Goal: Information Seeking & Learning: Learn about a topic

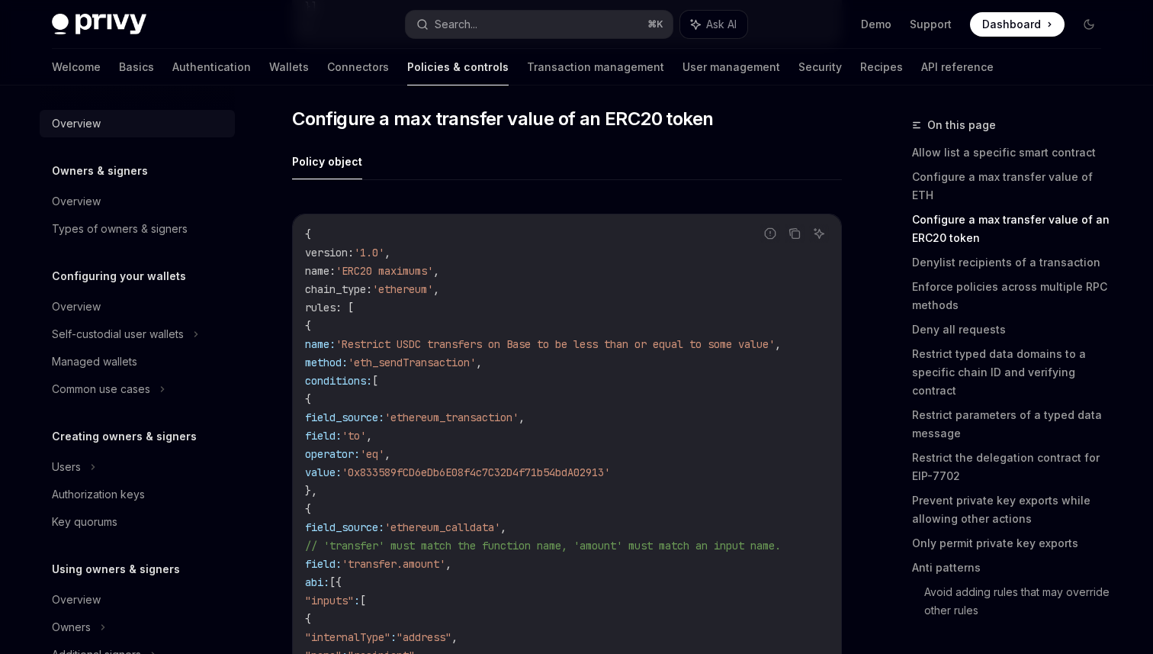
click at [82, 119] on div "Overview" at bounding box center [76, 123] width 49 height 18
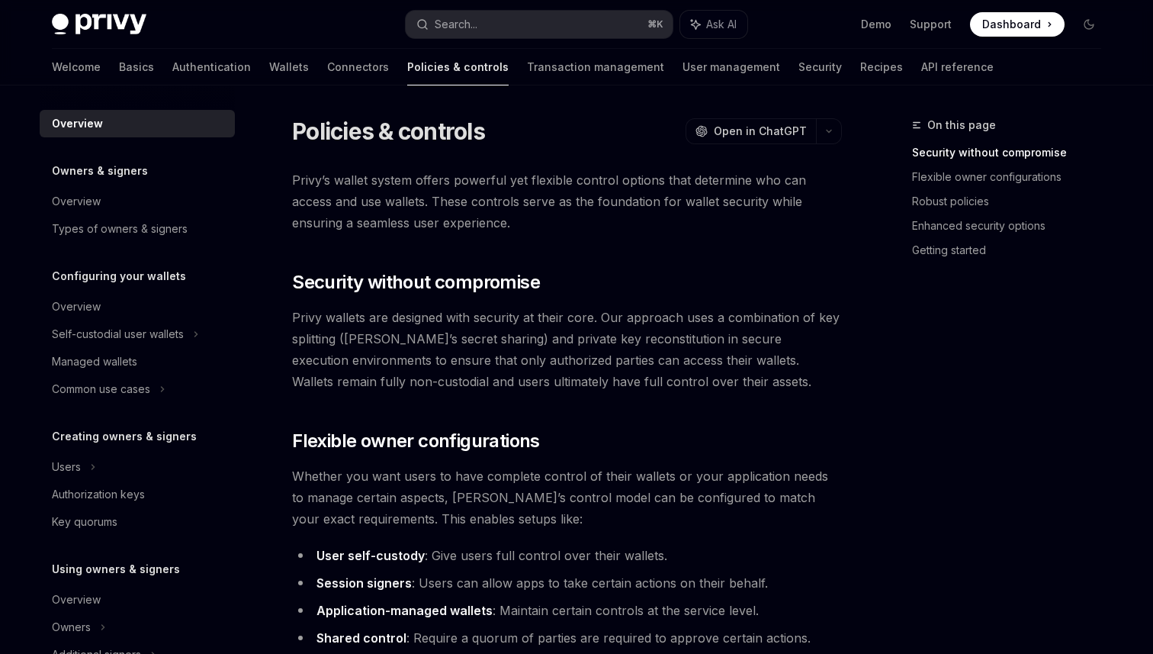
click at [422, 201] on span "Privy’s wallet system offers powerful yet flexible control options that determi…" at bounding box center [567, 201] width 550 height 64
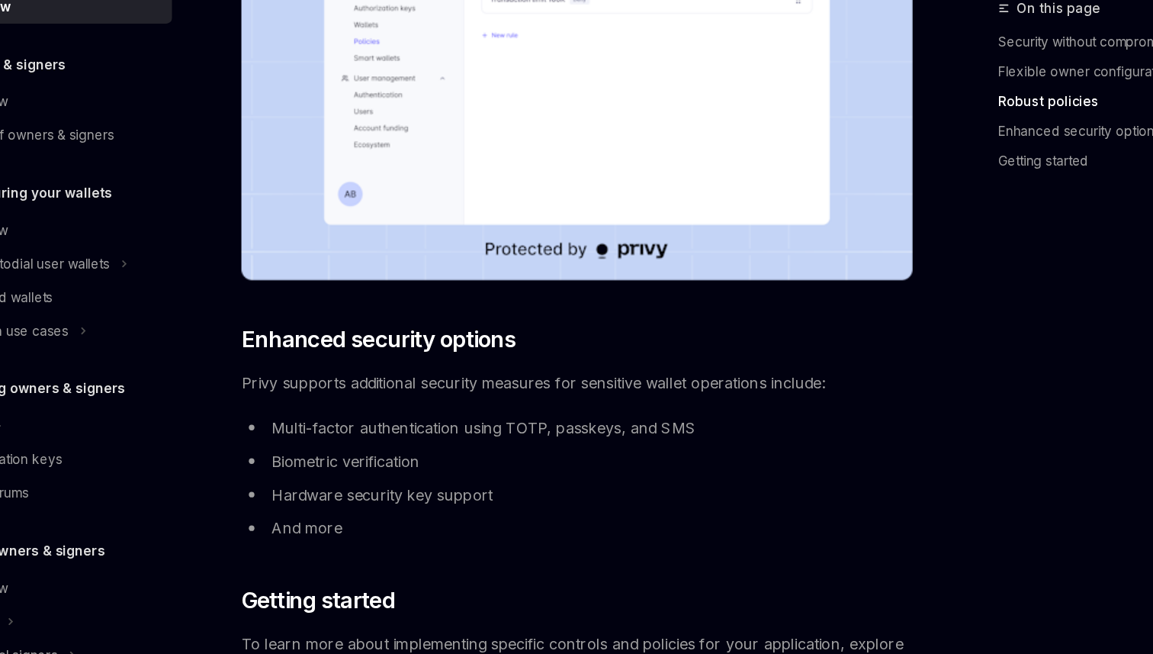
scroll to position [1036, 0]
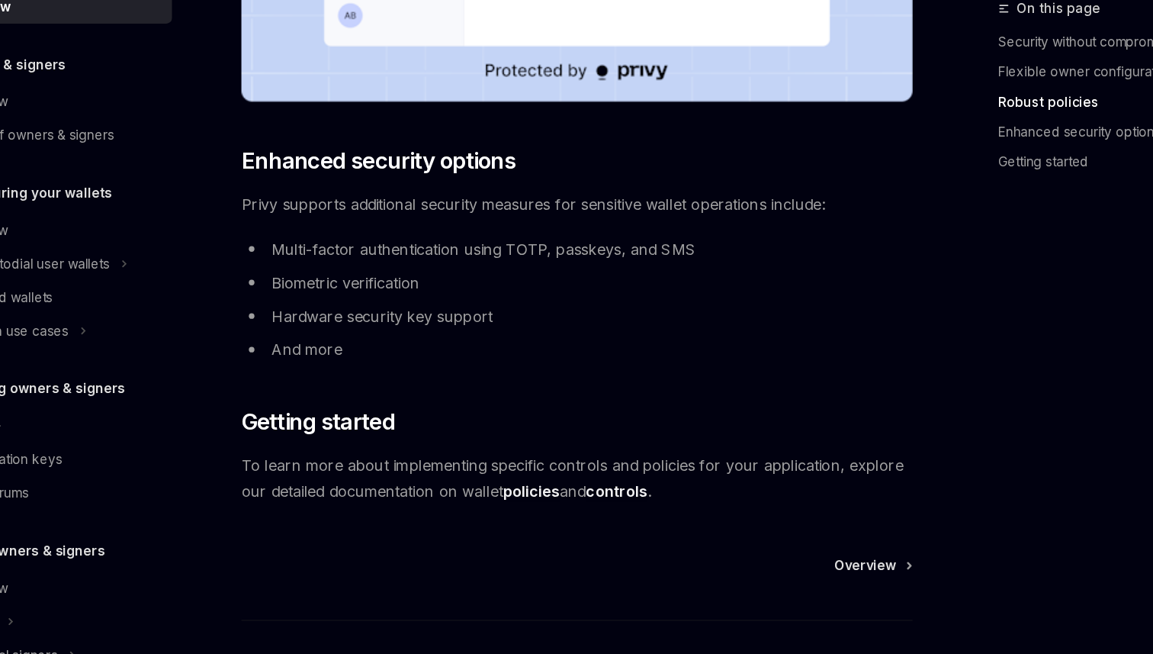
scroll to position [1181, 0]
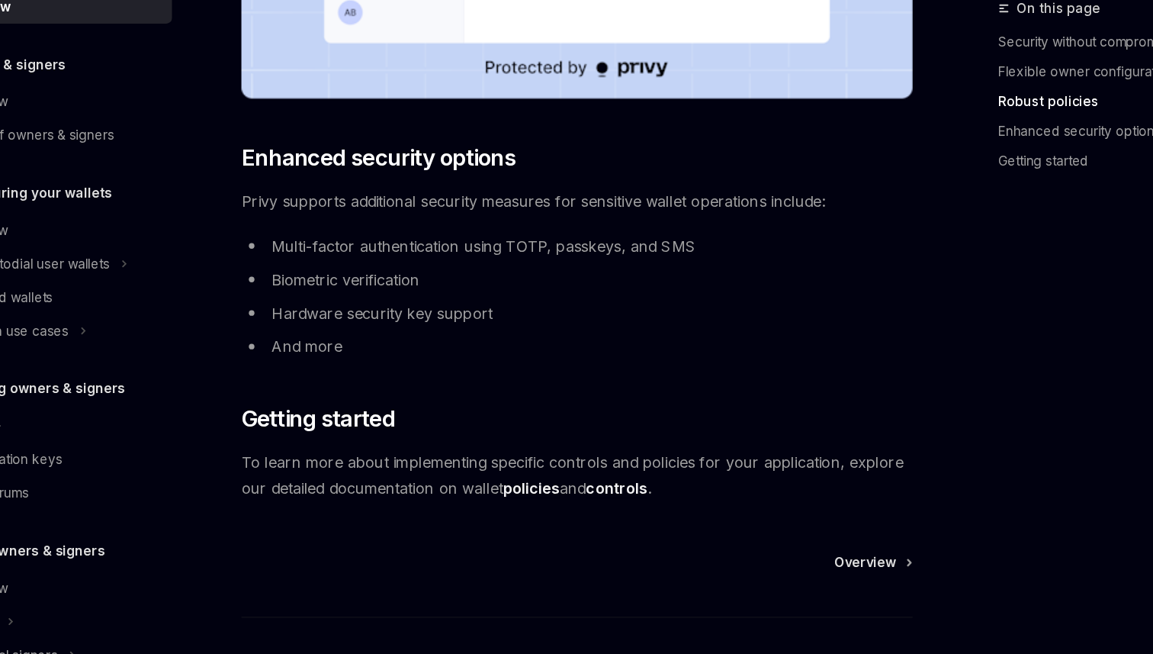
click at [783, 503] on span "To learn more about implementing specific controls and policies for your applic…" at bounding box center [567, 507] width 550 height 43
click at [782, 503] on span "To learn more about implementing specific controls and policies for your applic…" at bounding box center [567, 507] width 550 height 43
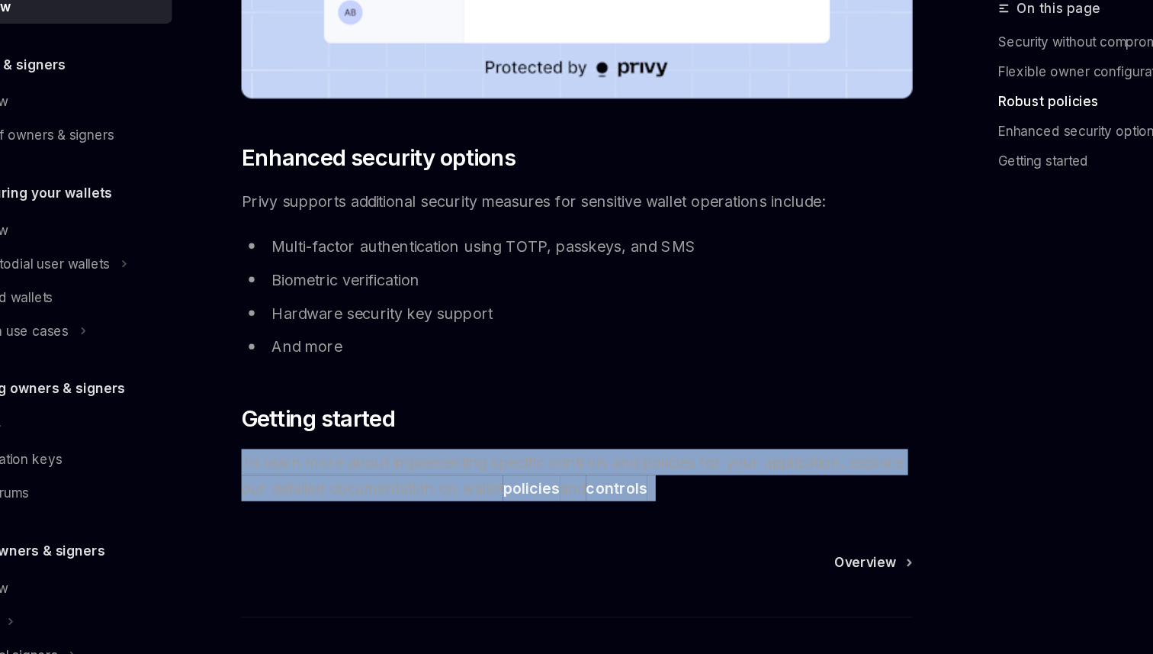
click at [781, 502] on span "To learn more about implementing specific controls and policies for your applic…" at bounding box center [567, 507] width 550 height 43
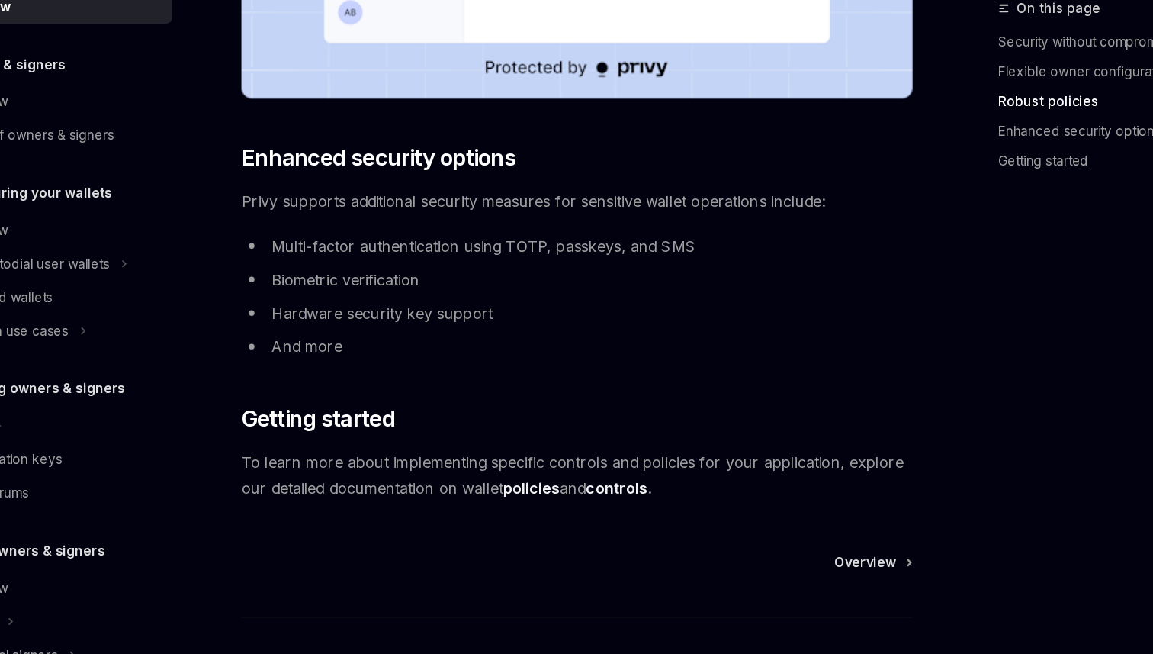
click at [781, 502] on span "To learn more about implementing specific controls and policies for your applic…" at bounding box center [567, 507] width 550 height 43
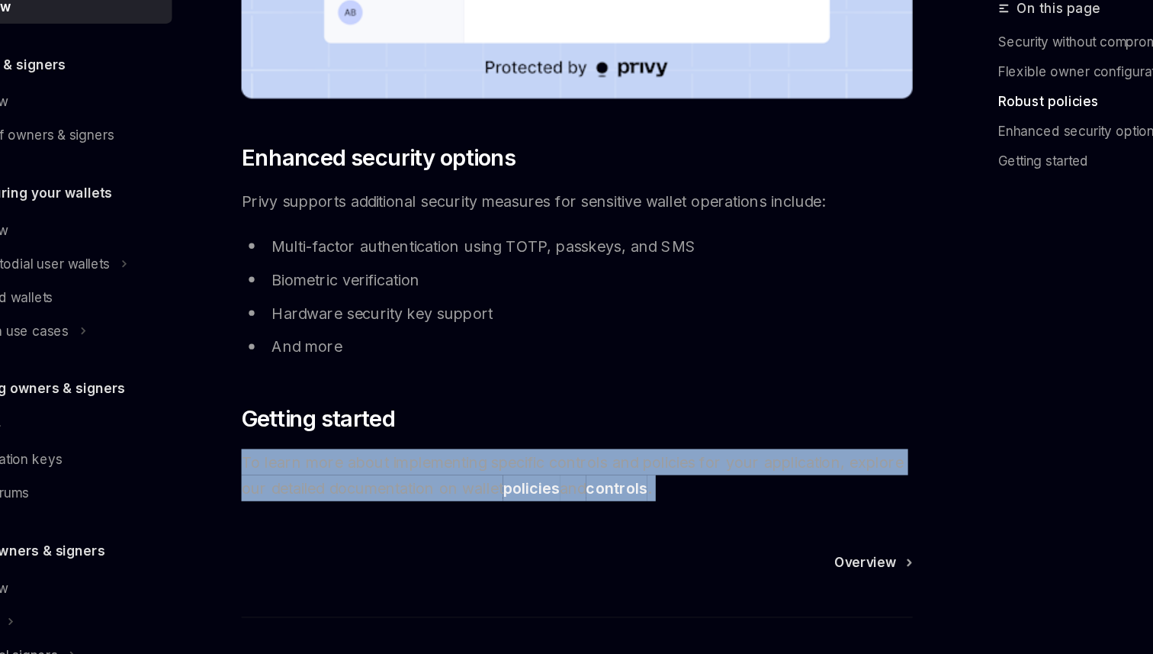
click at [781, 502] on span "To learn more about implementing specific controls and policies for your applic…" at bounding box center [567, 507] width 550 height 43
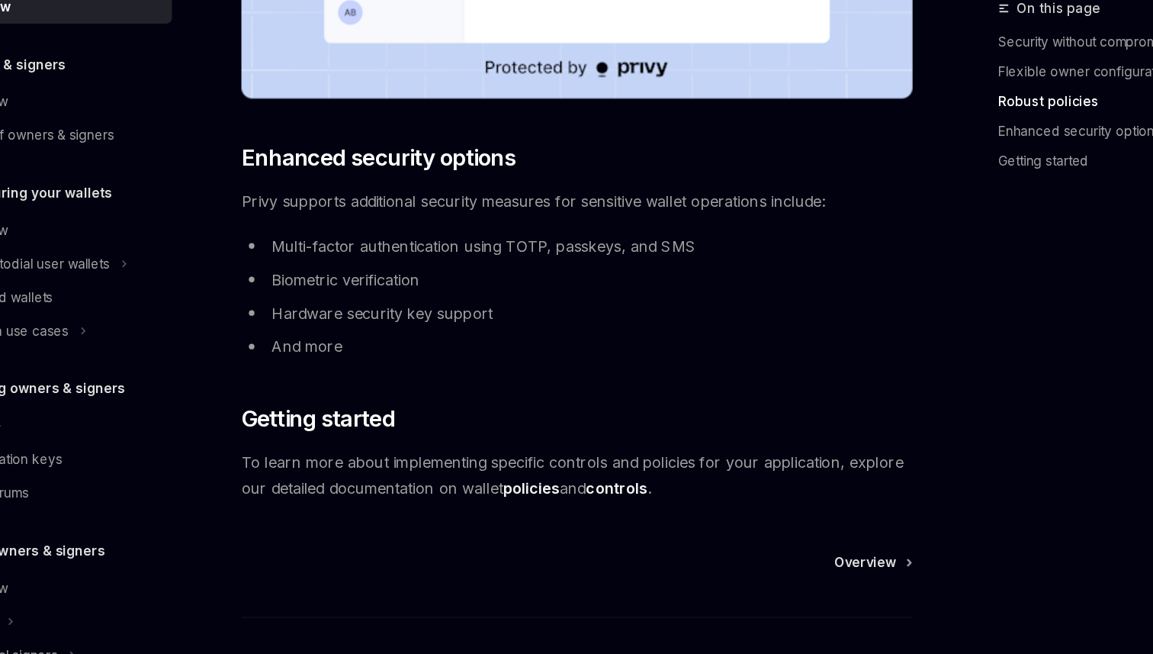
click at [781, 502] on span "To learn more about implementing specific controls and policies for your applic…" at bounding box center [567, 507] width 550 height 43
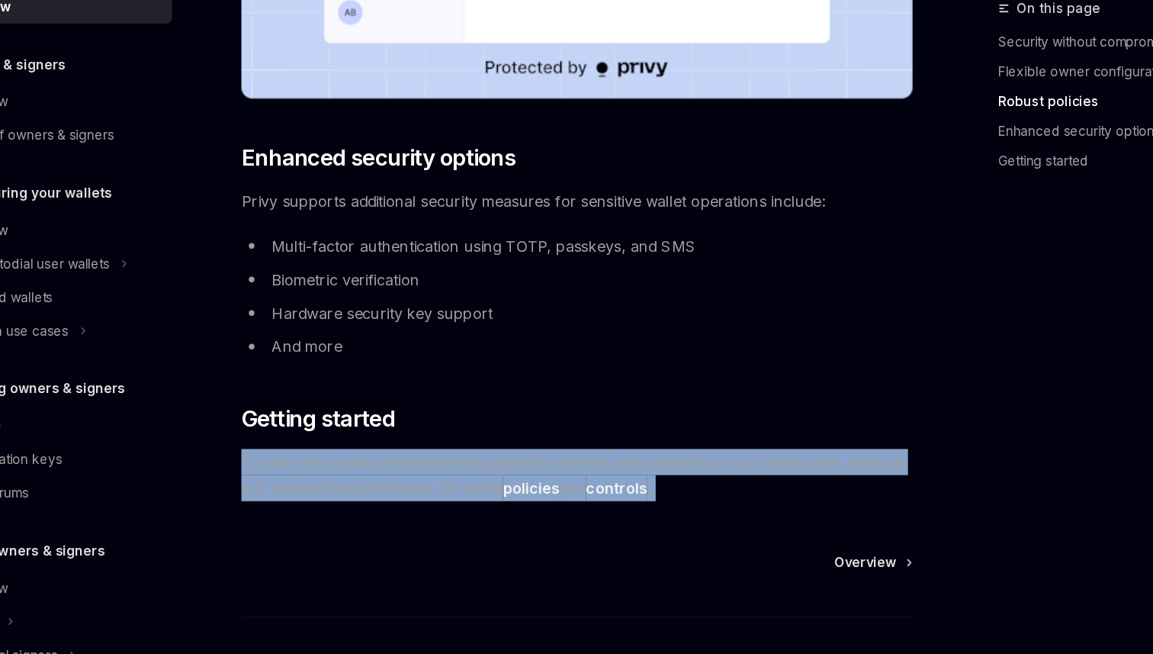
click at [781, 502] on span "To learn more about implementing specific controls and policies for your applic…" at bounding box center [567, 507] width 550 height 43
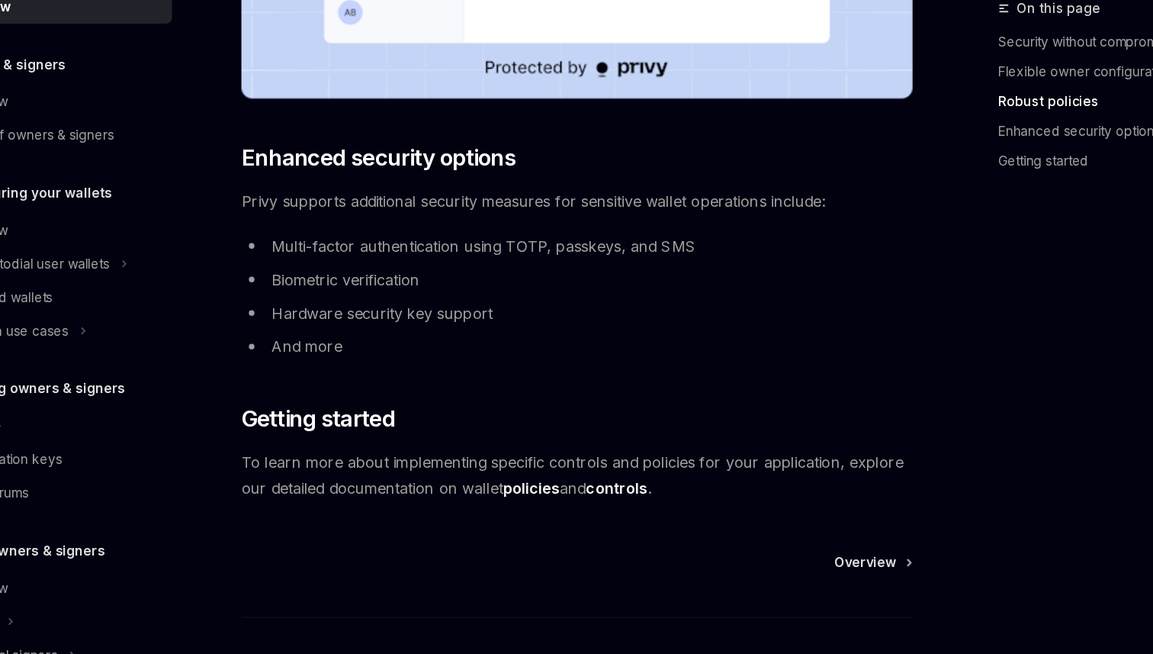
click at [781, 502] on span "To learn more about implementing specific controls and policies for your applic…" at bounding box center [567, 507] width 550 height 43
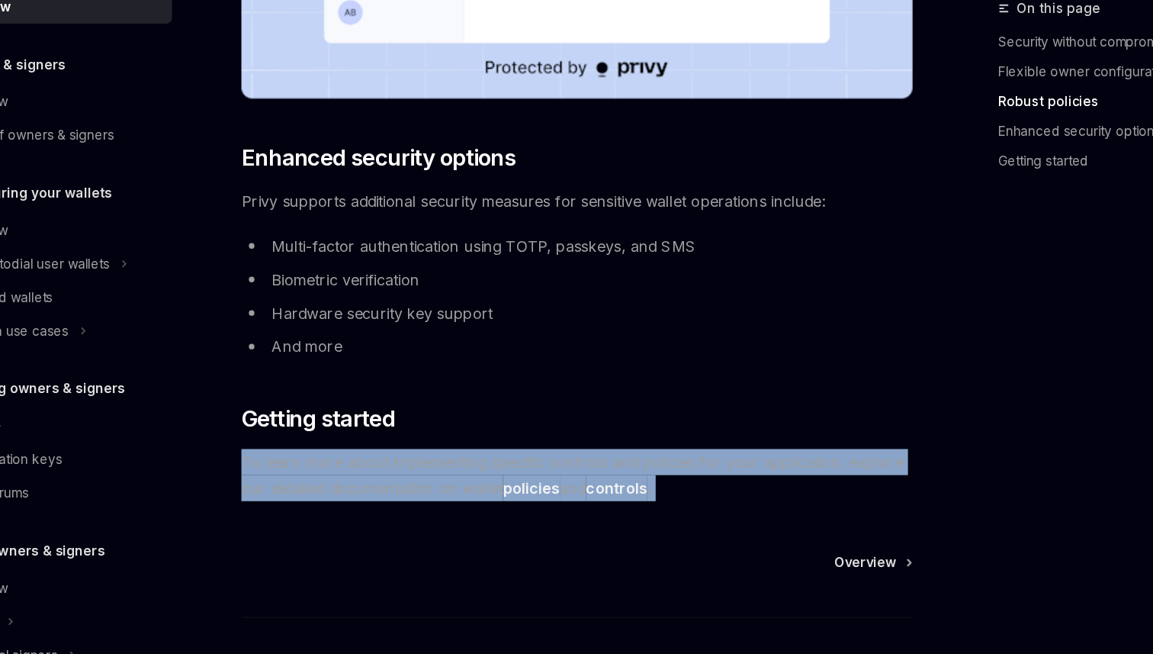
click at [781, 502] on span "To learn more about implementing specific controls and policies for your applic…" at bounding box center [567, 507] width 550 height 43
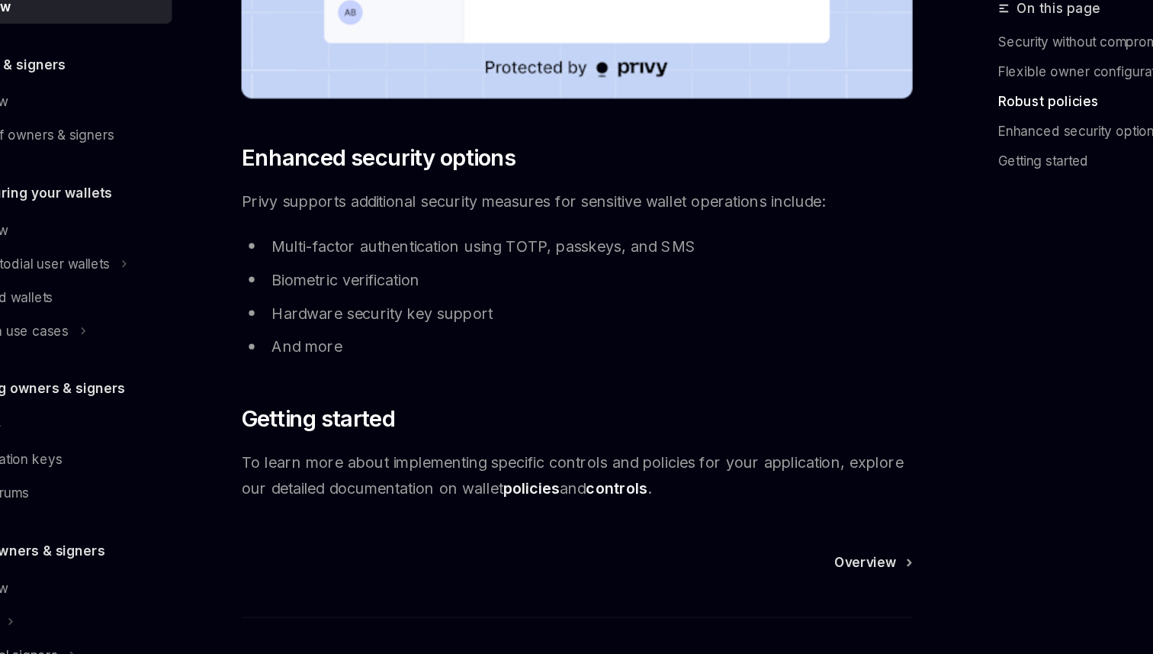
click at [781, 502] on span "To learn more about implementing specific controls and policies for your applic…" at bounding box center [567, 507] width 550 height 43
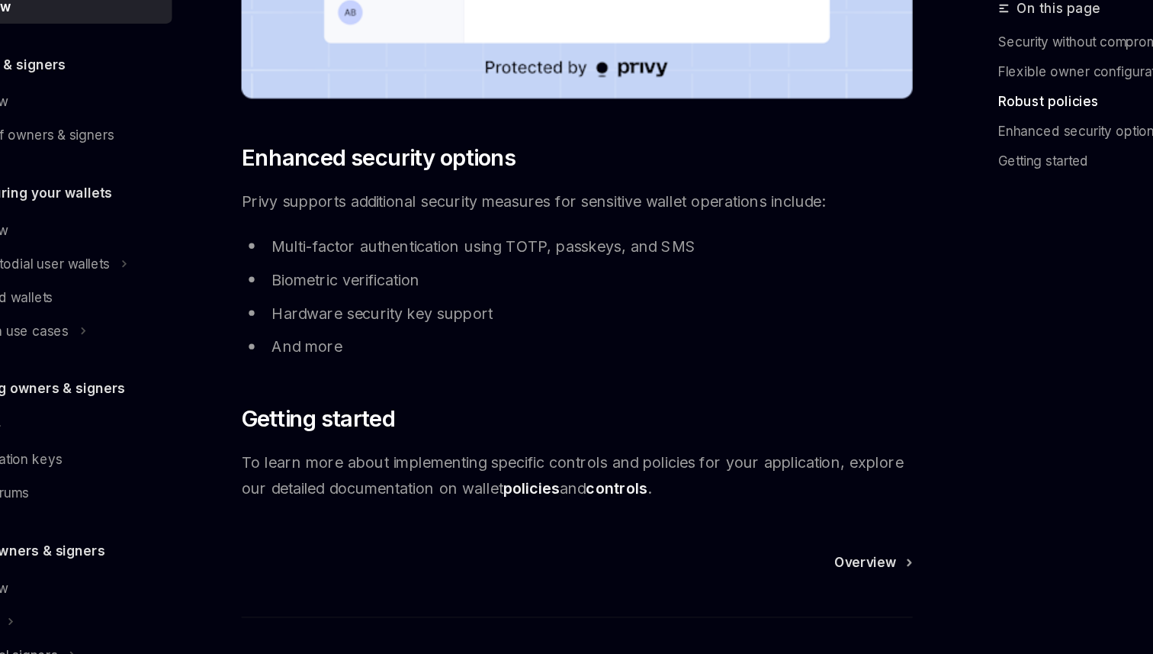
click at [781, 502] on span "To learn more about implementing specific controls and policies for your applic…" at bounding box center [567, 507] width 550 height 43
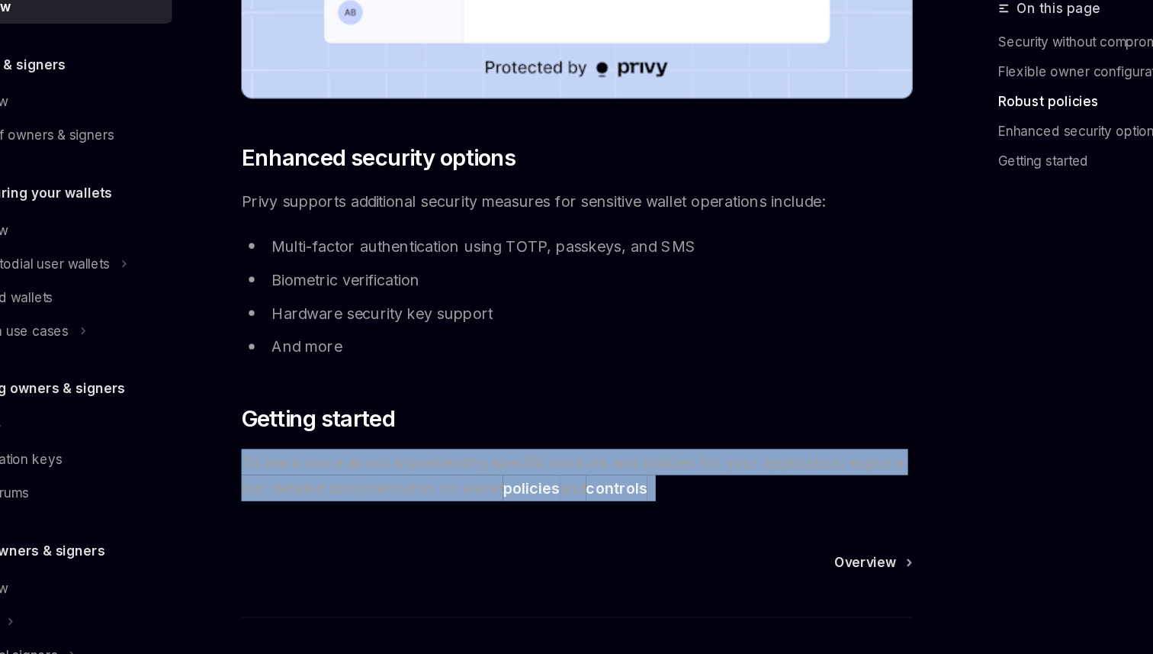
click at [781, 502] on span "To learn more about implementing specific controls and policies for your applic…" at bounding box center [567, 507] width 550 height 43
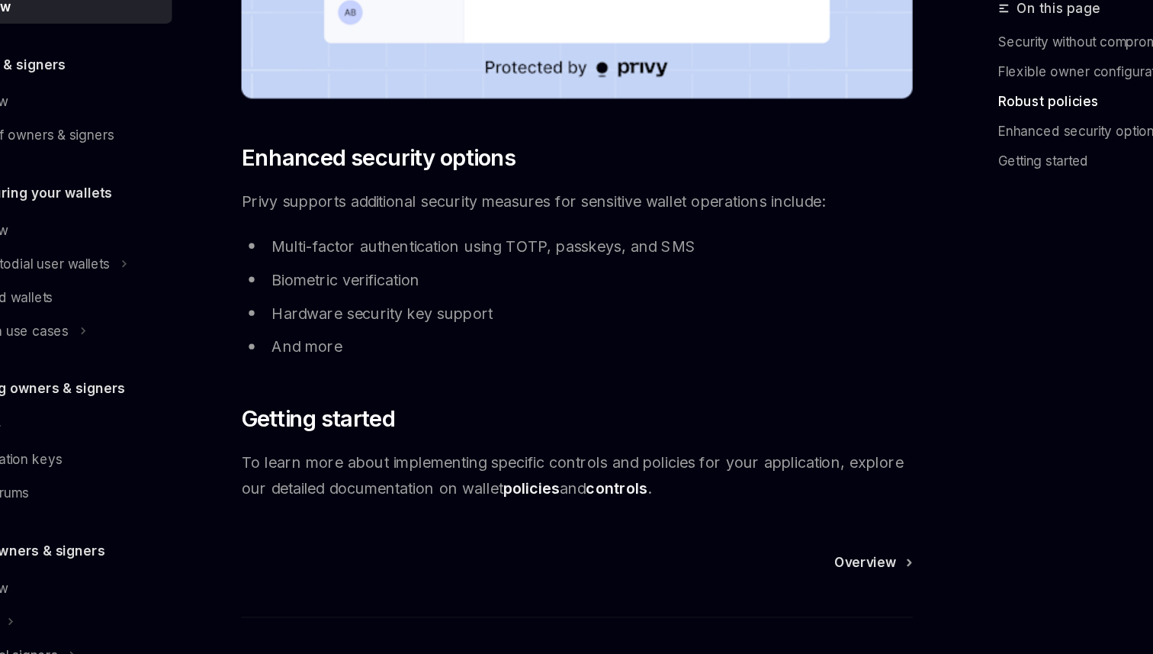
click at [781, 502] on span "To learn more about implementing specific controls and policies for your applic…" at bounding box center [567, 507] width 550 height 43
click at [381, 397] on li "And more" at bounding box center [567, 401] width 550 height 21
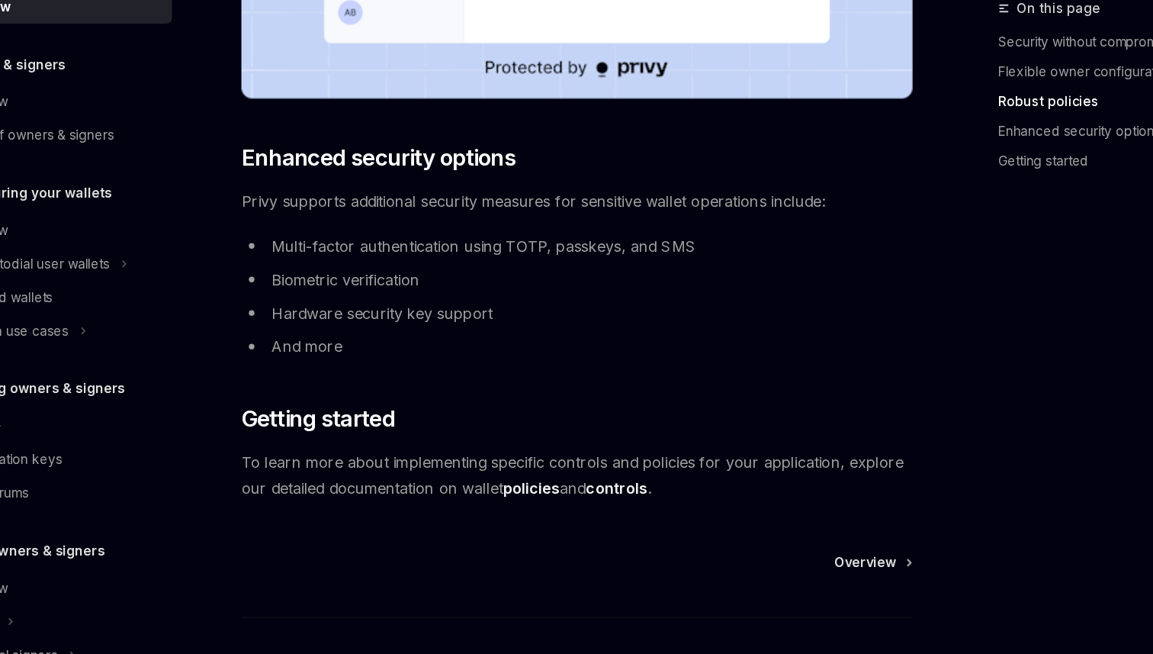
click at [381, 397] on li "And more" at bounding box center [567, 401] width 550 height 21
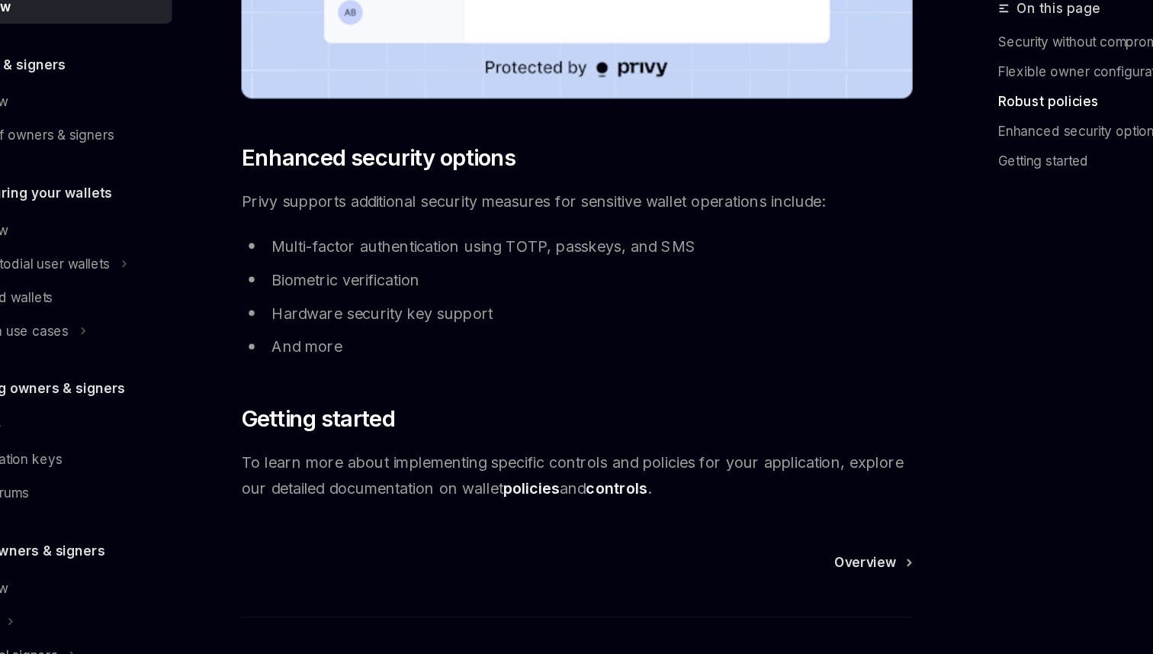
click at [381, 397] on li "And more" at bounding box center [567, 401] width 550 height 21
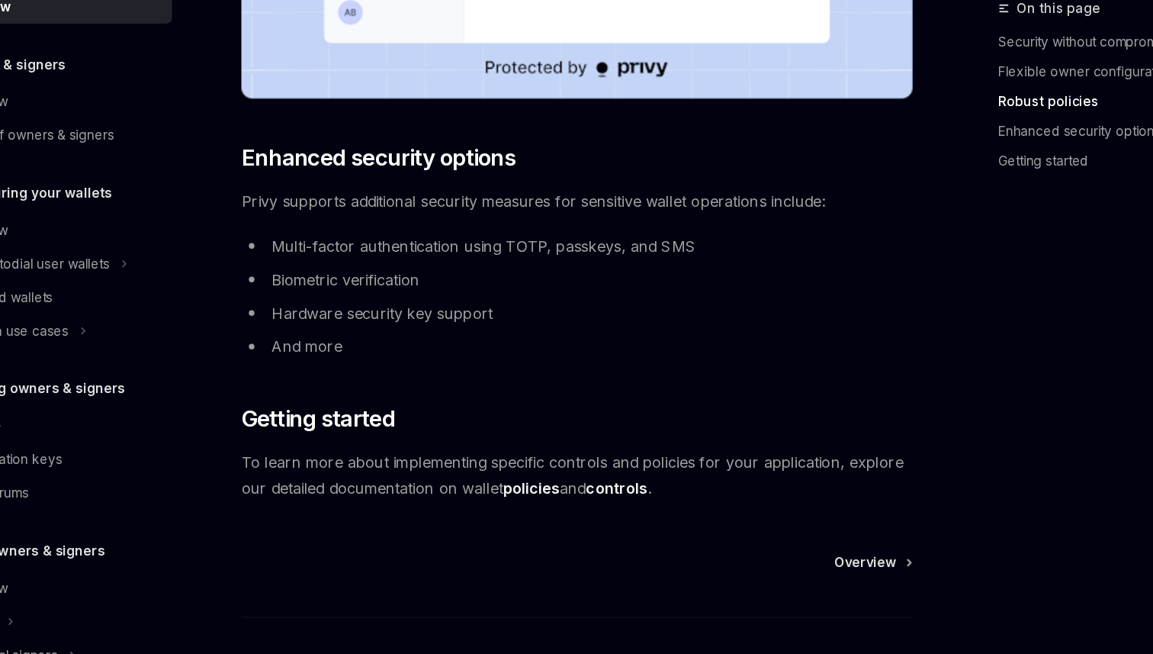
click at [381, 397] on li "And more" at bounding box center [567, 401] width 550 height 21
click at [393, 394] on li "And more" at bounding box center [567, 401] width 550 height 21
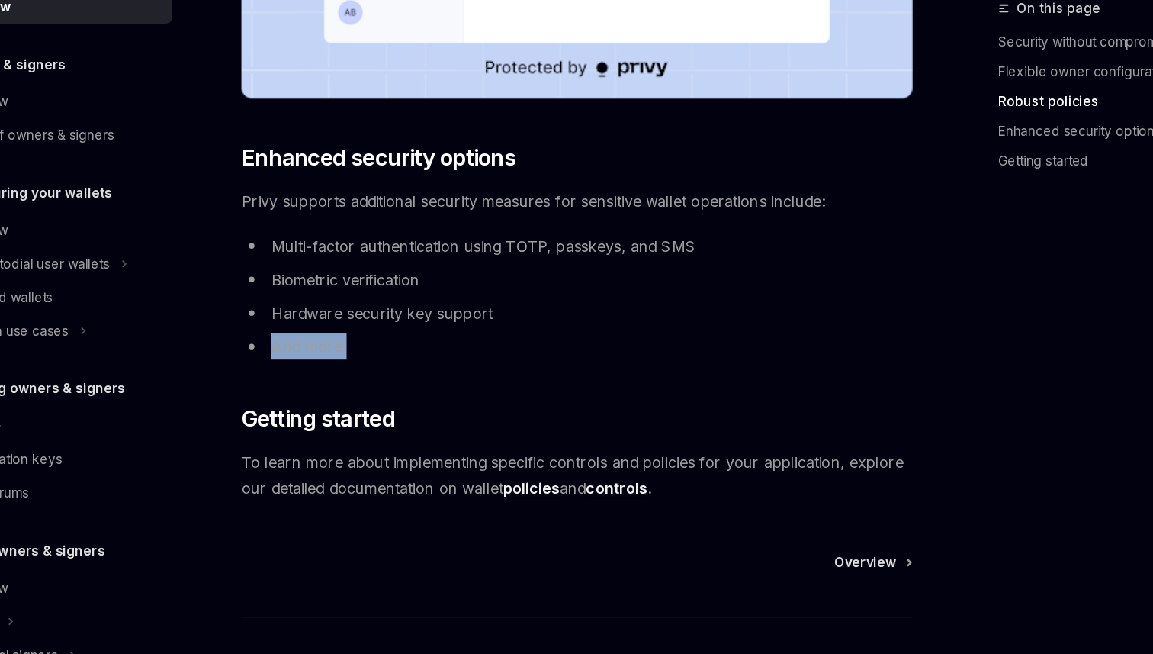
click at [392, 395] on li "And more" at bounding box center [567, 401] width 550 height 21
click at [393, 371] on li "Hardware security key support" at bounding box center [567, 374] width 550 height 21
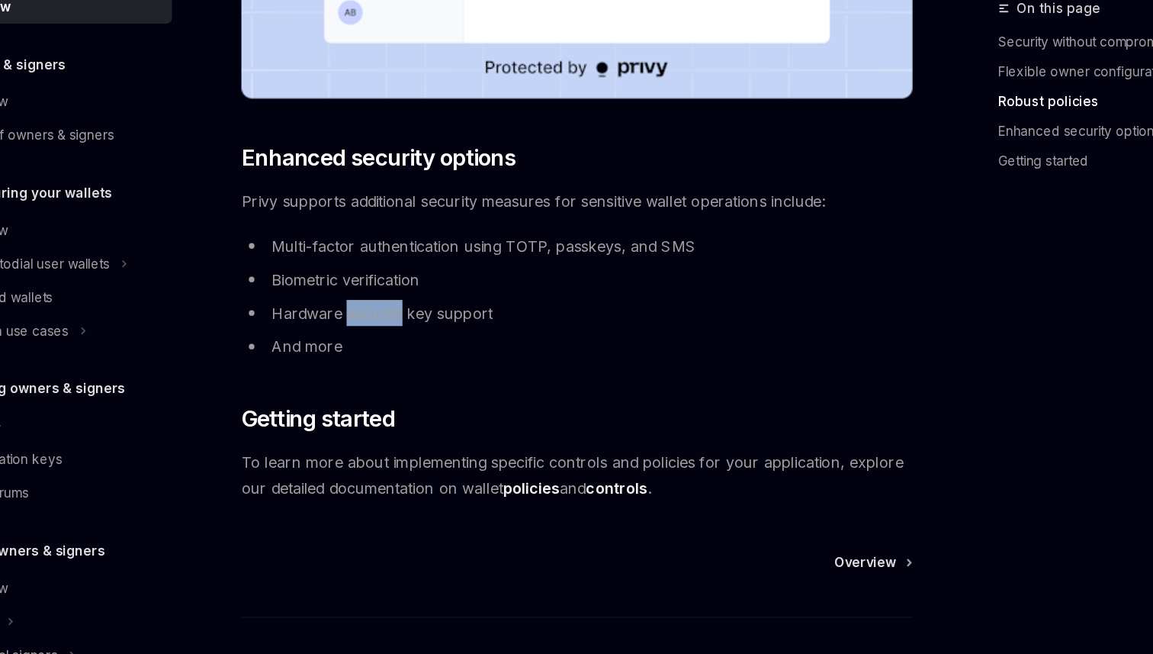
click at [393, 371] on li "Hardware security key support" at bounding box center [567, 374] width 550 height 21
click at [374, 345] on li "Biometric verification" at bounding box center [567, 346] width 550 height 21
click at [394, 345] on li "Biometric verification" at bounding box center [567, 346] width 550 height 21
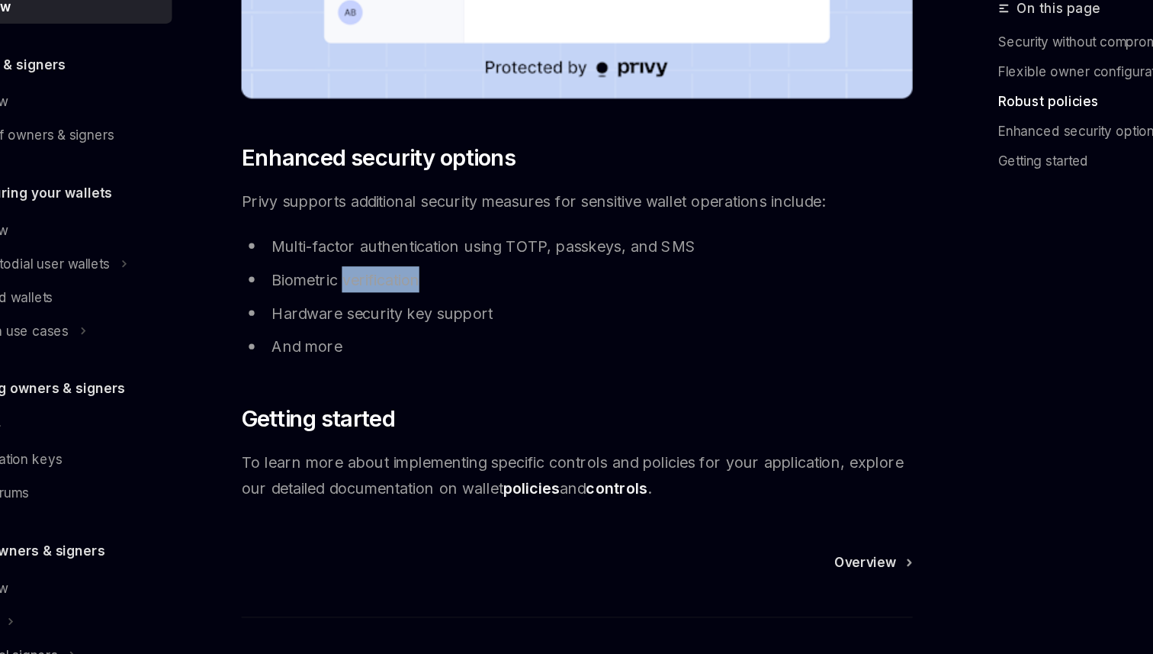
click at [394, 345] on li "Biometric verification" at bounding box center [567, 346] width 550 height 21
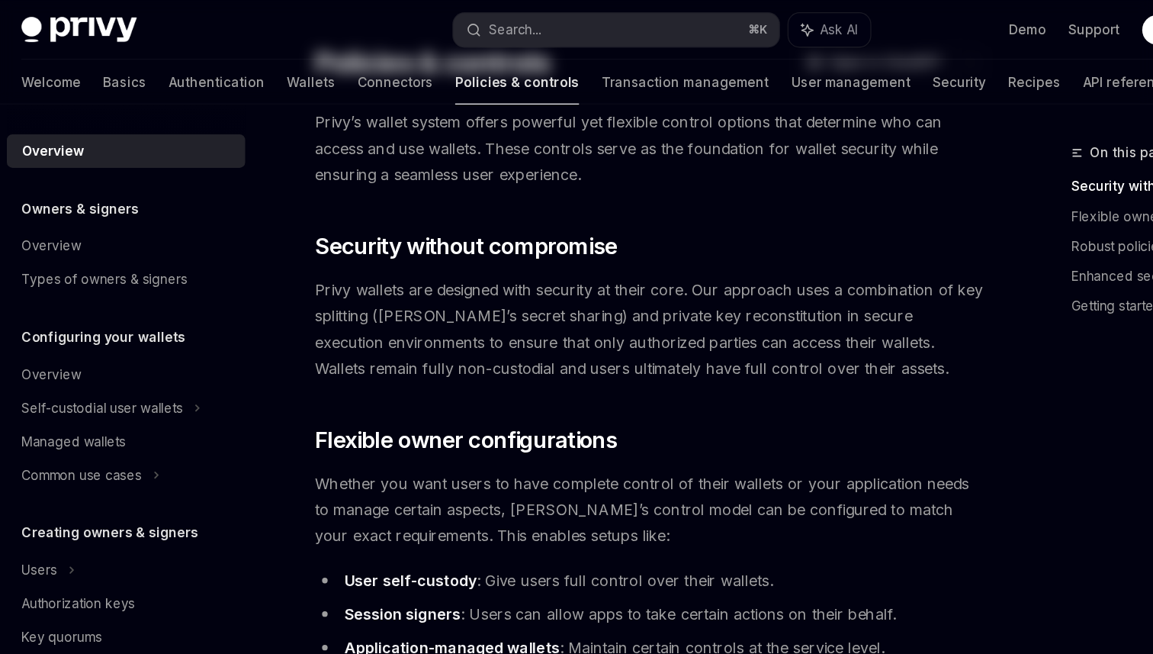
scroll to position [0, 0]
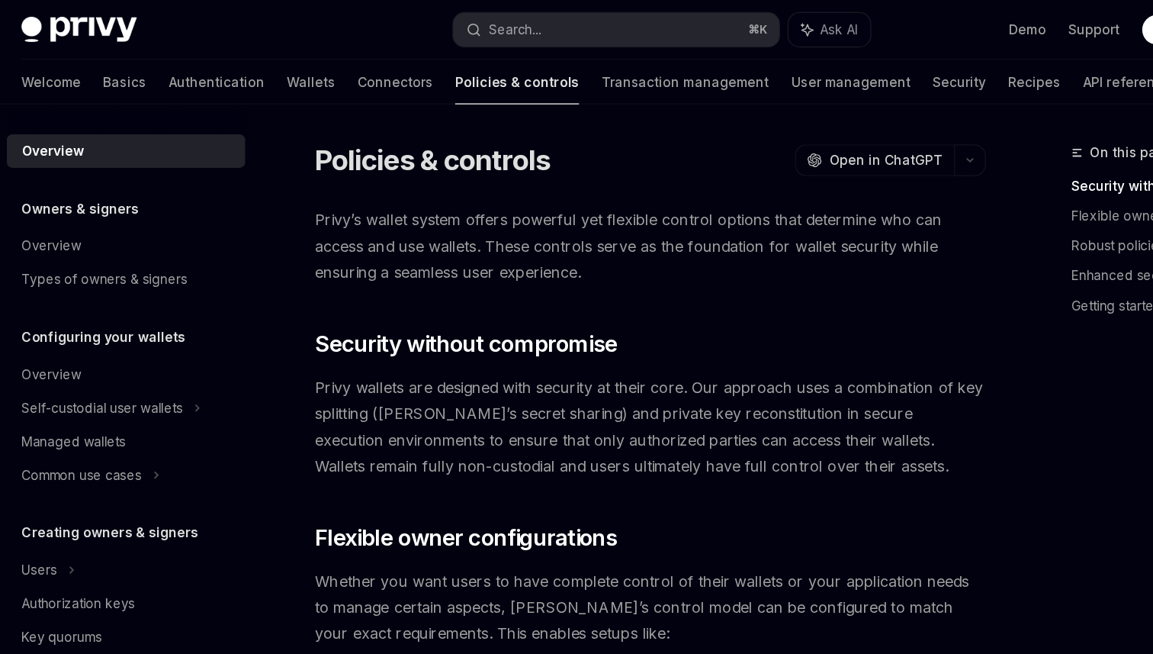
click at [177, 169] on div "Owners & signers" at bounding box center [137, 171] width 195 height 18
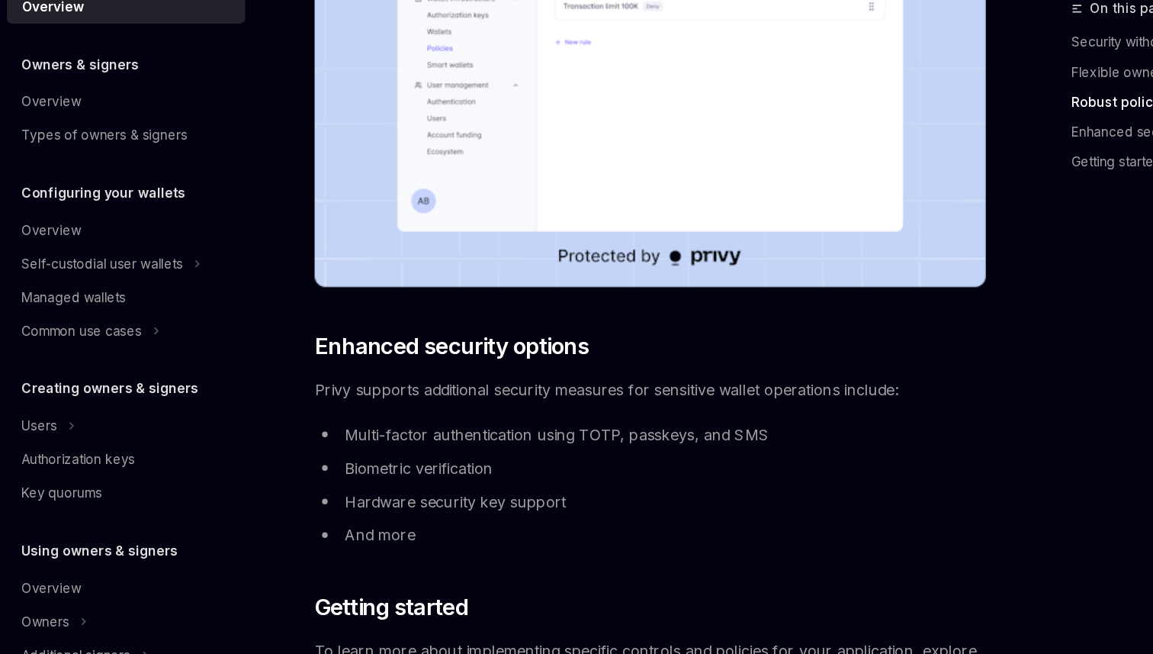
scroll to position [1030, 0]
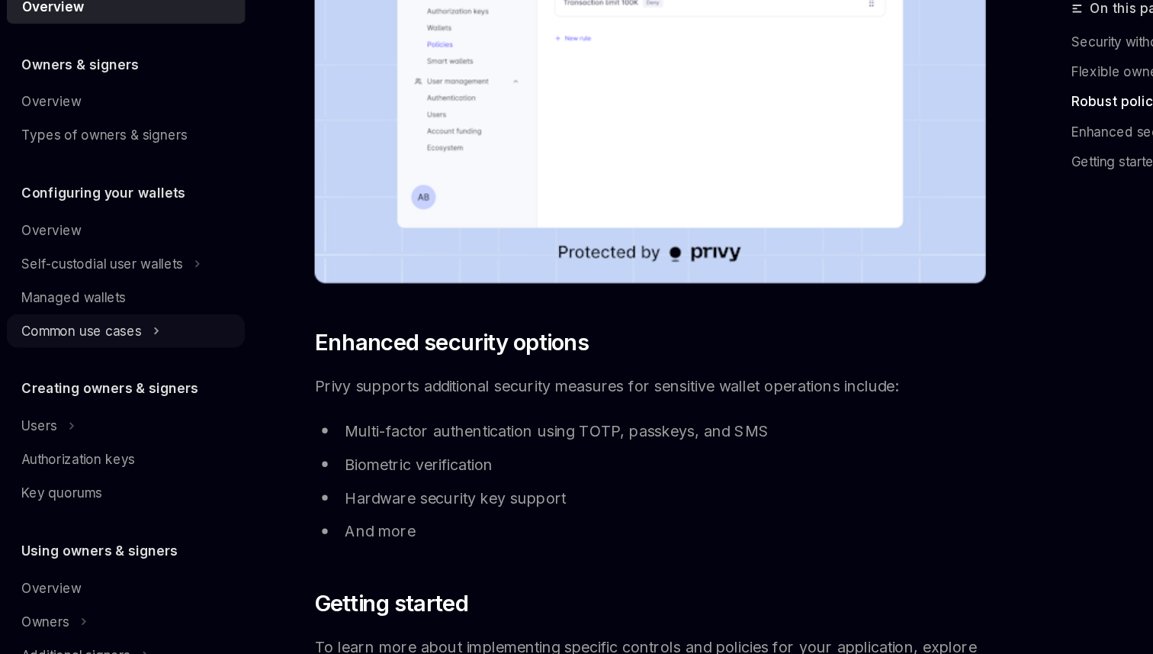
click at [92, 378] on div "Common use cases" at bounding box center [137, 388] width 195 height 27
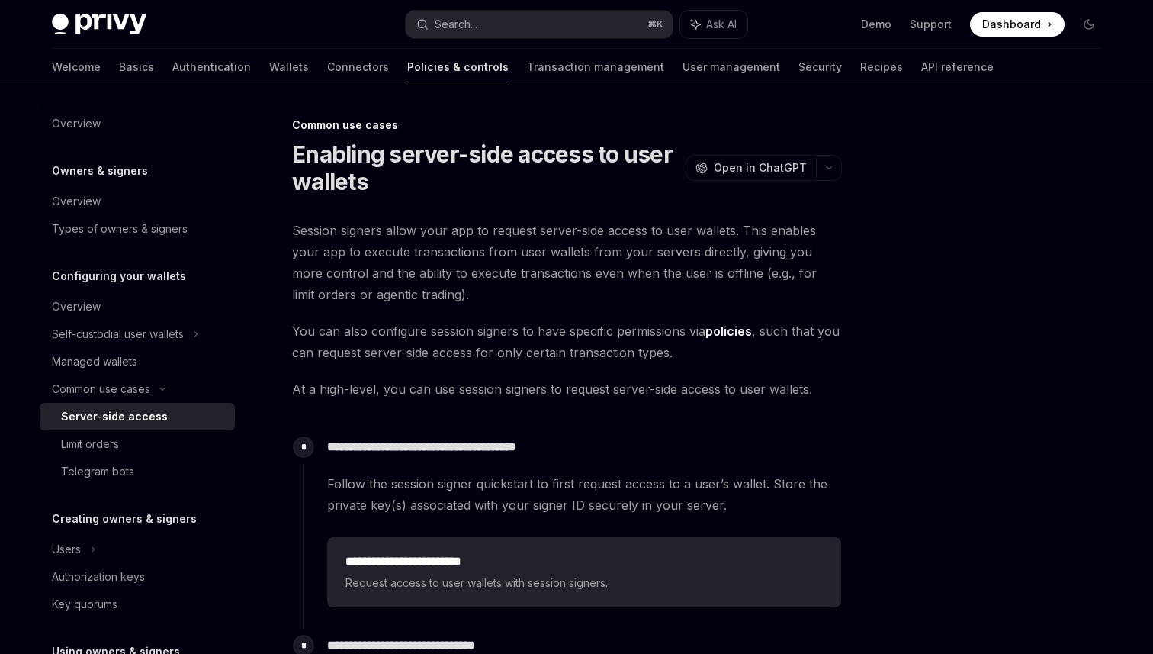
click at [431, 311] on div "**********" at bounding box center [567, 561] width 550 height 683
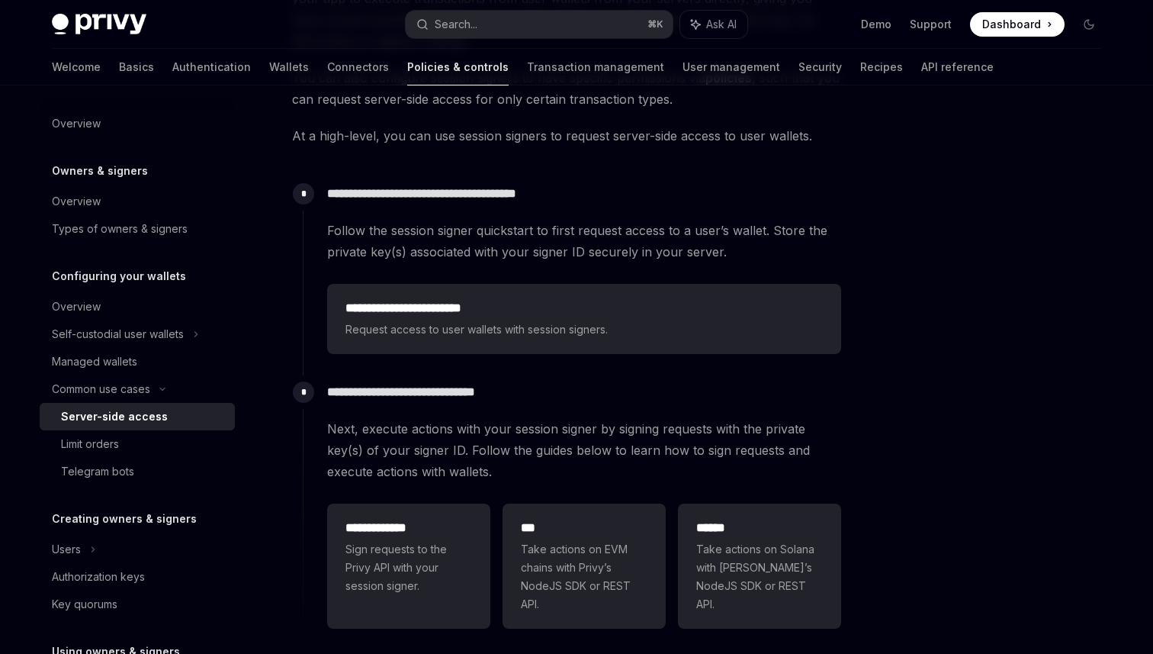
scroll to position [207, 0]
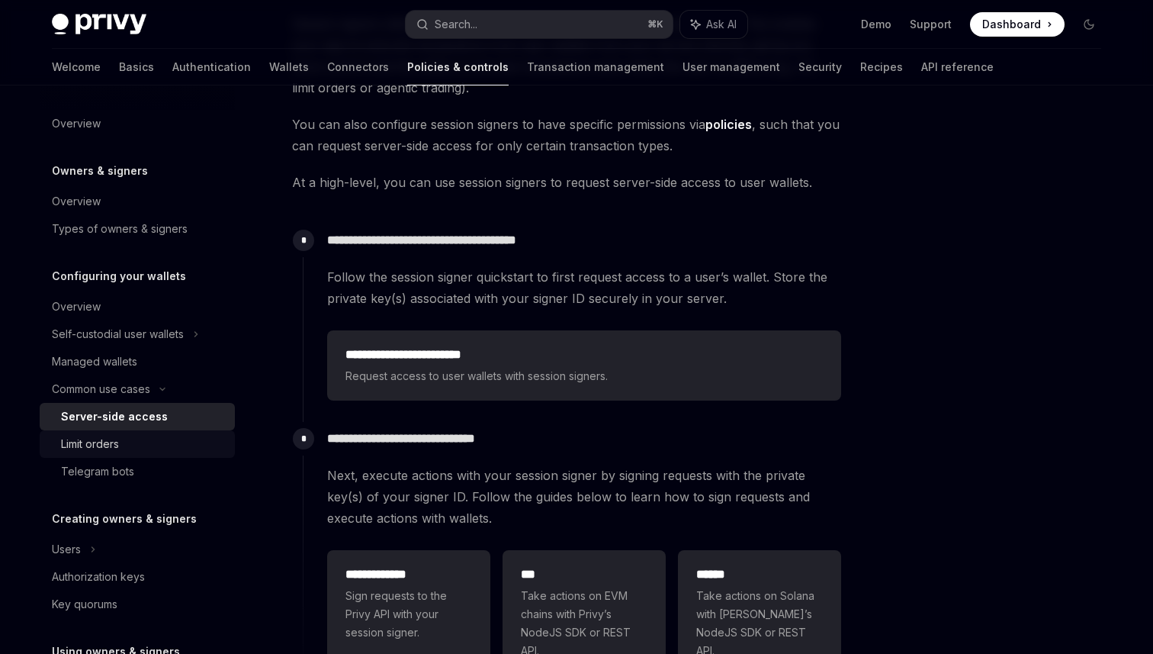
click at [197, 437] on div "Limit orders" at bounding box center [143, 444] width 165 height 18
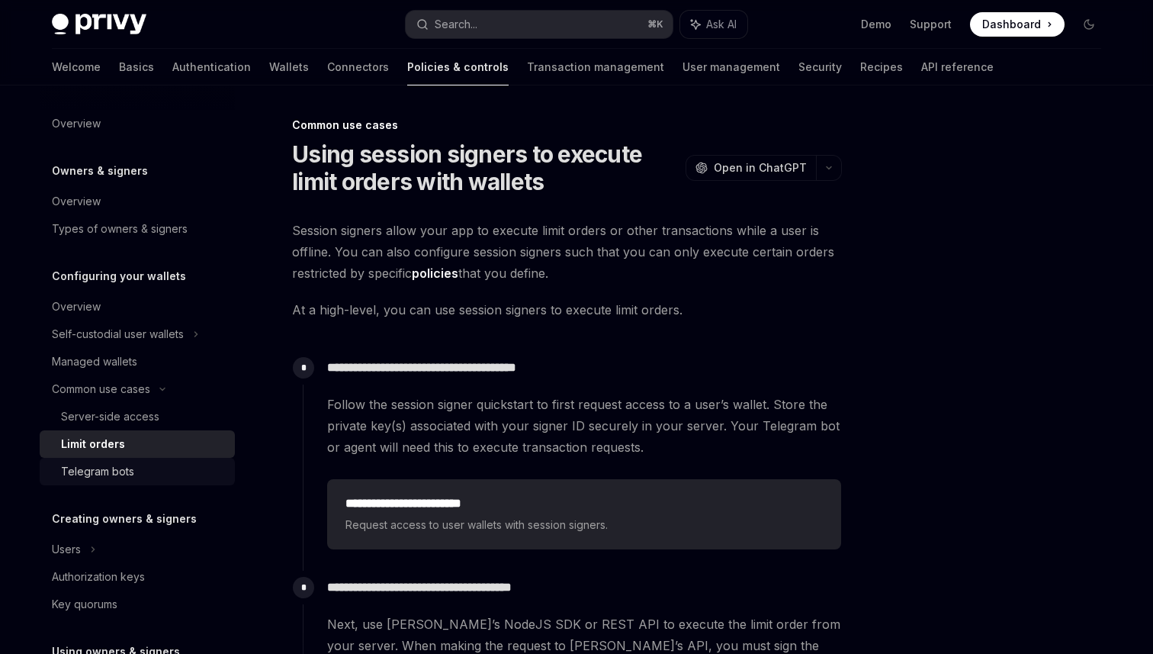
click at [160, 468] on div "Telegram bots" at bounding box center [143, 471] width 165 height 18
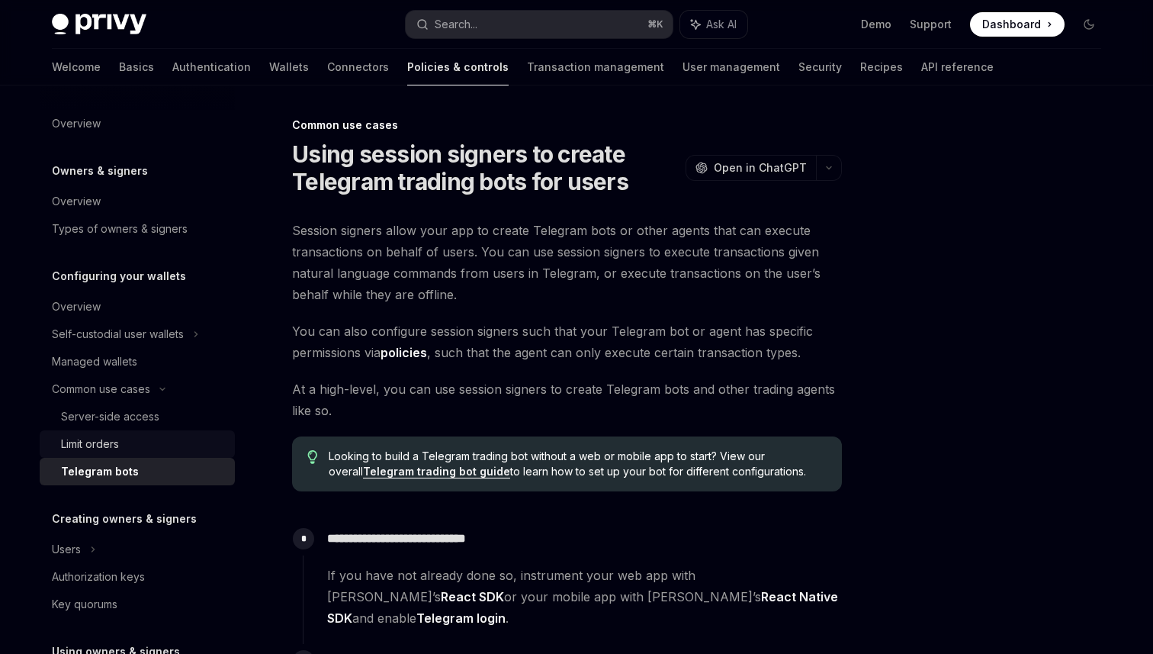
click at [154, 435] on div "Limit orders" at bounding box center [143, 444] width 165 height 18
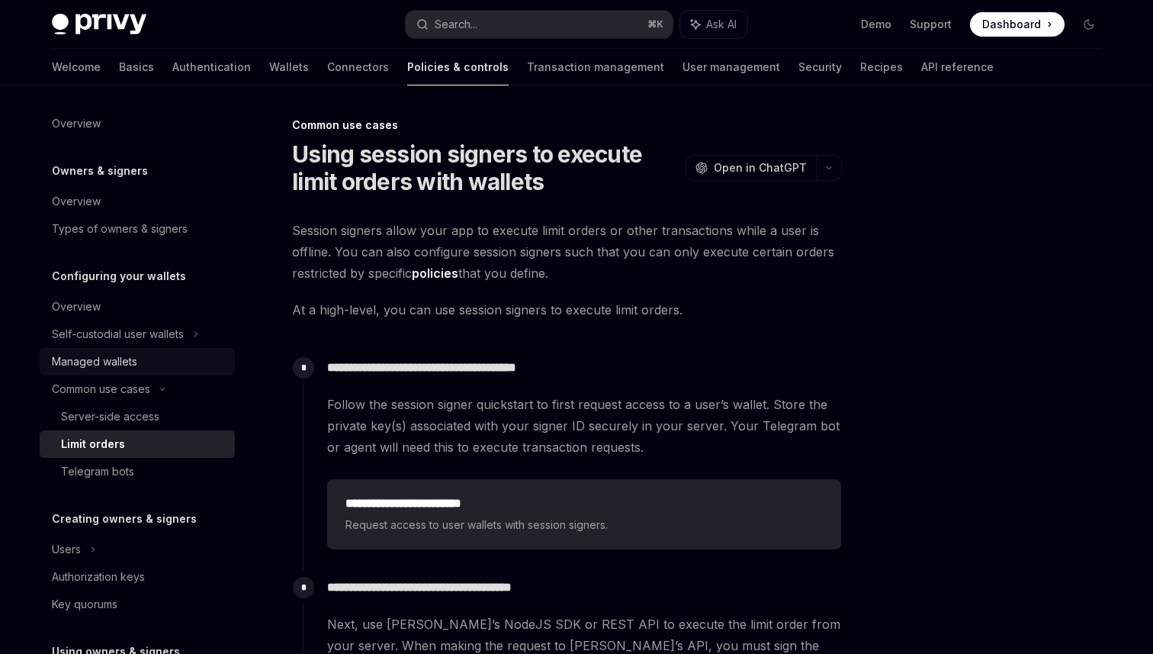
click at [152, 356] on div "Managed wallets" at bounding box center [139, 361] width 174 height 18
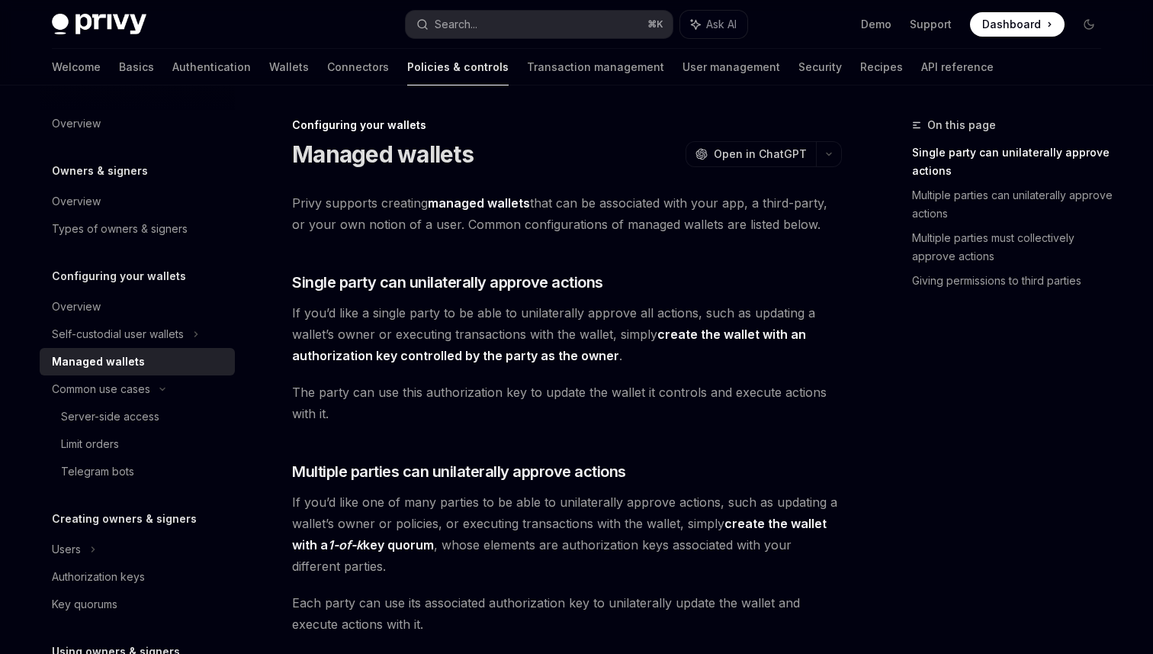
click at [530, 317] on span "If you’d like a single party to be able to unilaterally approve all actions, su…" at bounding box center [567, 334] width 550 height 64
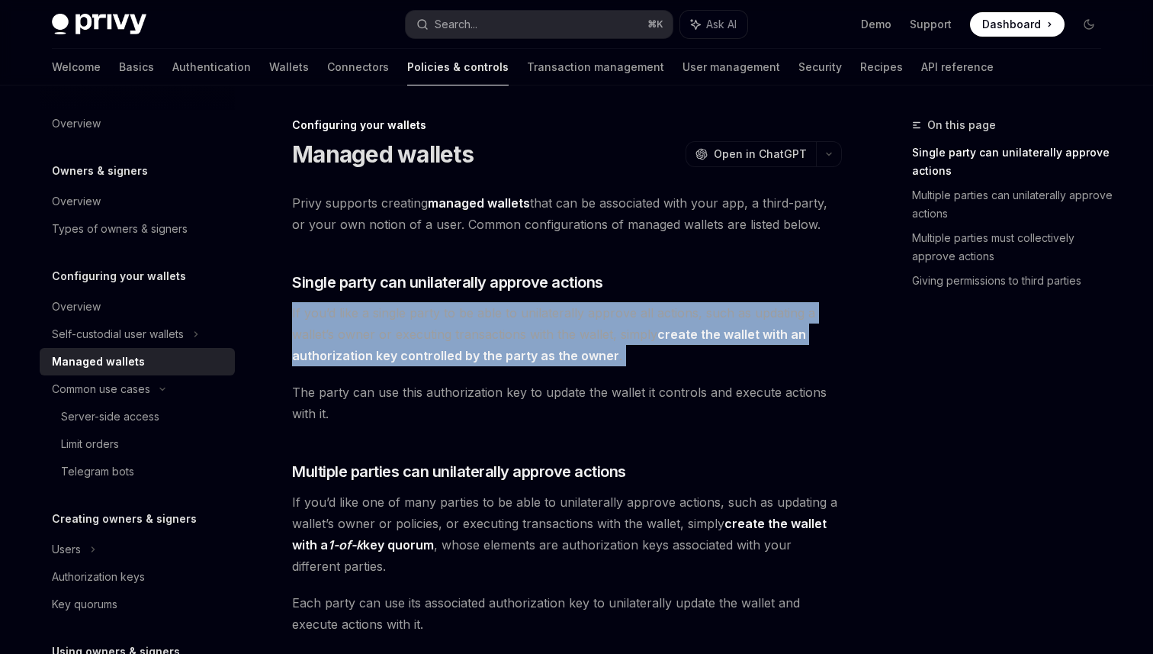
click at [526, 328] on span "If you’d like a single party to be able to unilaterally approve all actions, su…" at bounding box center [567, 334] width 550 height 64
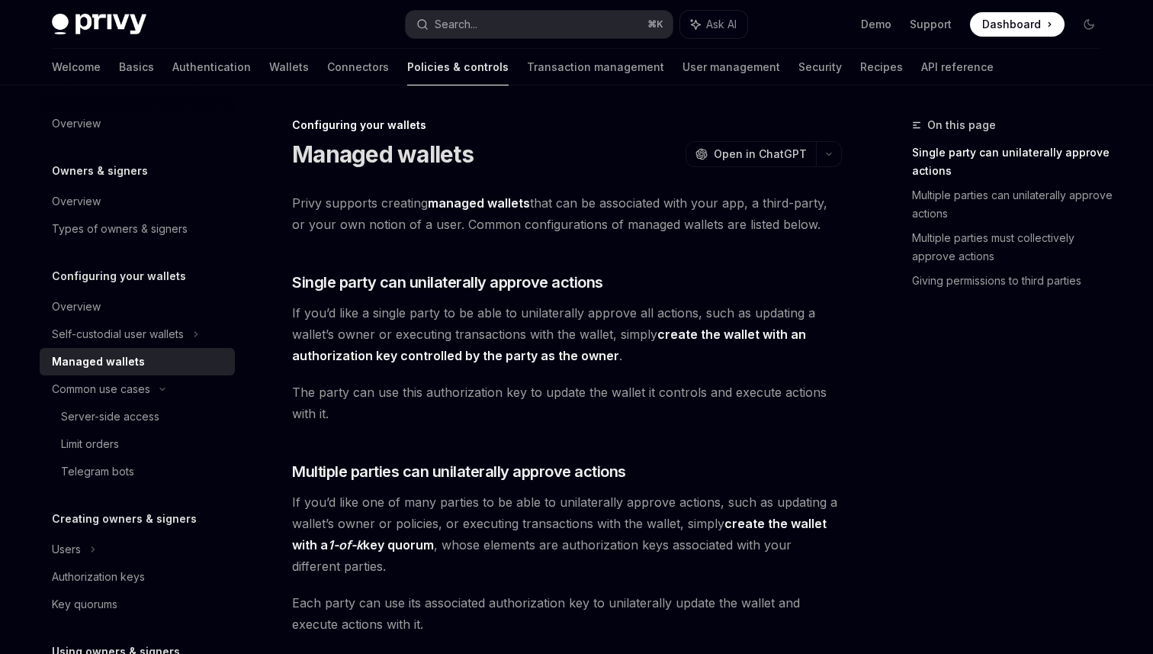
click at [526, 328] on span "If you’d like a single party to be able to unilaterally approve all actions, su…" at bounding box center [567, 334] width 550 height 64
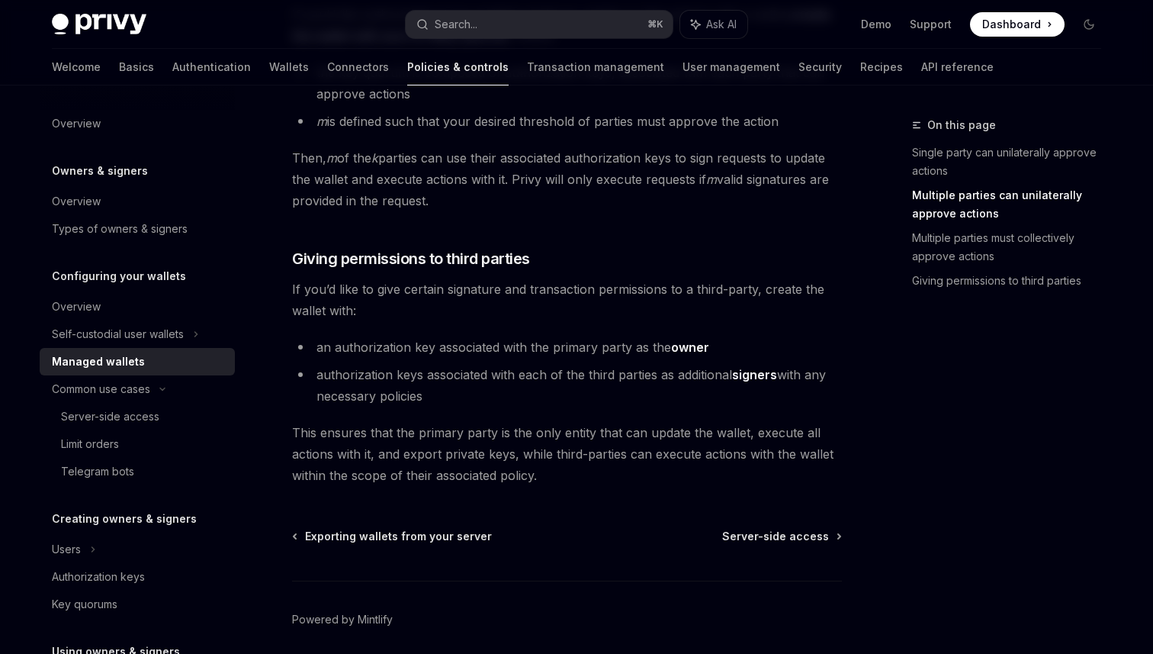
scroll to position [757, 0]
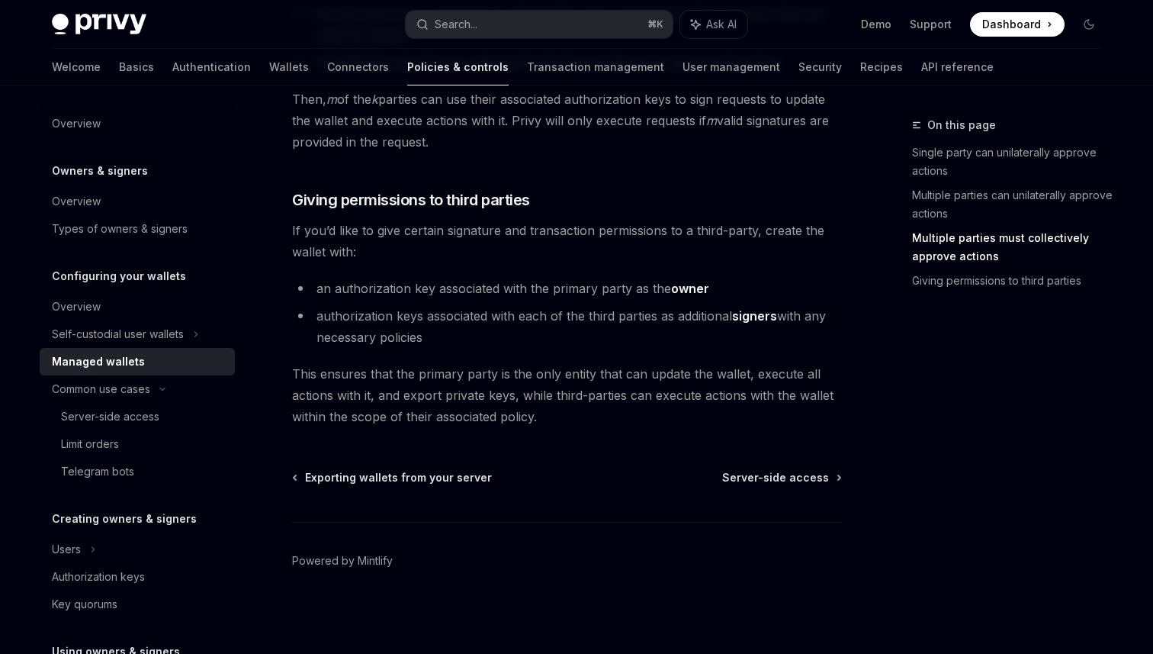
click at [137, 519] on h5 "Creating owners & signers" at bounding box center [124, 518] width 145 height 18
click at [84, 540] on div "Users" at bounding box center [137, 548] width 195 height 27
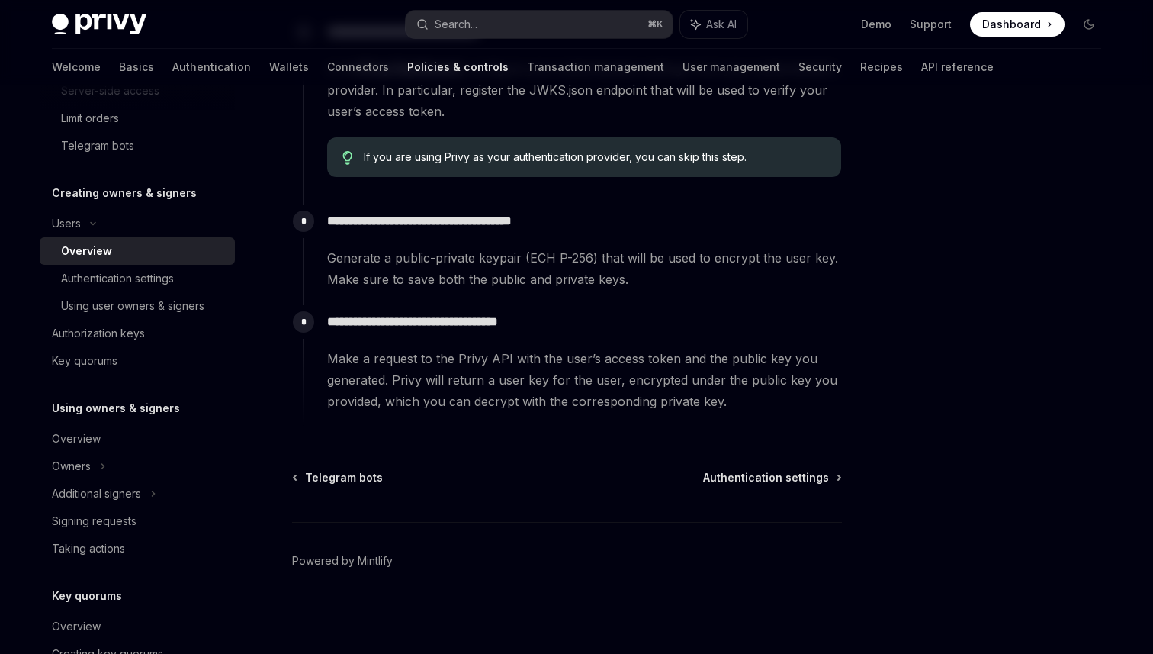
scroll to position [341, 0]
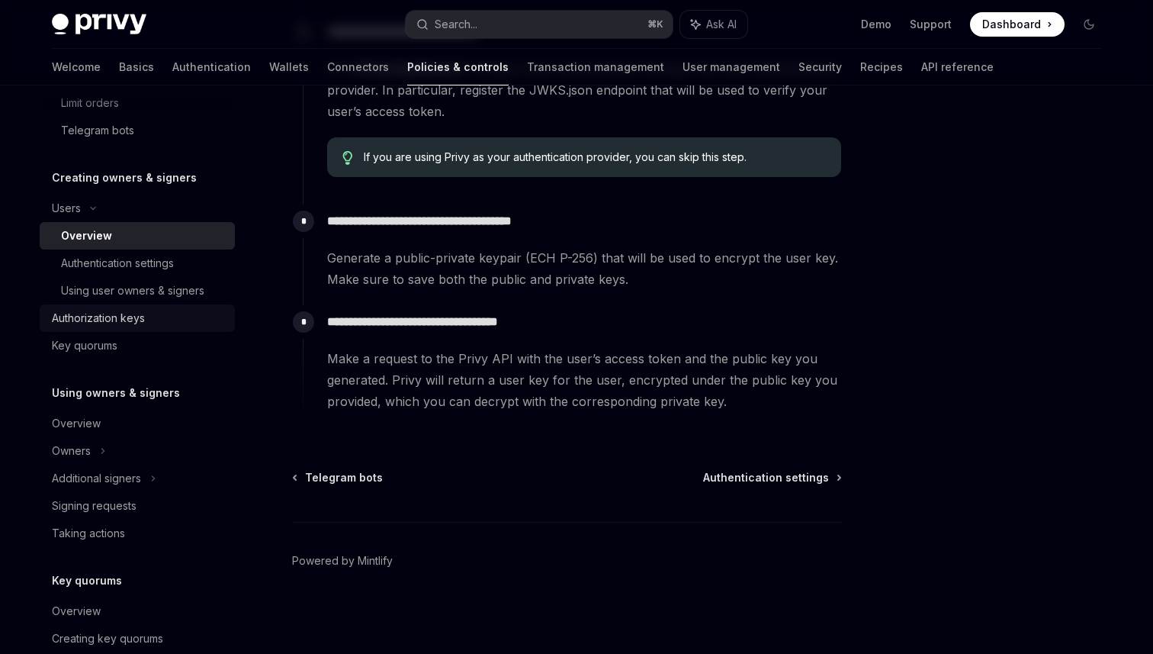
click at [117, 311] on div "Authorization keys" at bounding box center [98, 318] width 93 height 18
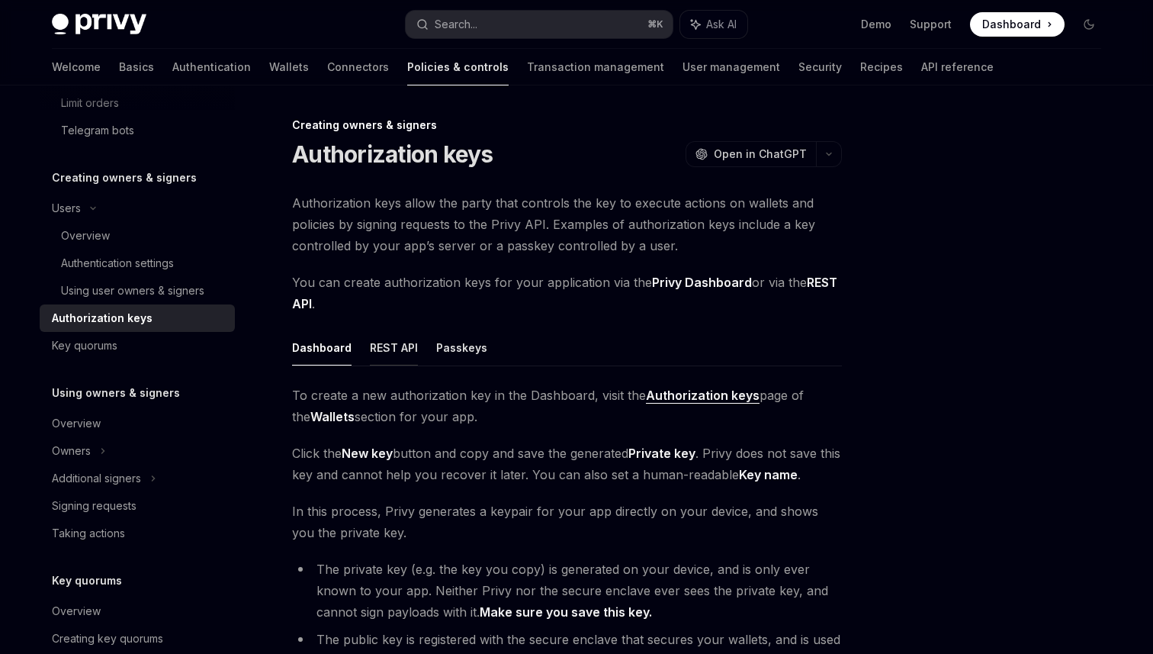
click at [403, 345] on button "REST API" at bounding box center [394, 347] width 48 height 36
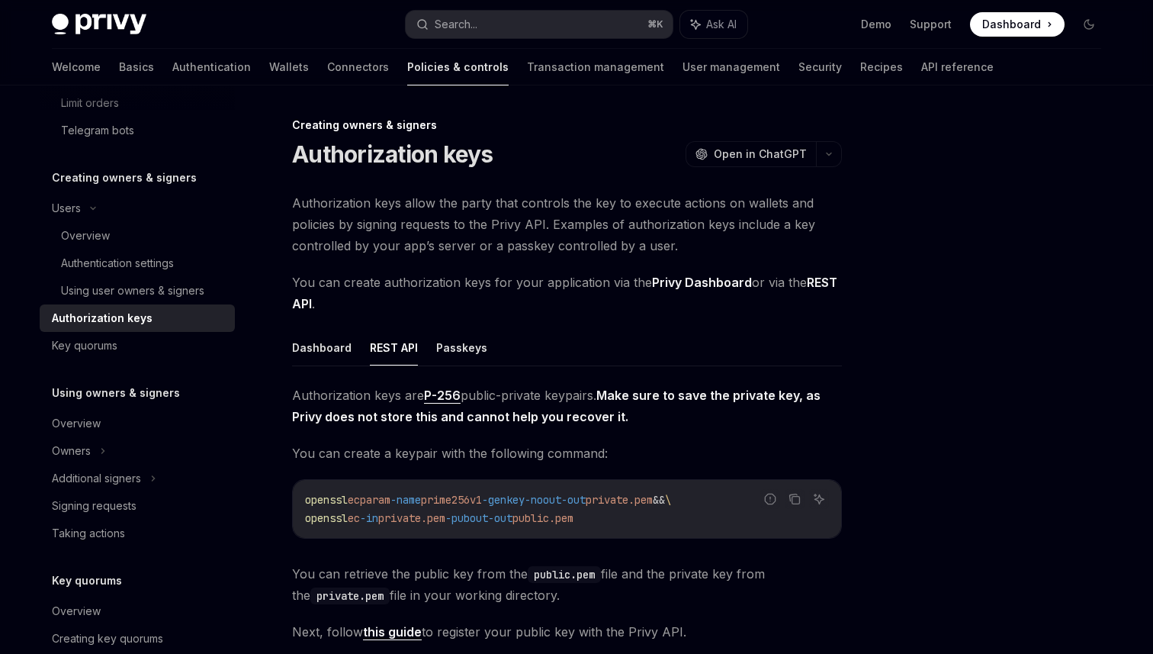
click at [358, 346] on ul "Dashboard REST API Passkeys" at bounding box center [567, 347] width 550 height 37
click at [330, 347] on button "Dashboard" at bounding box center [321, 347] width 59 height 36
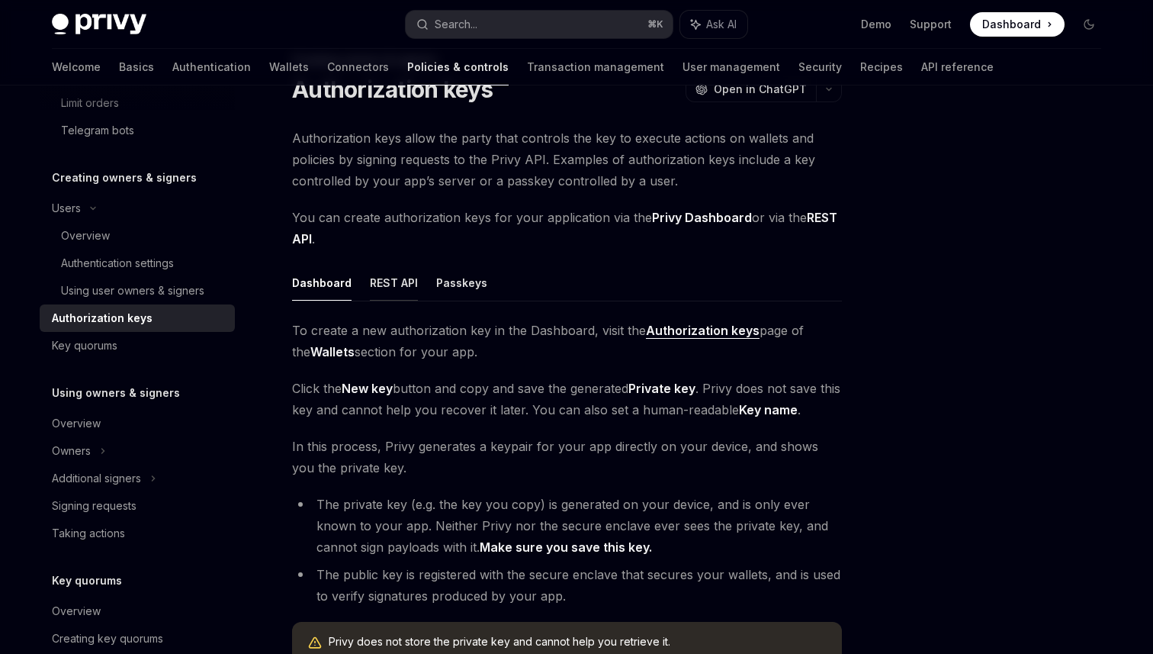
scroll to position [40, 0]
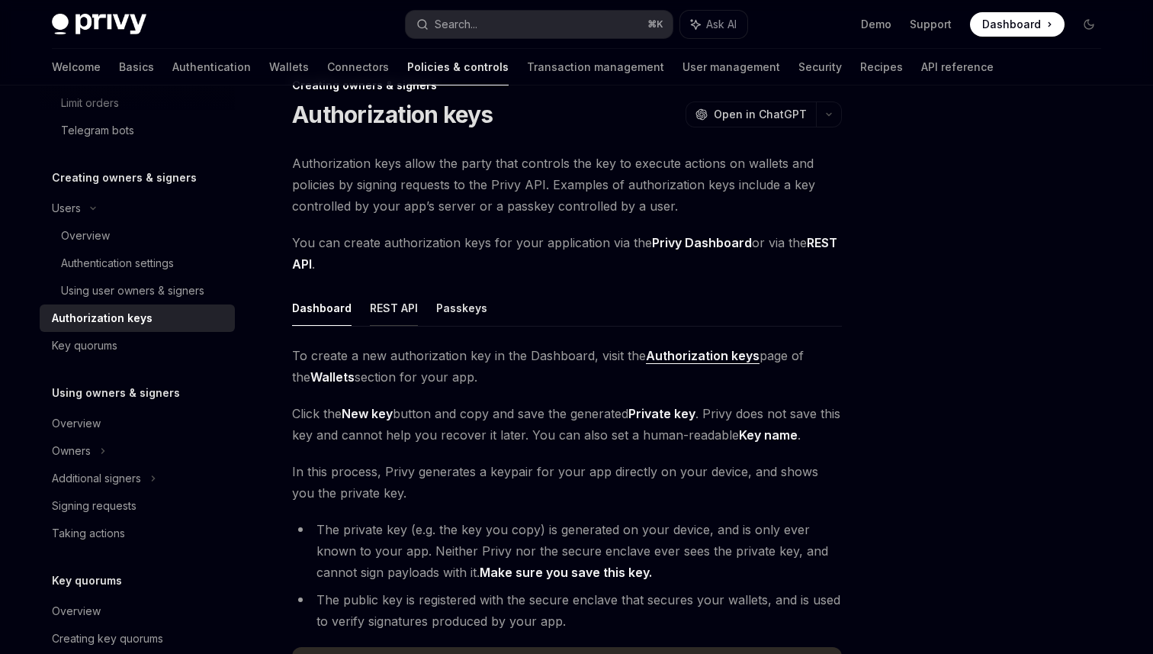
click at [400, 307] on button "REST API" at bounding box center [394, 308] width 48 height 36
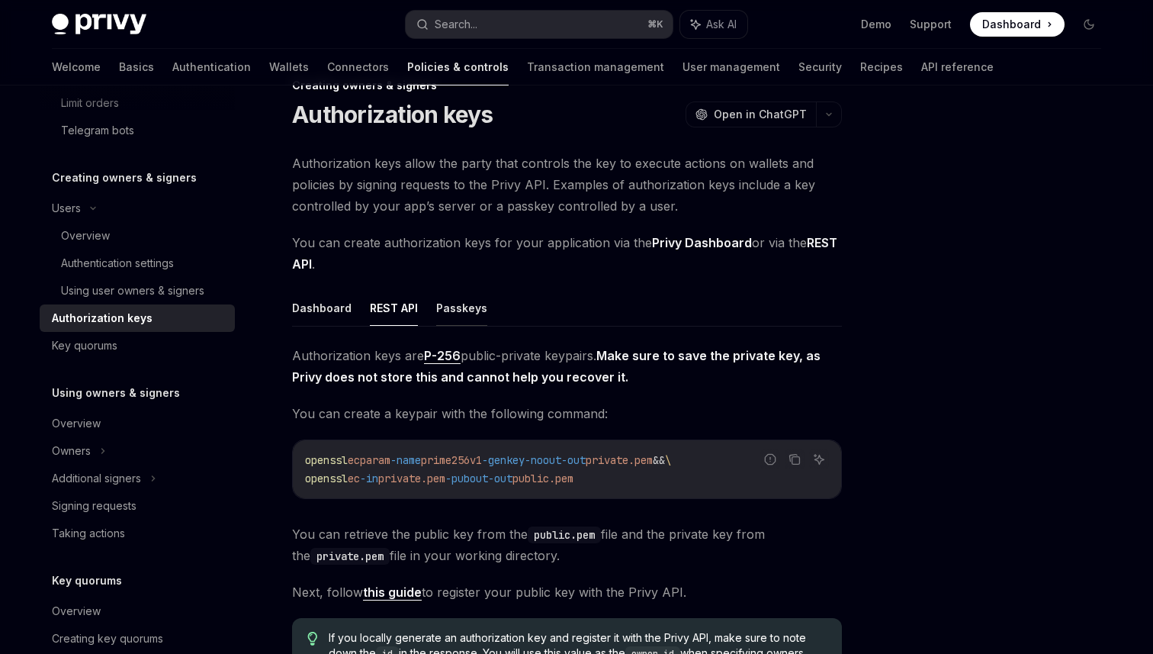
click at [436, 309] on button "Passkeys" at bounding box center [461, 308] width 51 height 36
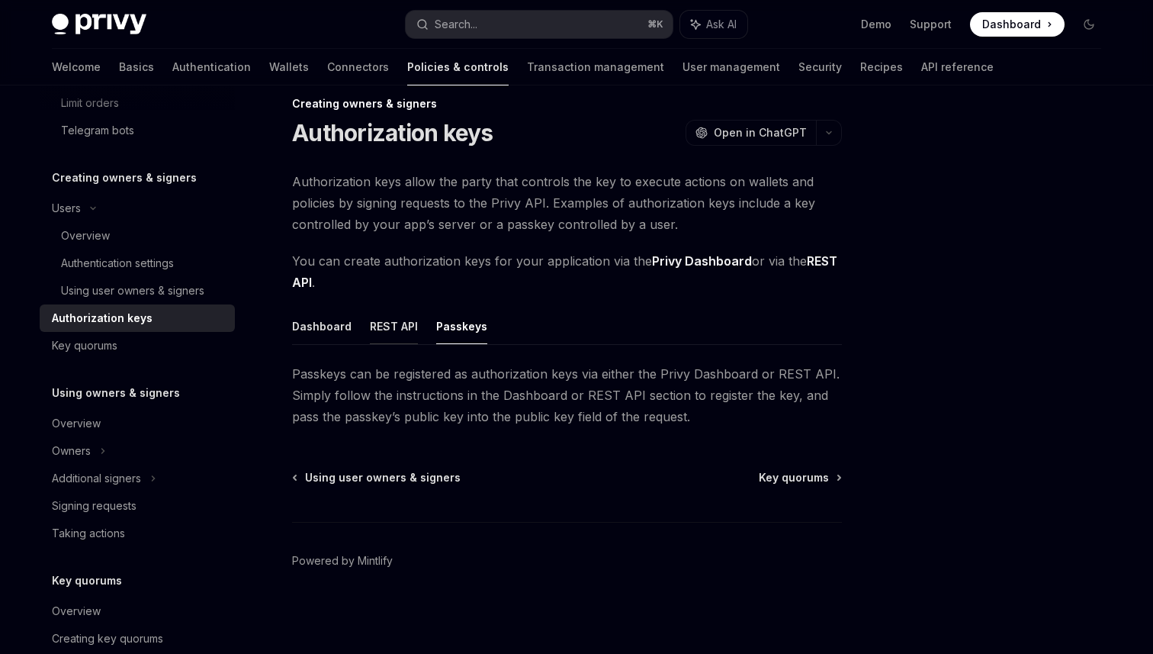
click at [399, 316] on button "REST API" at bounding box center [394, 326] width 48 height 36
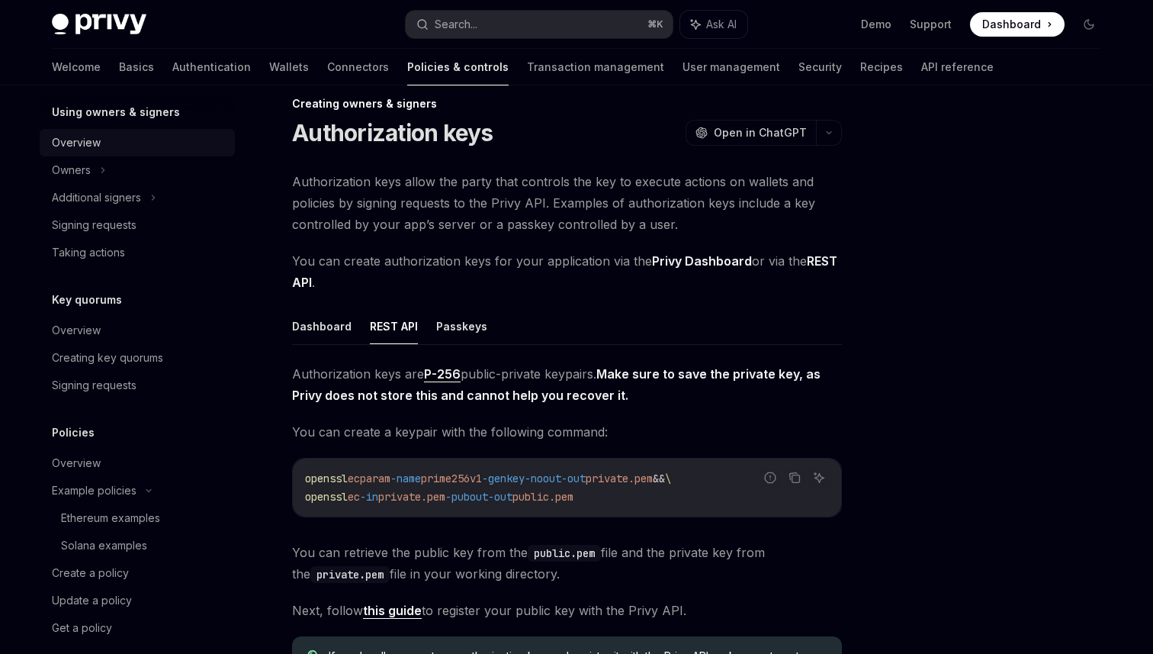
scroll to position [640, 0]
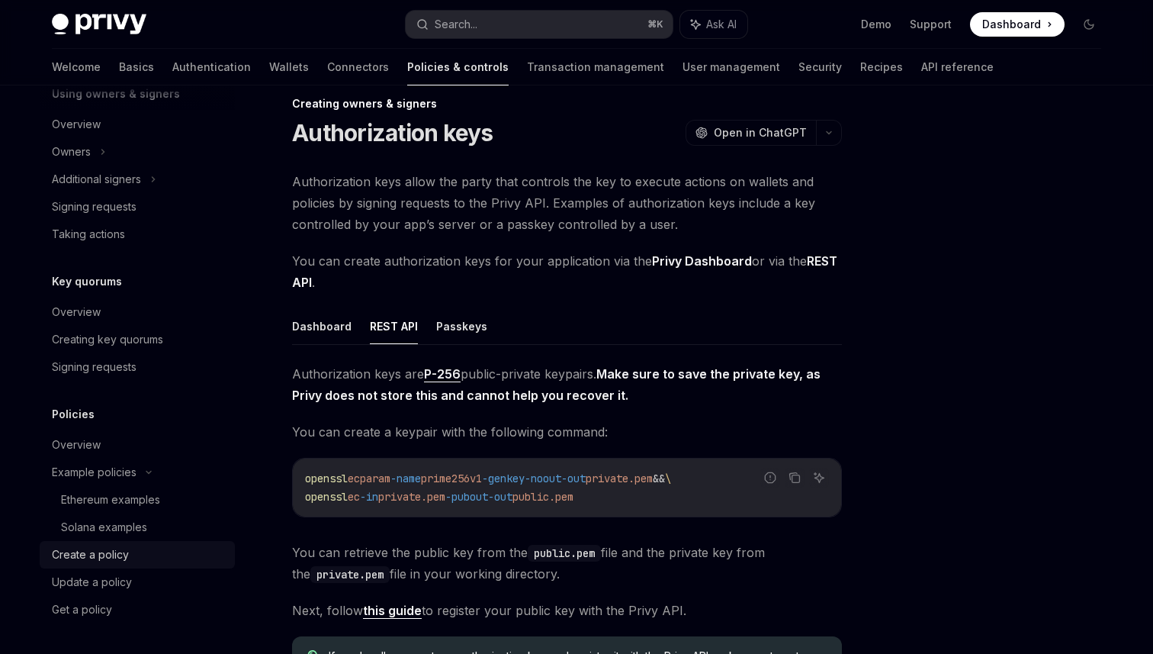
click at [92, 554] on div "Create a policy" at bounding box center [90, 554] width 77 height 18
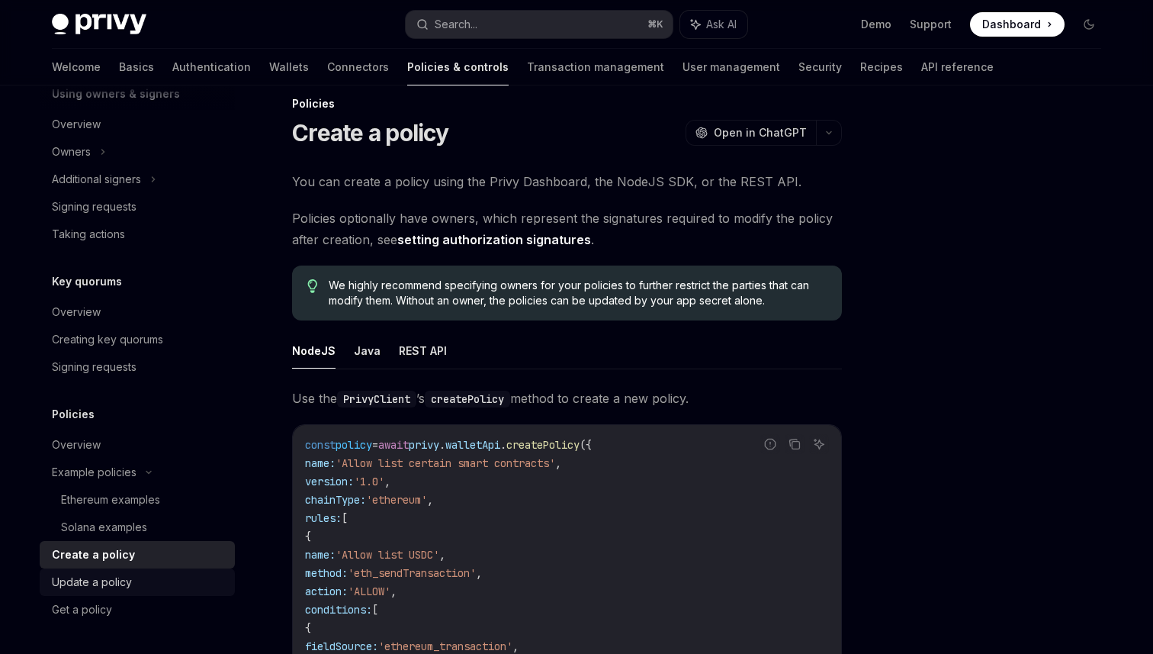
click at [95, 580] on div "Update a policy" at bounding box center [92, 582] width 80 height 18
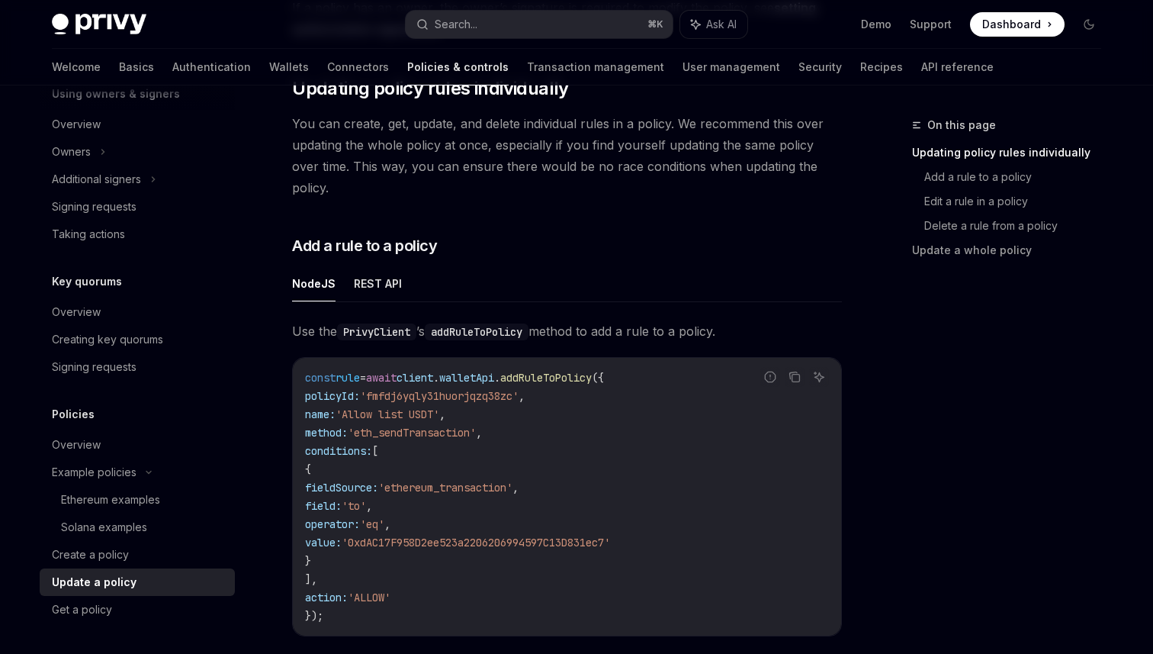
scroll to position [255, 0]
click at [84, 230] on div "Taking actions" at bounding box center [88, 234] width 73 height 18
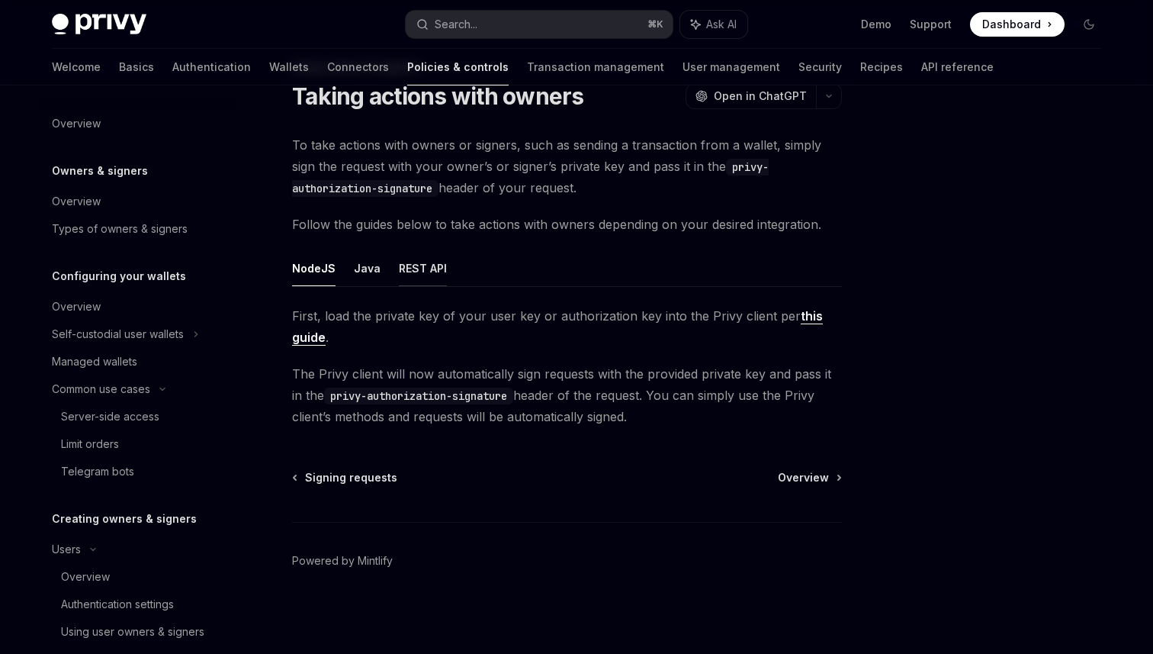
click at [412, 269] on button "REST API" at bounding box center [423, 268] width 48 height 36
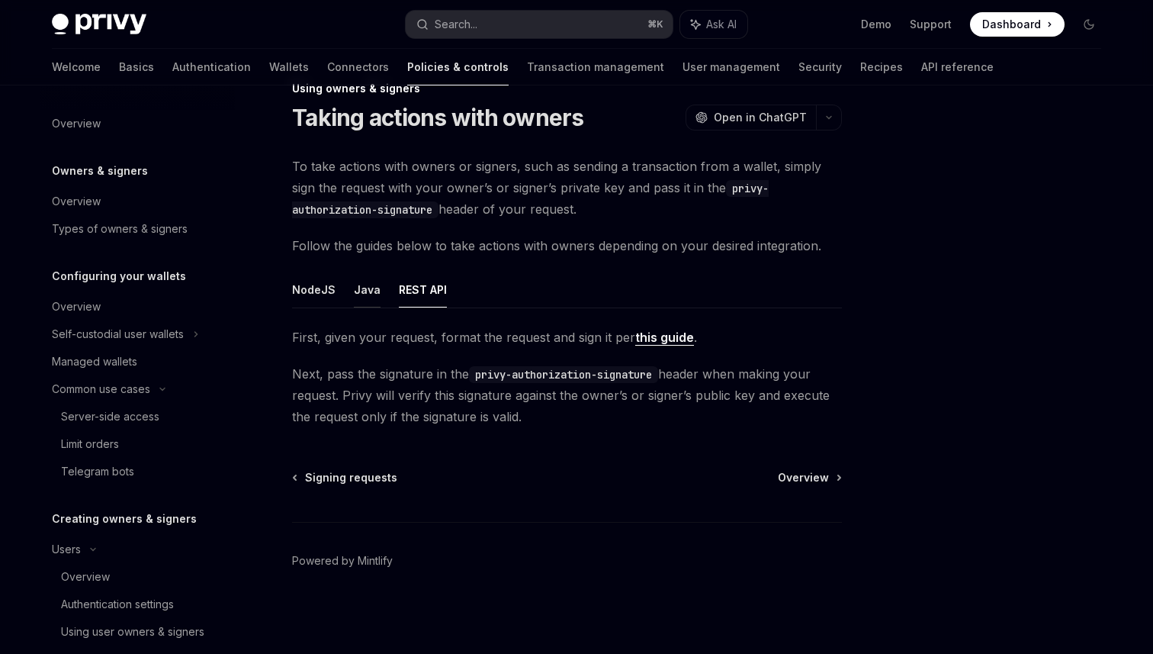
click at [368, 282] on button "Java" at bounding box center [367, 290] width 27 height 36
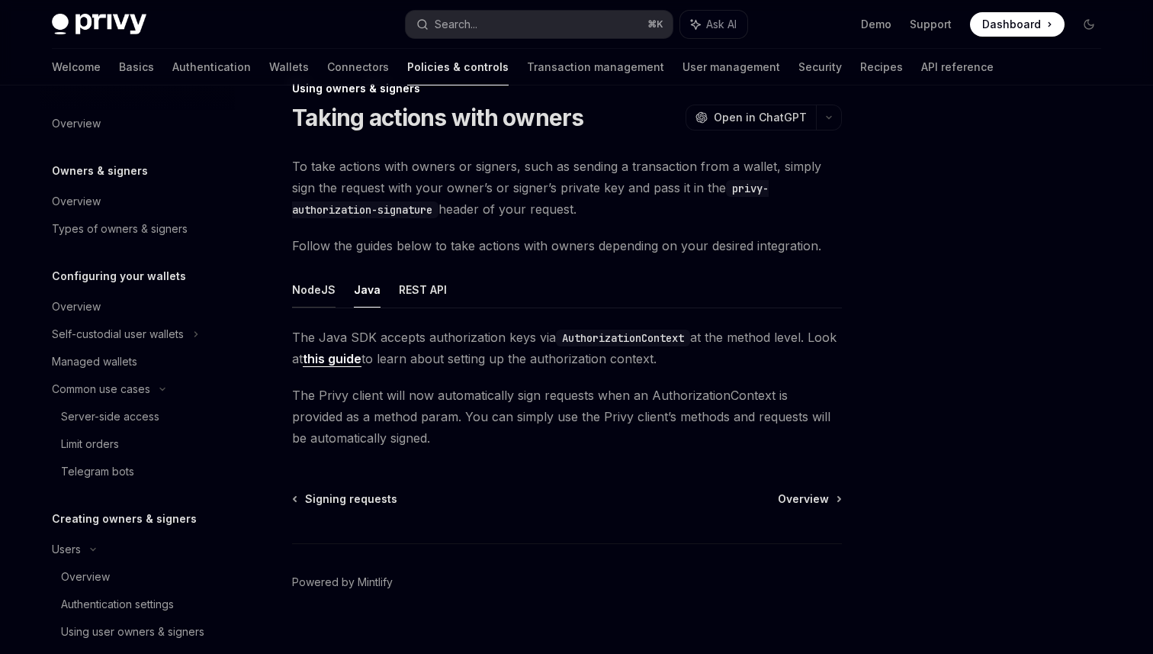
click at [294, 292] on button "NodeJS" at bounding box center [313, 290] width 43 height 36
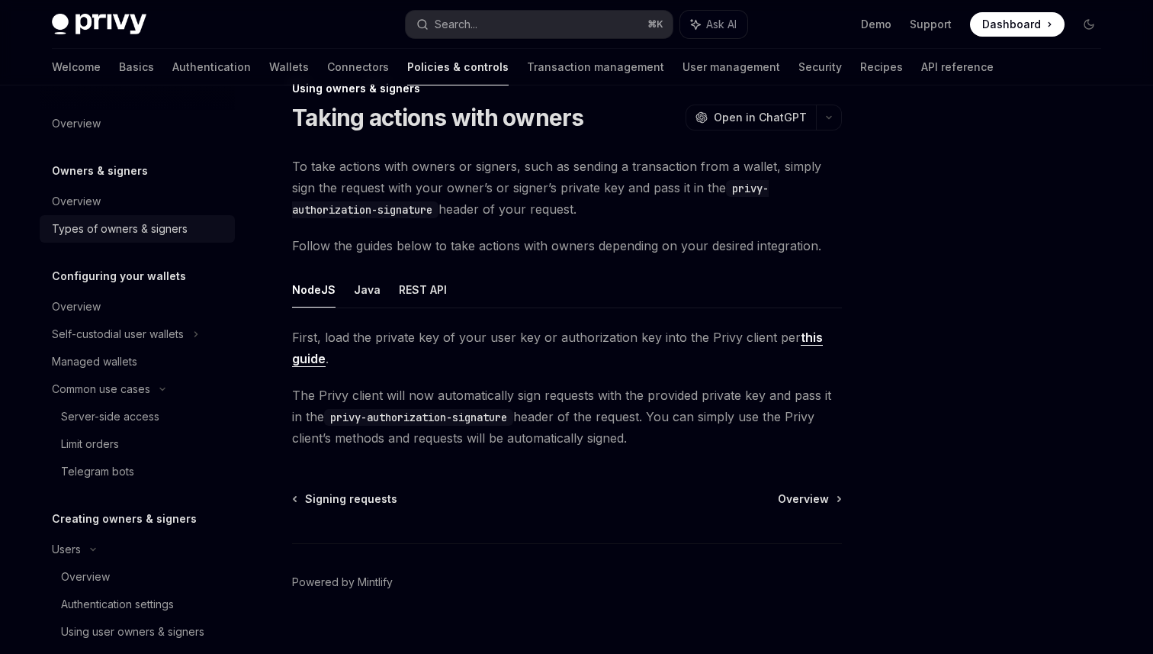
click at [107, 225] on div "Types of owners & signers" at bounding box center [120, 229] width 136 height 18
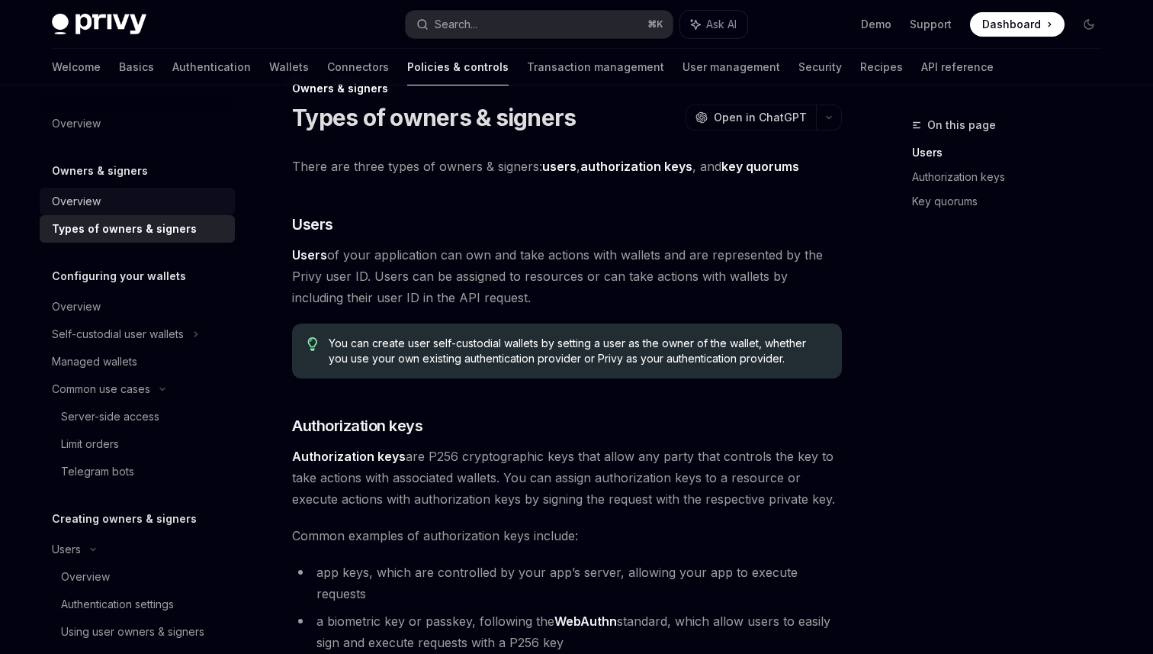
click at [71, 198] on div "Overview" at bounding box center [76, 201] width 49 height 18
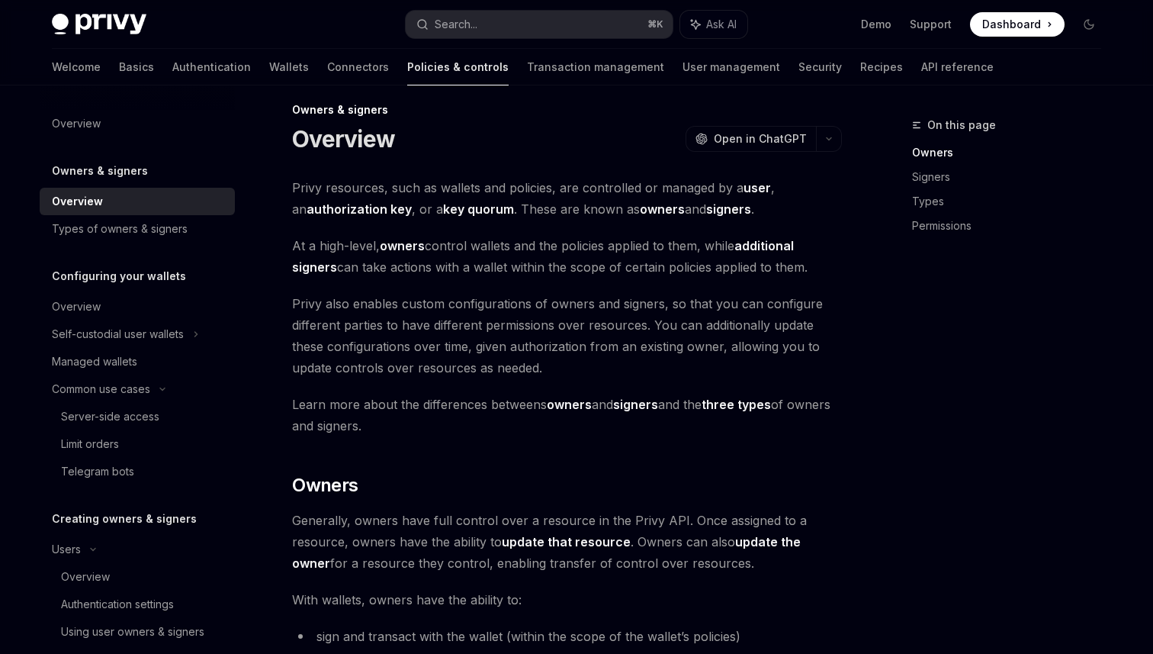
scroll to position [14, 0]
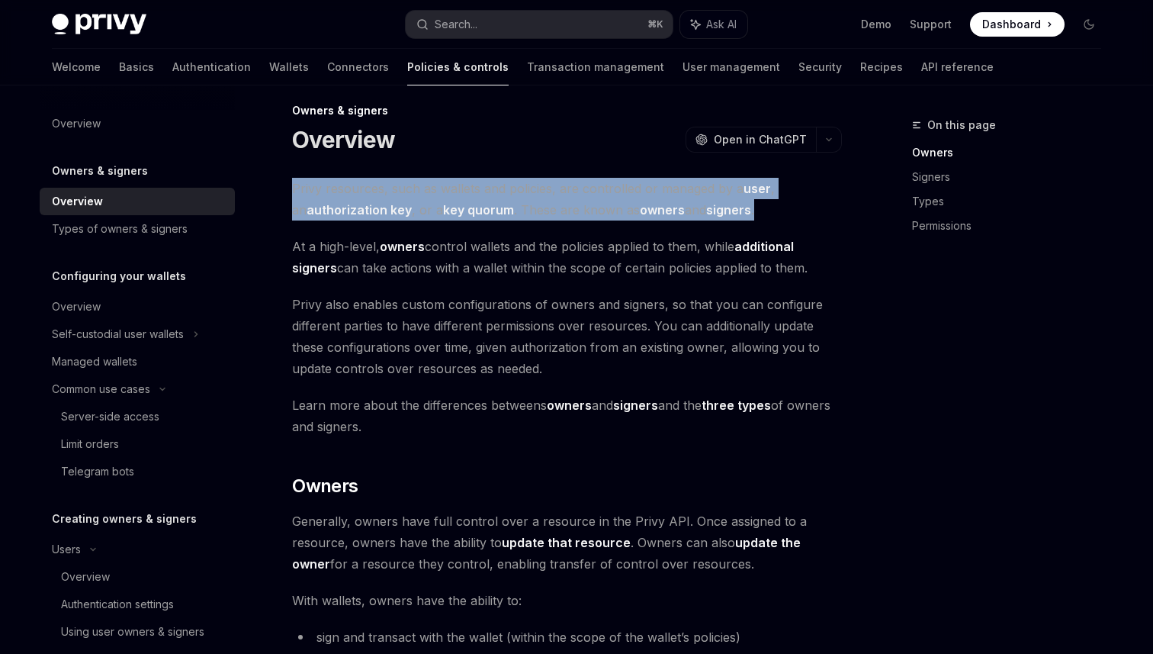
drag, startPoint x: 750, startPoint y: 214, endPoint x: 291, endPoint y: 192, distance: 458.9
click at [292, 192] on span "Privy resources, such as wallets and policies, are controlled or managed by a u…" at bounding box center [567, 199] width 550 height 43
click at [121, 226] on div "Types of owners & signers" at bounding box center [120, 229] width 136 height 18
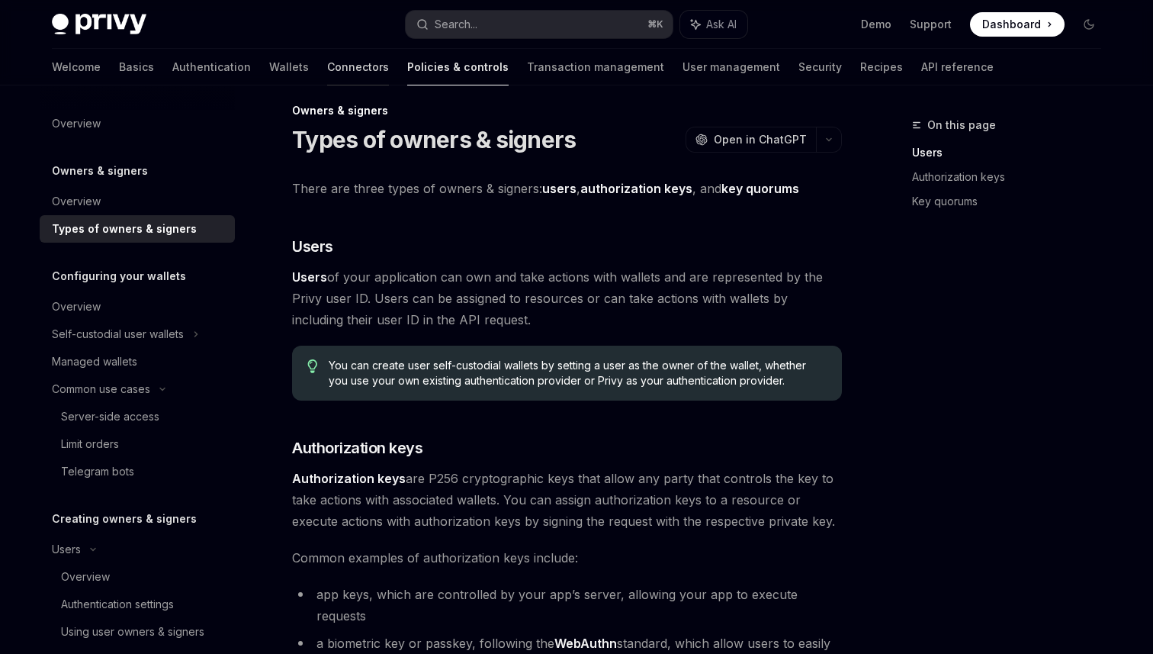
click at [327, 56] on link "Connectors" at bounding box center [358, 67] width 62 height 37
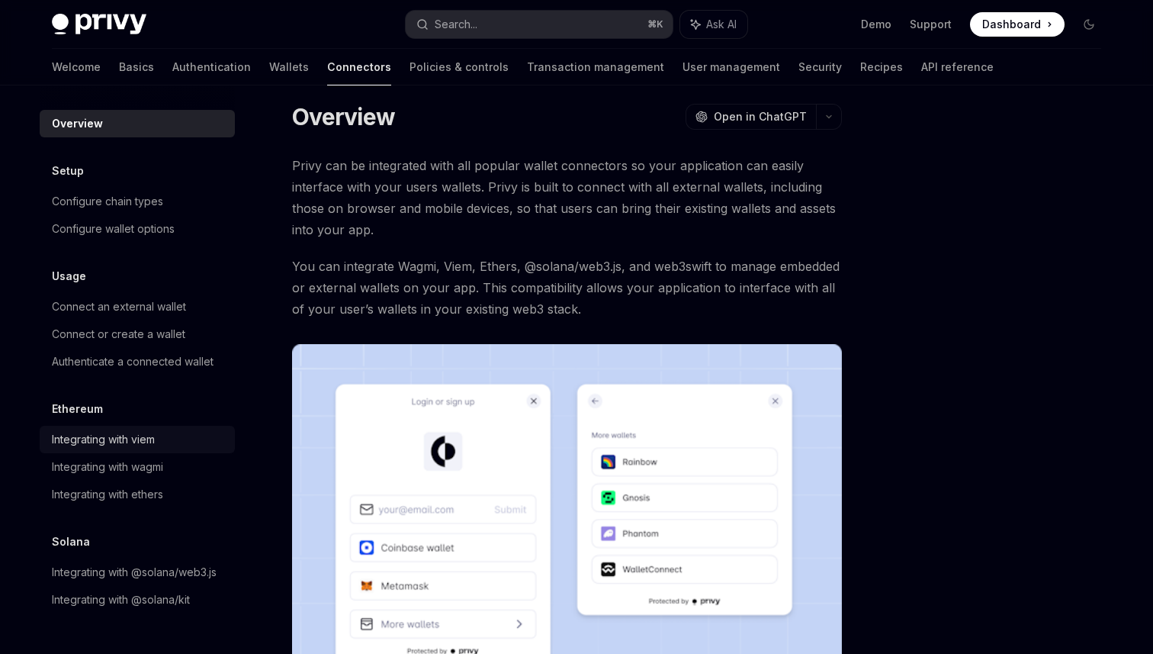
click at [153, 437] on div "Integrating with viem" at bounding box center [103, 439] width 103 height 18
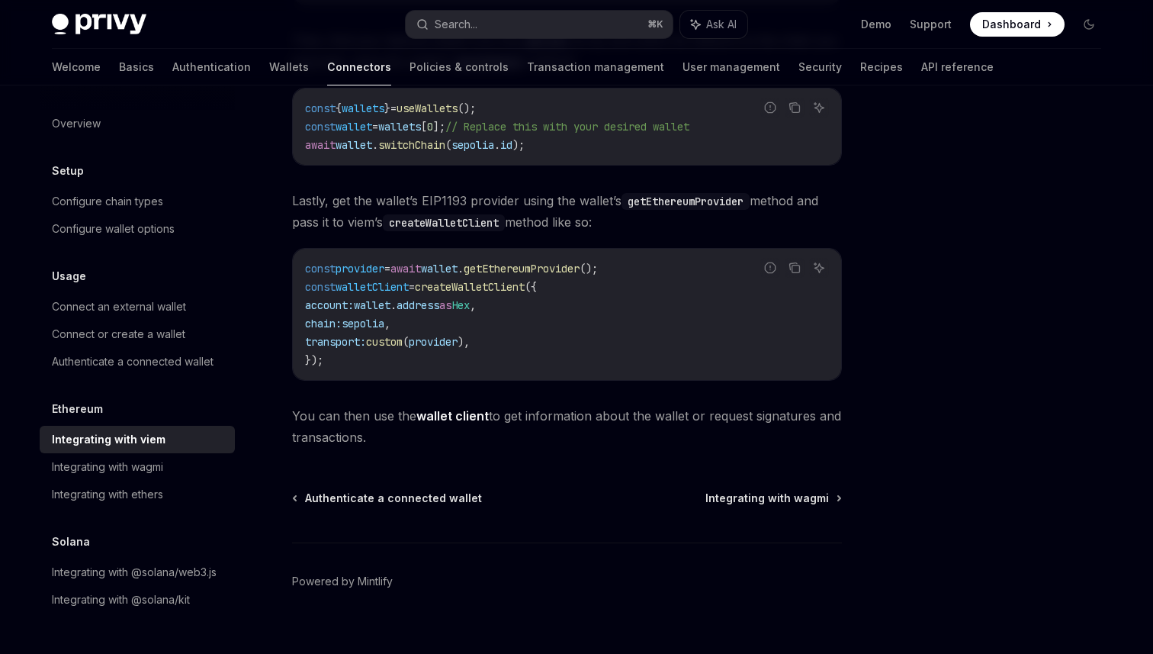
scroll to position [423, 0]
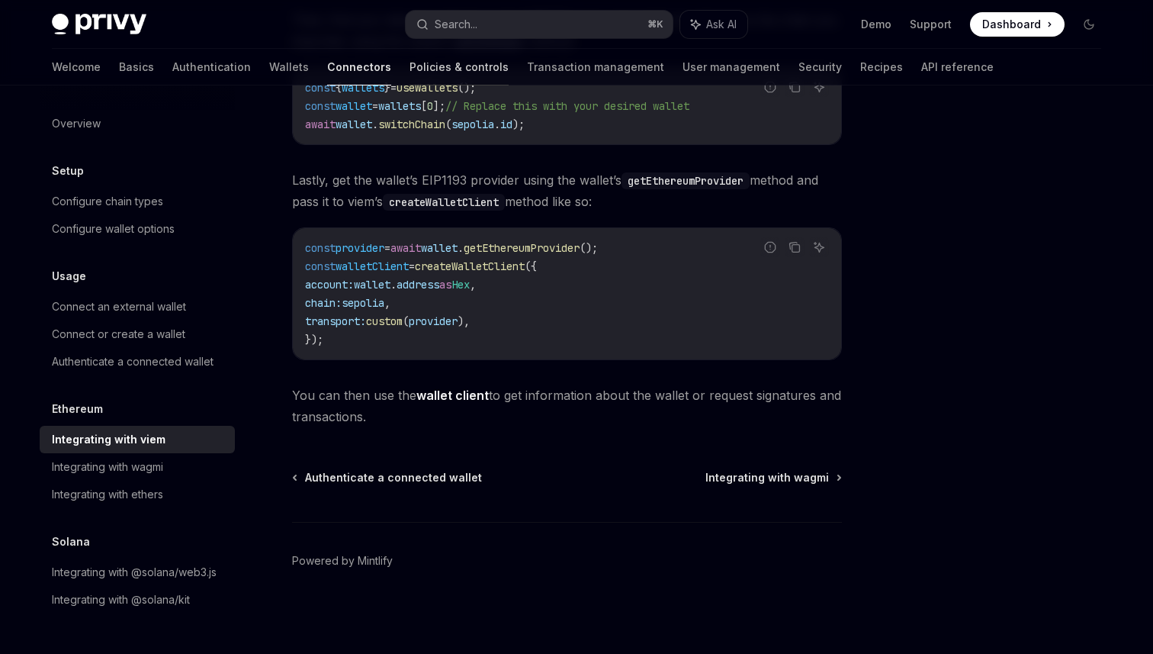
click at [410, 60] on link "Policies & controls" at bounding box center [459, 67] width 99 height 37
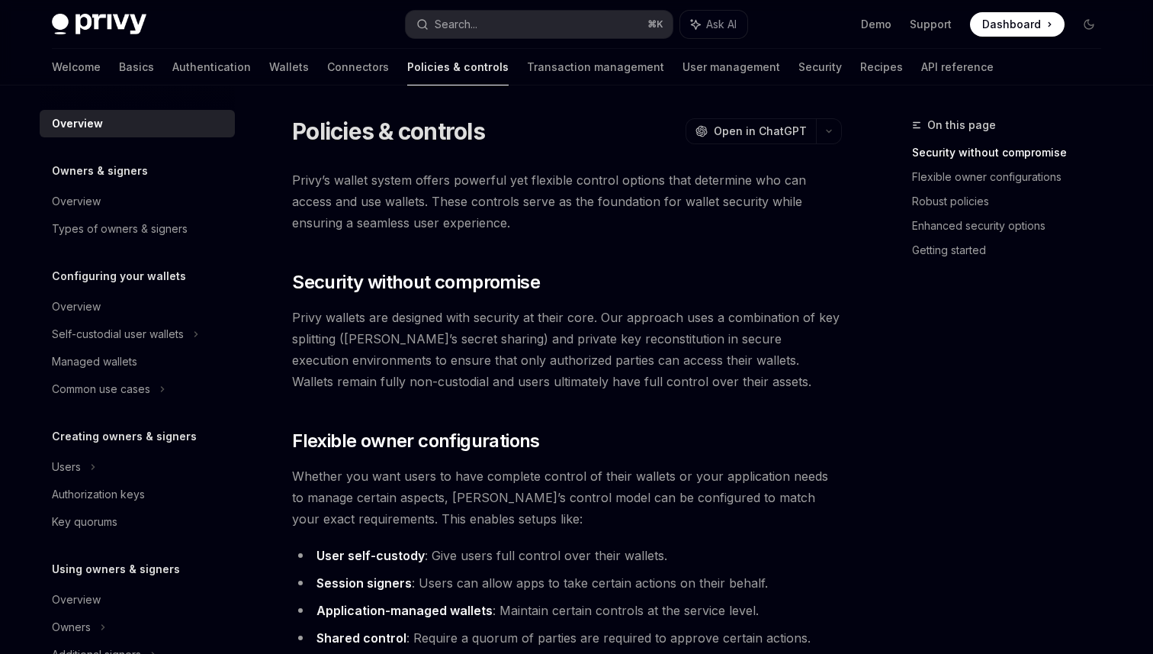
click at [538, 228] on span "Privy’s wallet system offers powerful yet flexible control options that determi…" at bounding box center [567, 201] width 550 height 64
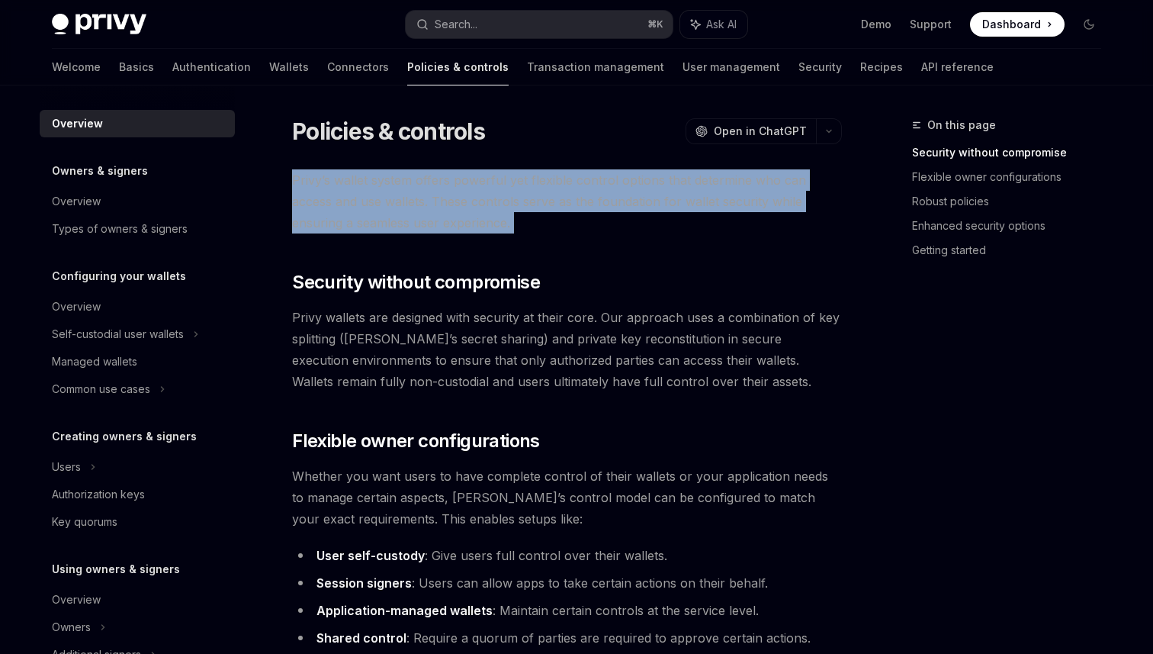
click at [535, 217] on span "Privy’s wallet system offers powerful yet flexible control options that determi…" at bounding box center [567, 201] width 550 height 64
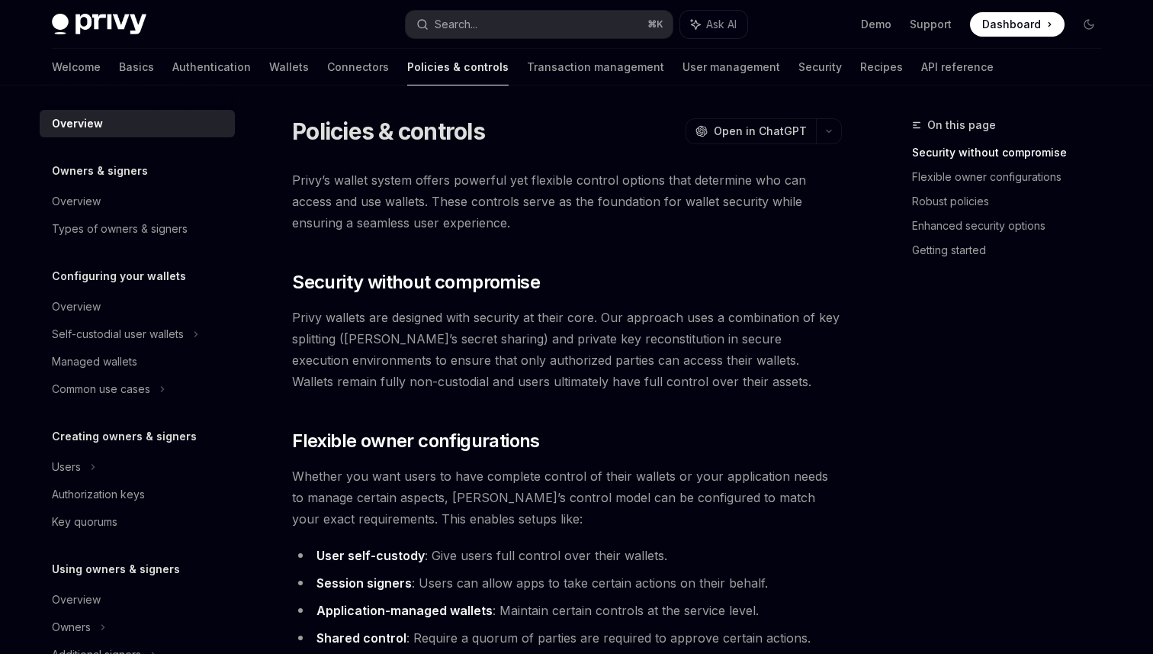
click at [535, 220] on span "Privy’s wallet system offers powerful yet flexible control options that determi…" at bounding box center [567, 201] width 550 height 64
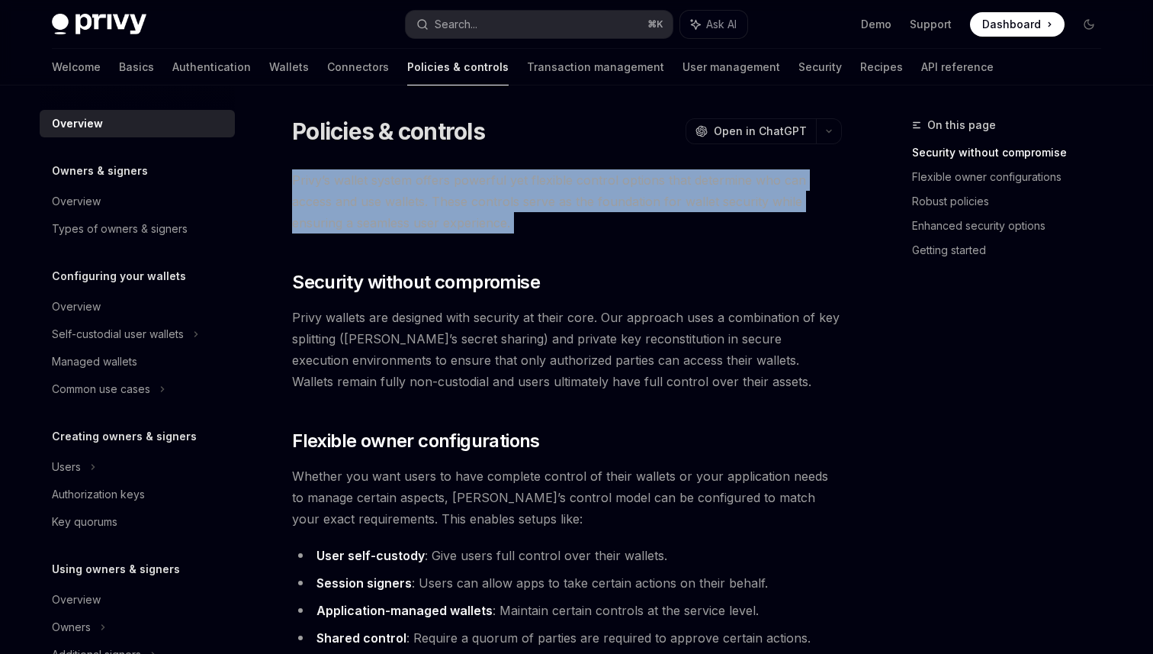
click at [535, 220] on span "Privy’s wallet system offers powerful yet flexible control options that determi…" at bounding box center [567, 201] width 550 height 64
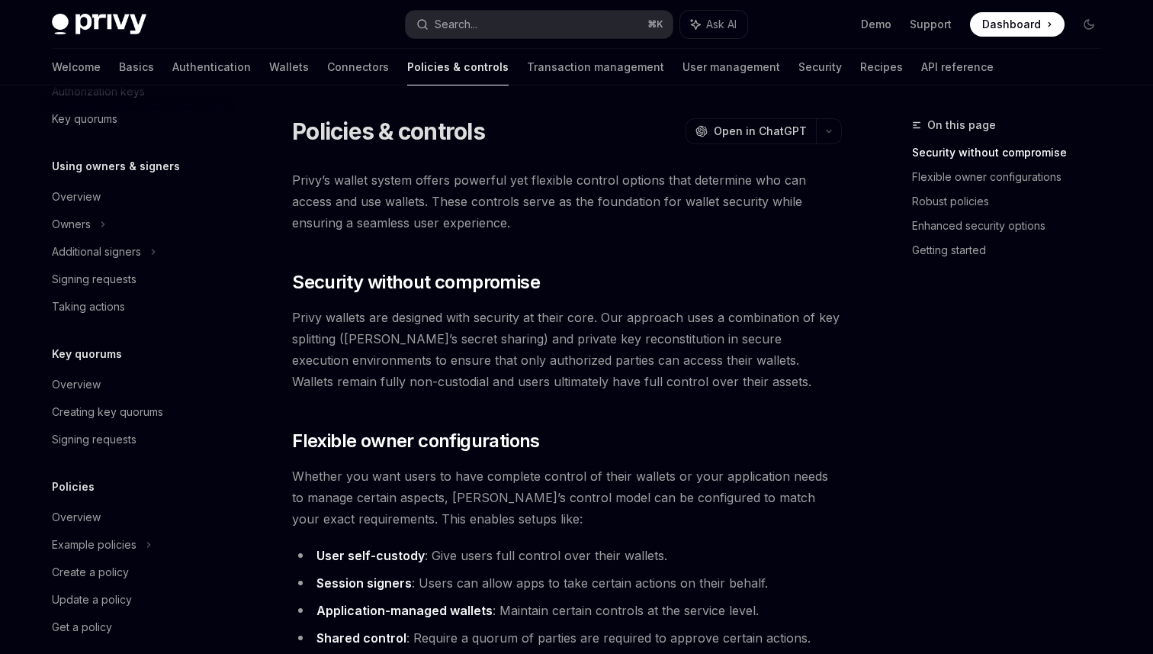
scroll to position [420, 0]
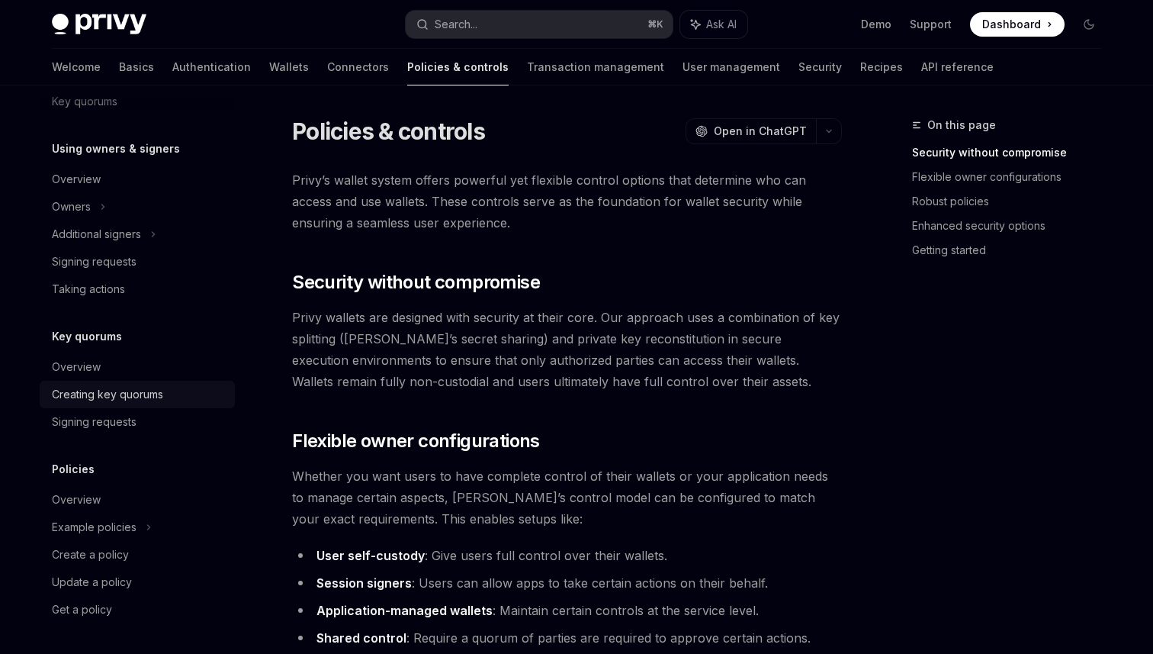
click at [117, 401] on div "Creating key quorums" at bounding box center [107, 394] width 111 height 18
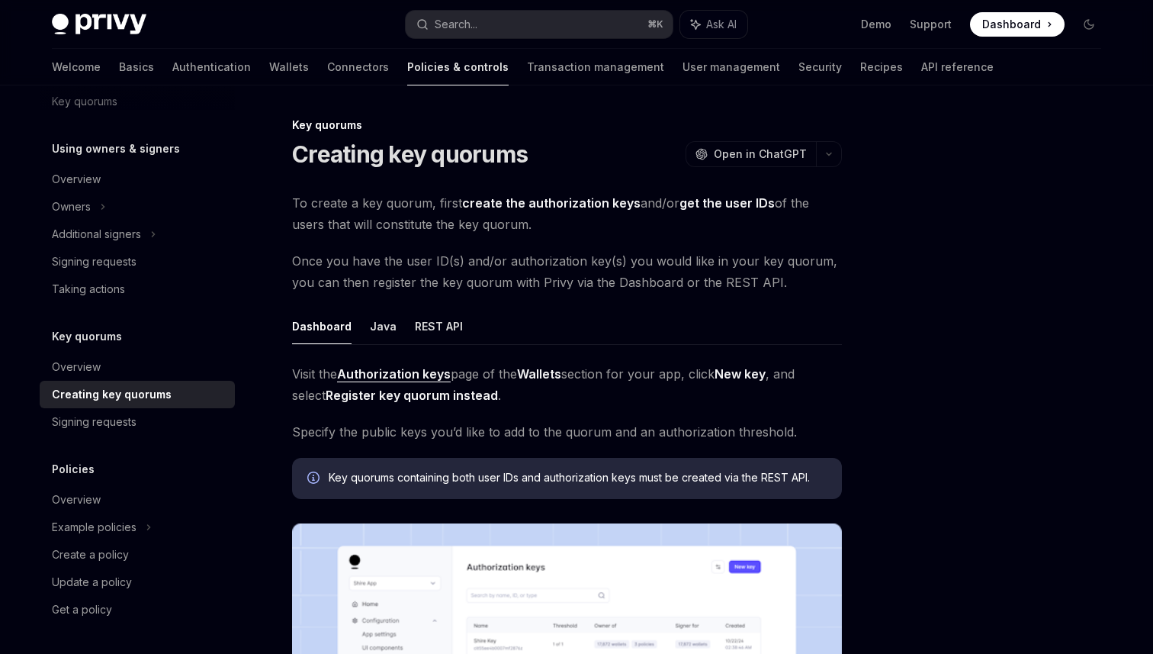
click at [551, 275] on span "Once you have the user ID(s) and/or authorization key(s) you would like in your…" at bounding box center [567, 271] width 550 height 43
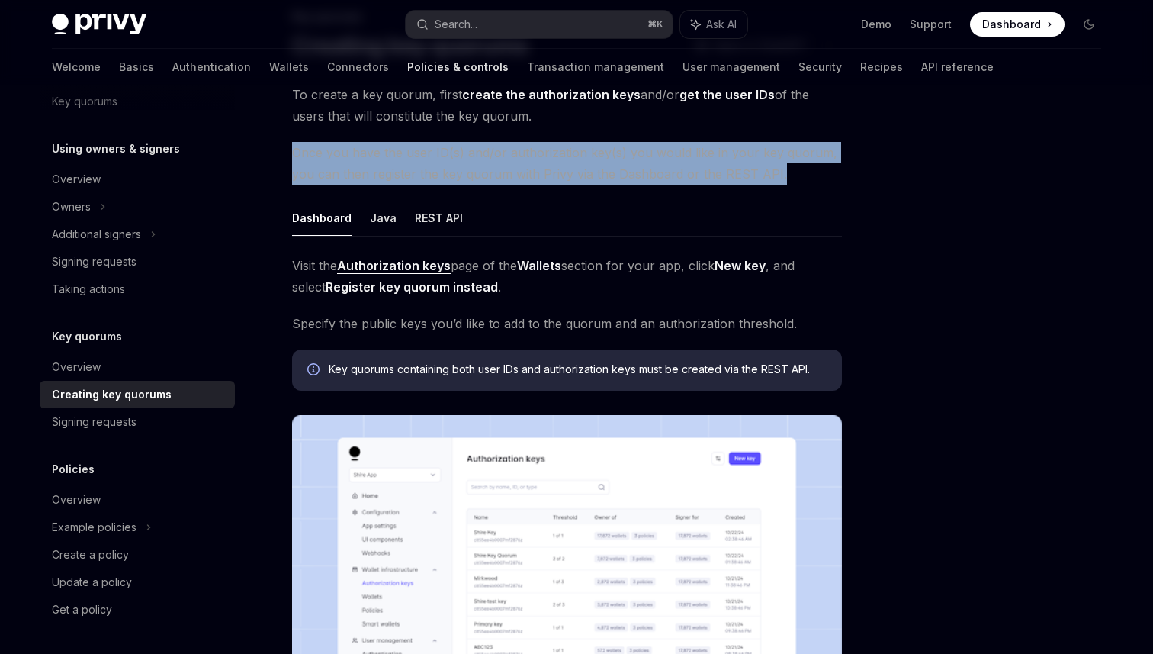
scroll to position [151, 0]
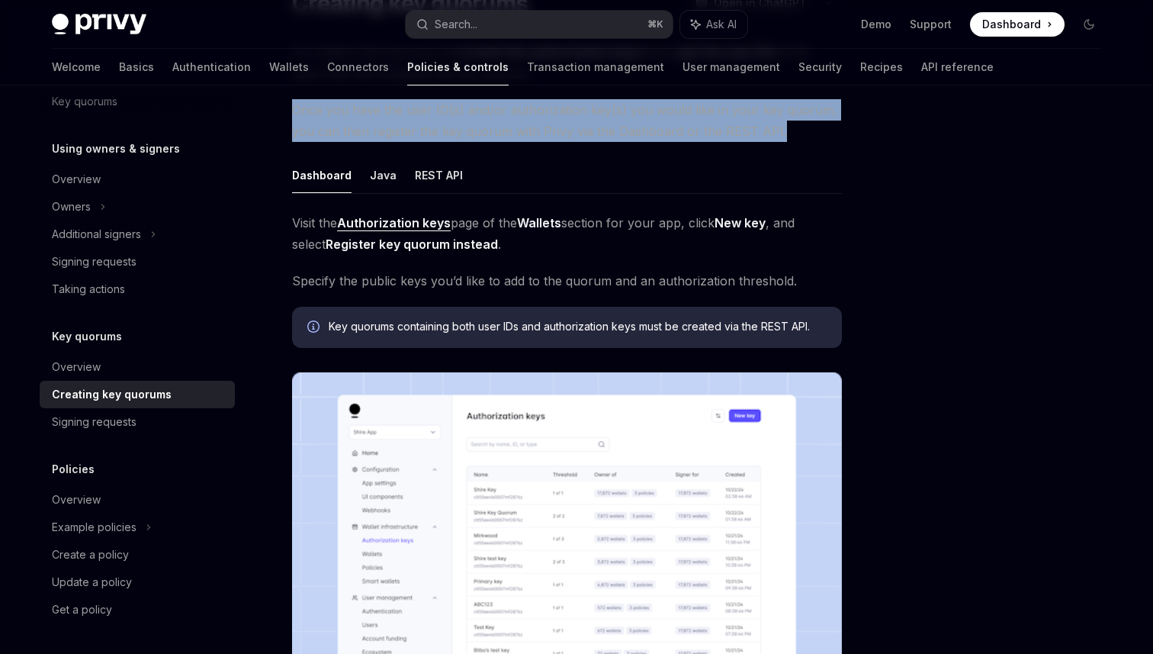
click at [848, 227] on div "Key quorums Creating key quorums OpenAI Open in ChatGPT OpenAI Open in ChatGPT …" at bounding box center [577, 475] width 1074 height 1082
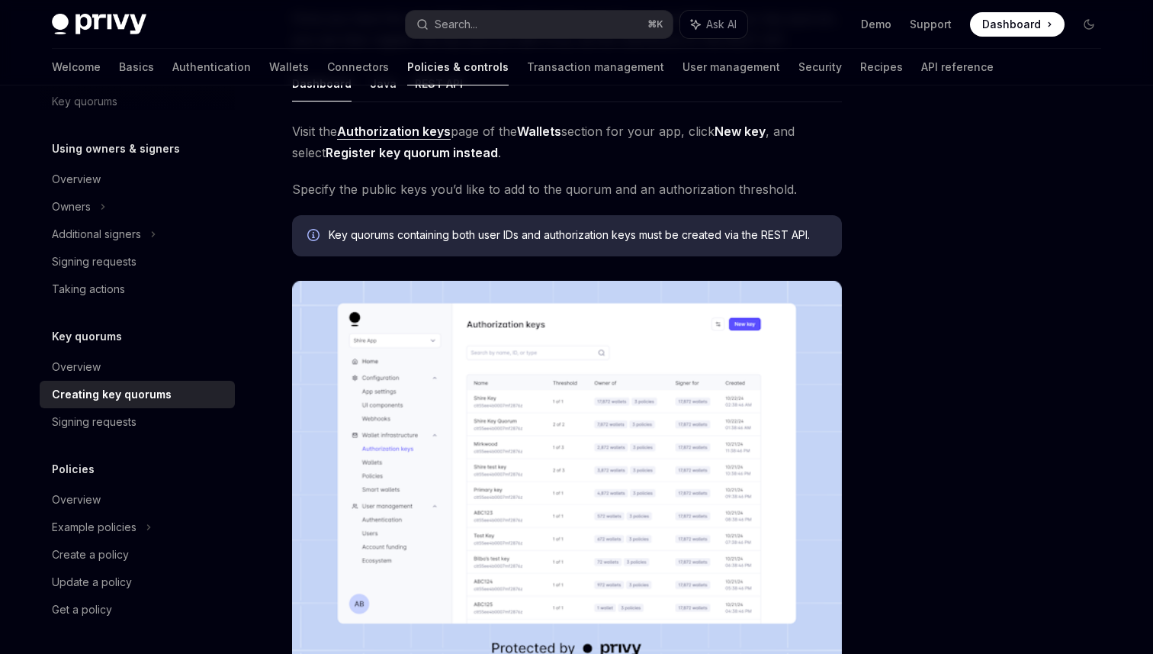
scroll to position [243, 0]
click at [527, 74] on link "Transaction management" at bounding box center [595, 67] width 137 height 37
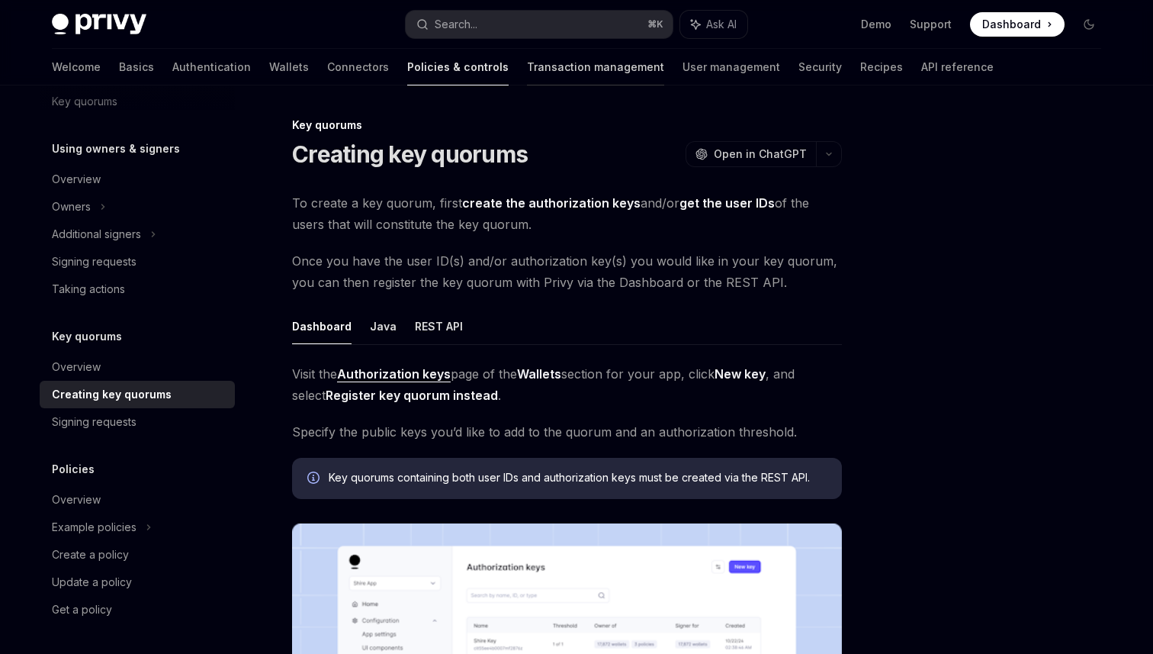
scroll to position [18, 0]
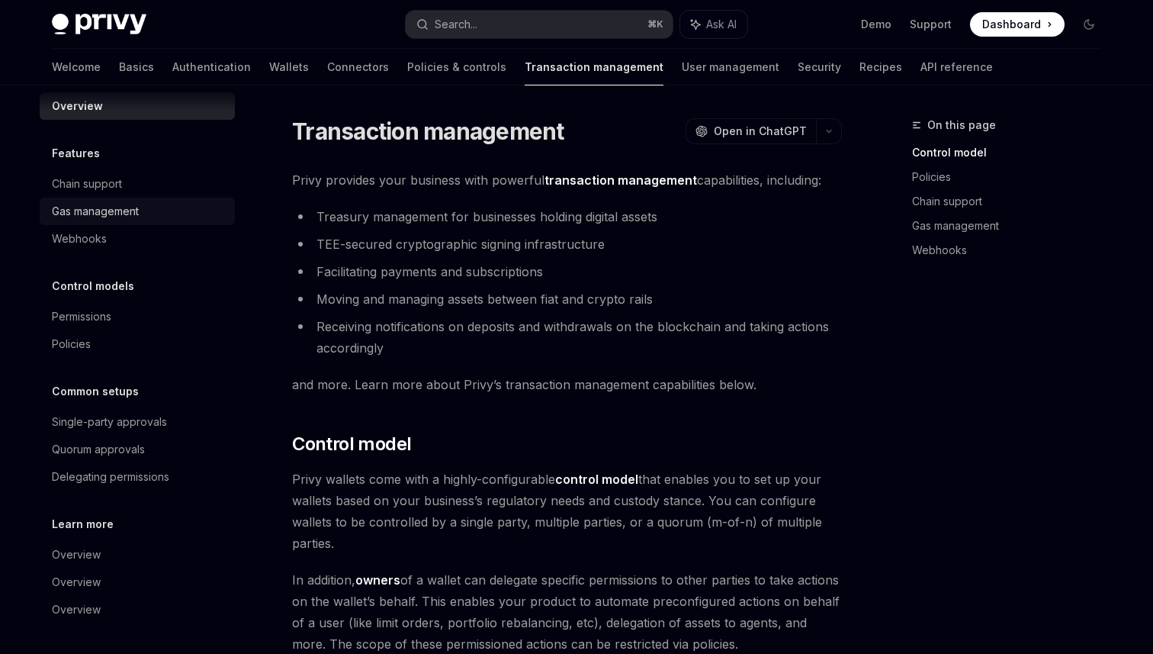
click at [70, 206] on div "Gas management" at bounding box center [95, 211] width 87 height 18
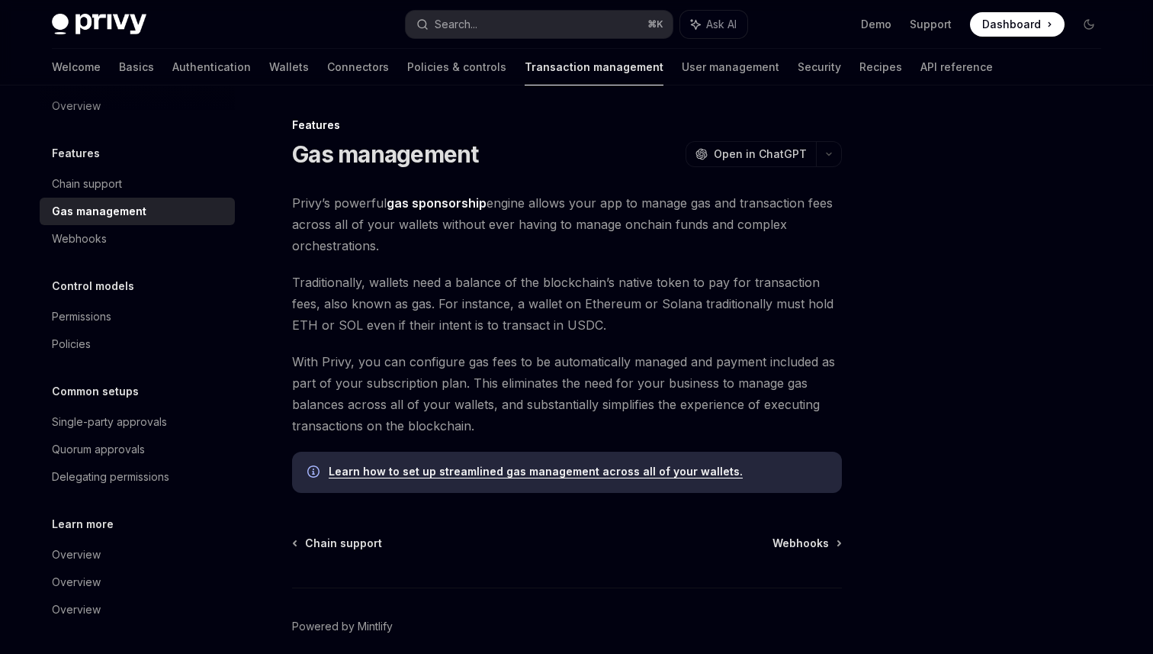
click at [561, 212] on span "Privy’s powerful gas sponsorship engine allows your app to manage gas and trans…" at bounding box center [567, 224] width 550 height 64
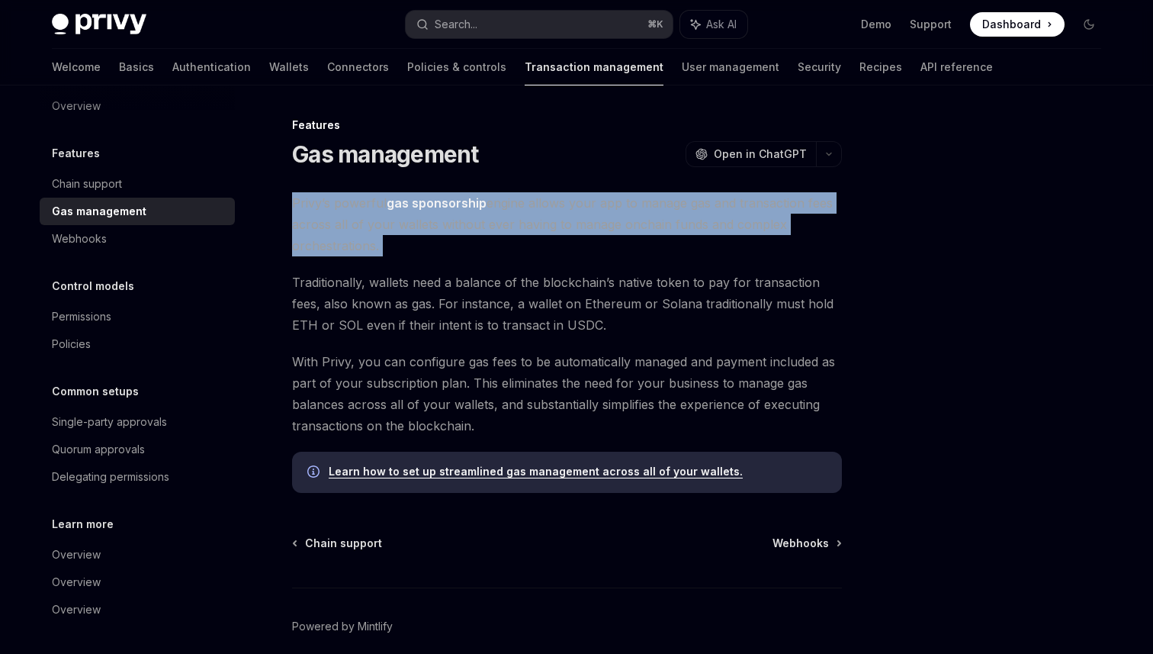
click at [561, 212] on span "Privy’s powerful gas sponsorship engine allows your app to manage gas and trans…" at bounding box center [567, 224] width 550 height 64
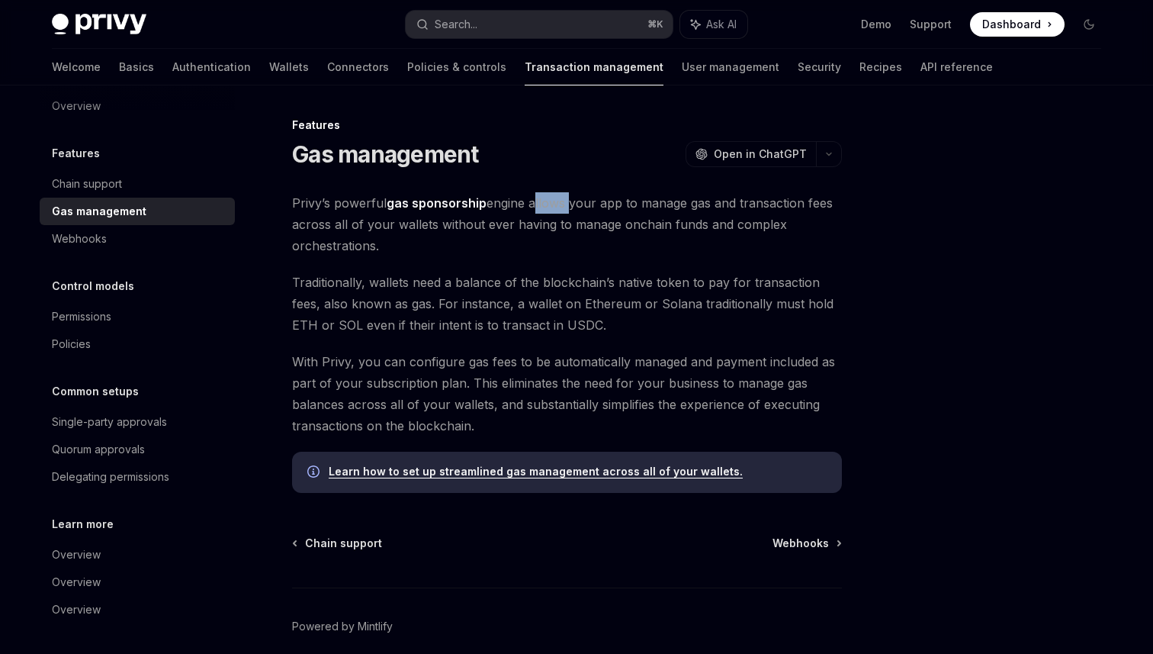
click at [561, 212] on span "Privy’s powerful gas sponsorship engine allows your app to manage gas and trans…" at bounding box center [567, 224] width 550 height 64
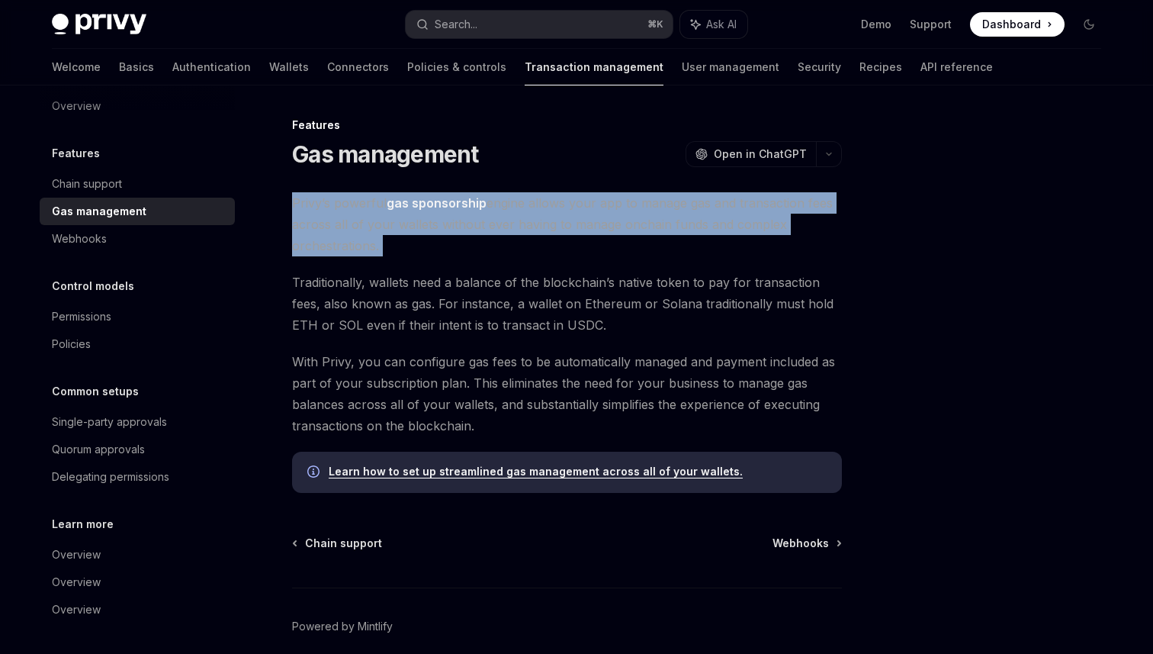
click at [561, 212] on span "Privy’s powerful gas sponsorship engine allows your app to manage gas and trans…" at bounding box center [567, 224] width 550 height 64
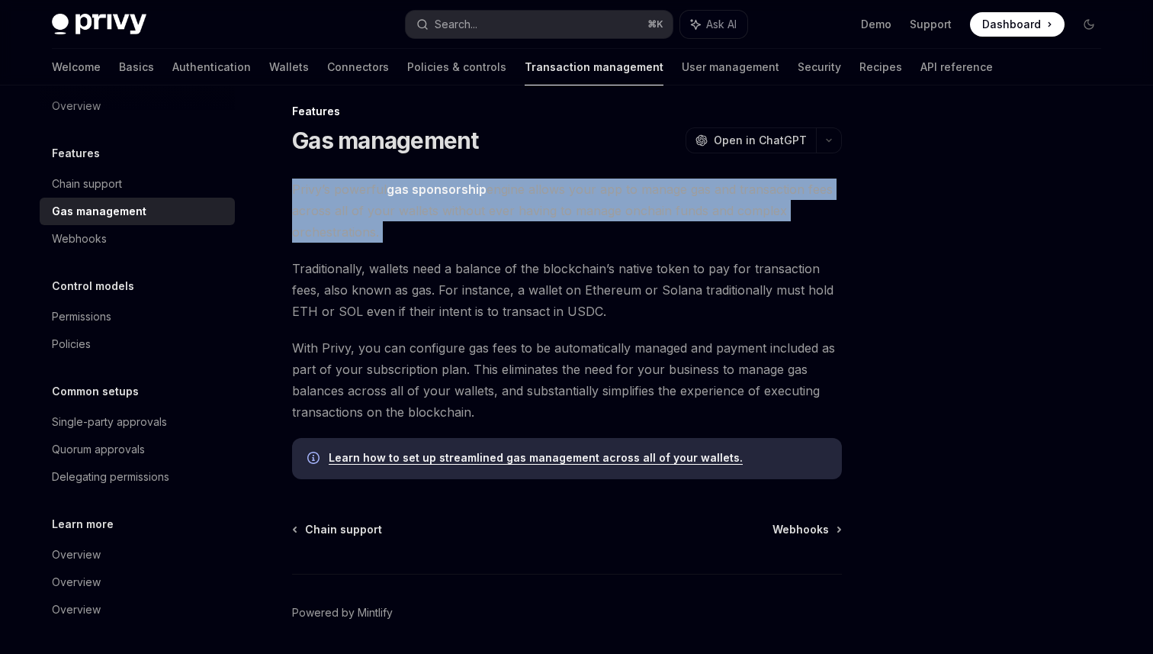
scroll to position [18, 0]
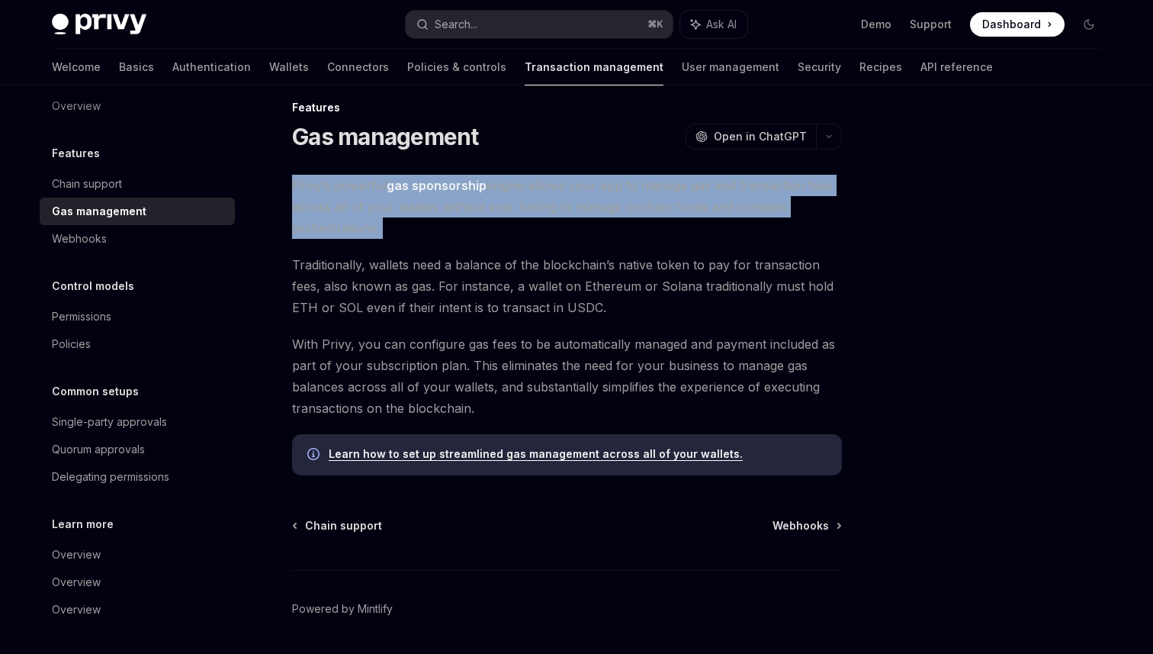
click at [503, 453] on link "Learn how to set up streamlined gas management across all of your wallets." at bounding box center [536, 454] width 414 height 14
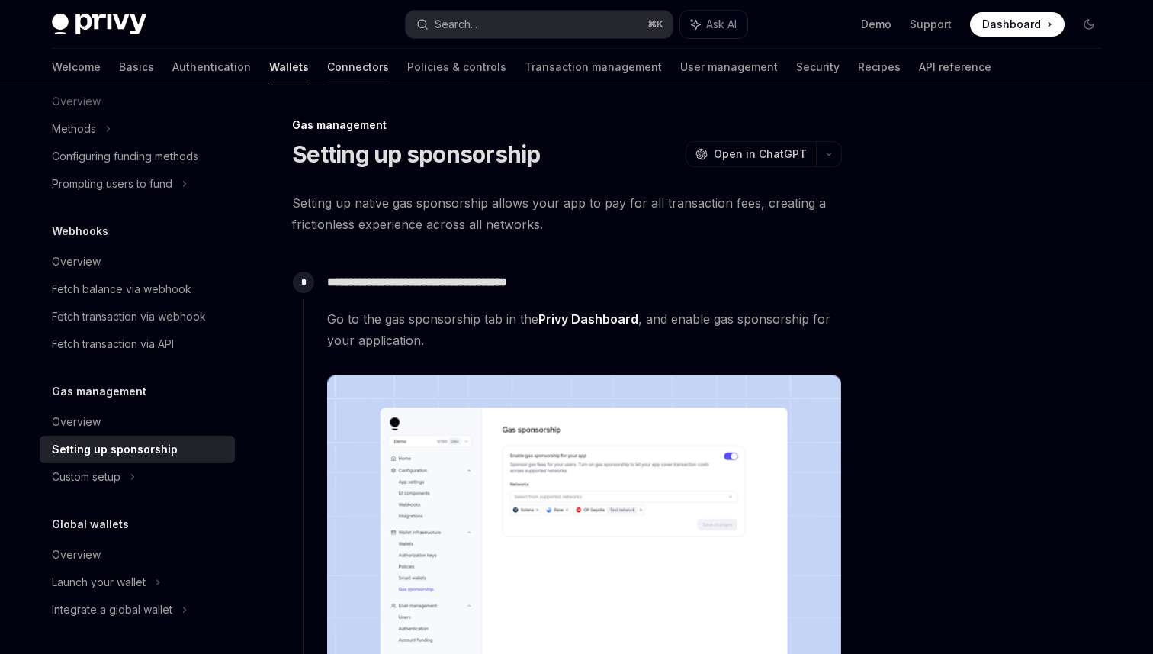
click at [327, 60] on link "Connectors" at bounding box center [358, 67] width 62 height 37
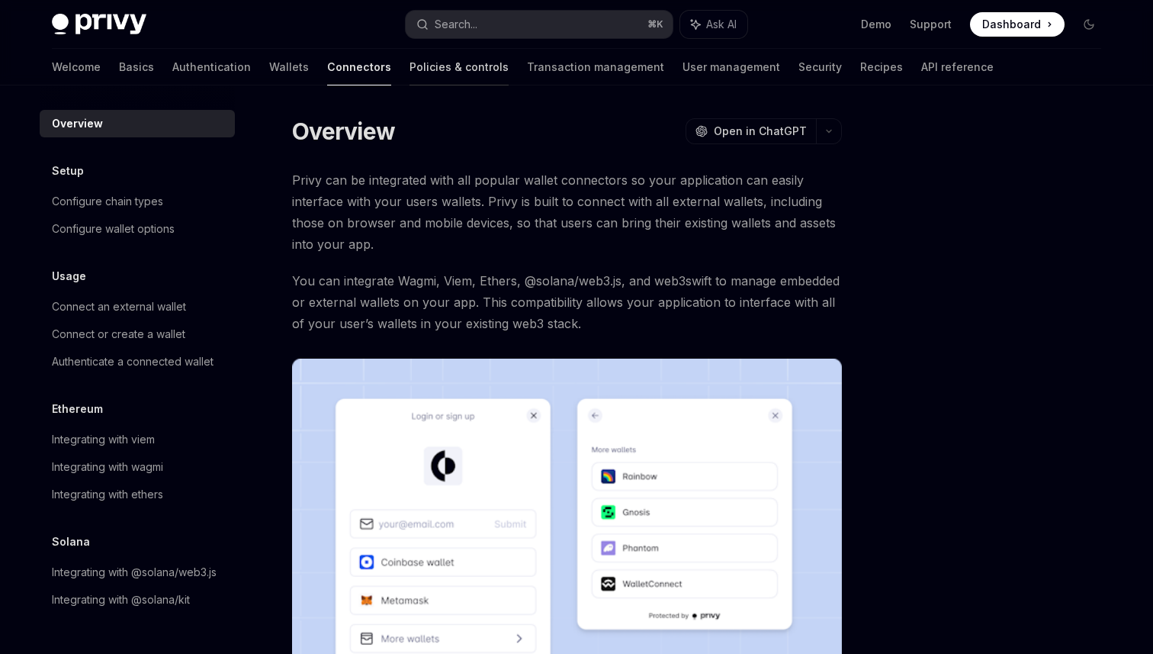
click at [410, 60] on link "Policies & controls" at bounding box center [459, 67] width 99 height 37
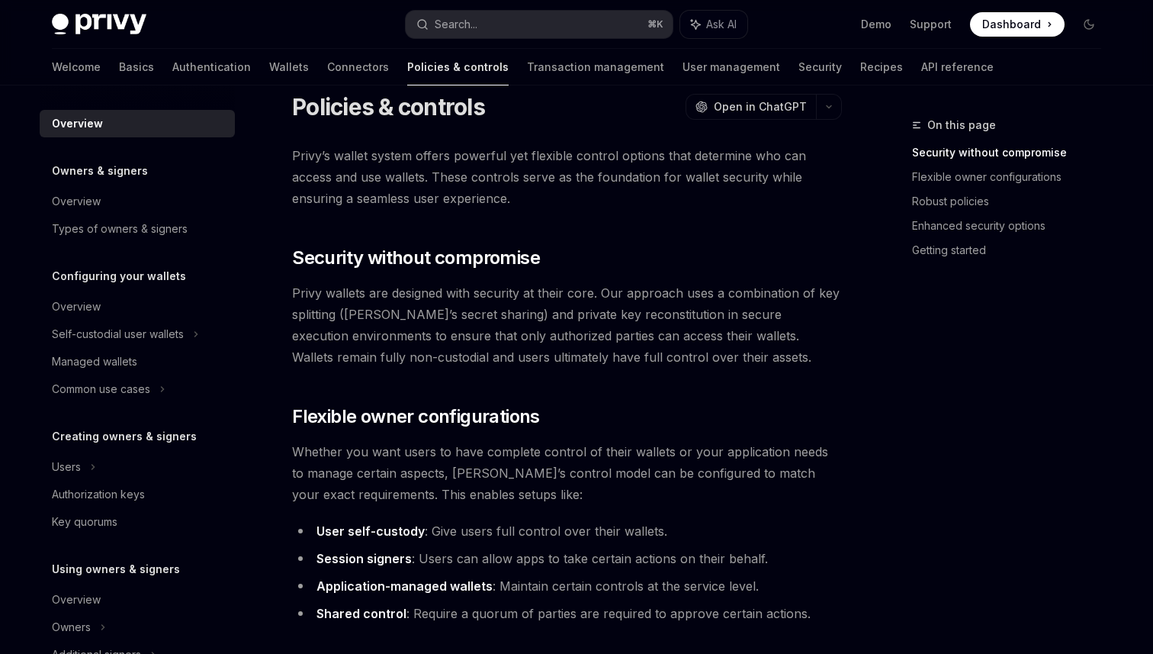
scroll to position [44, 0]
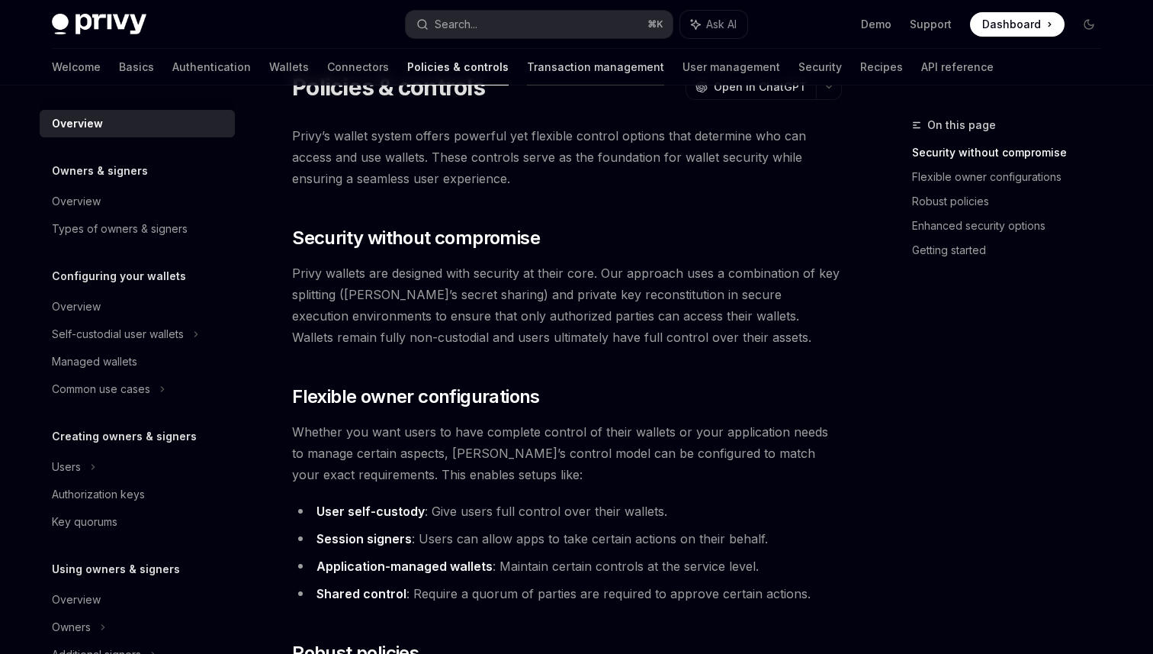
click at [527, 65] on link "Transaction management" at bounding box center [595, 67] width 137 height 37
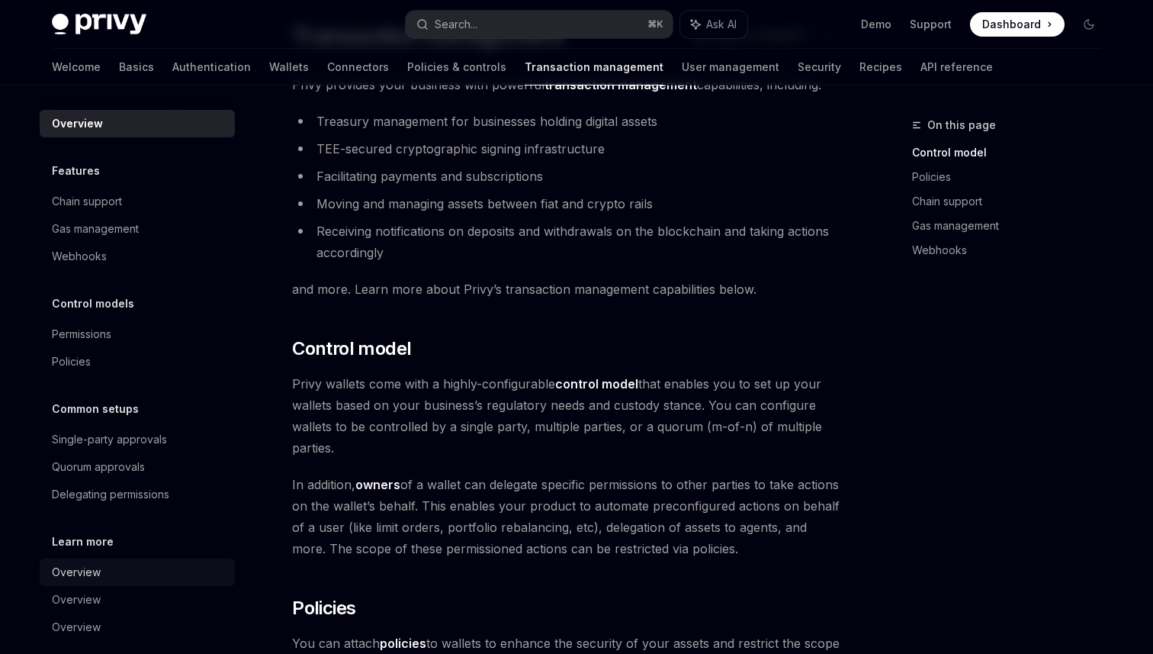
scroll to position [18, 0]
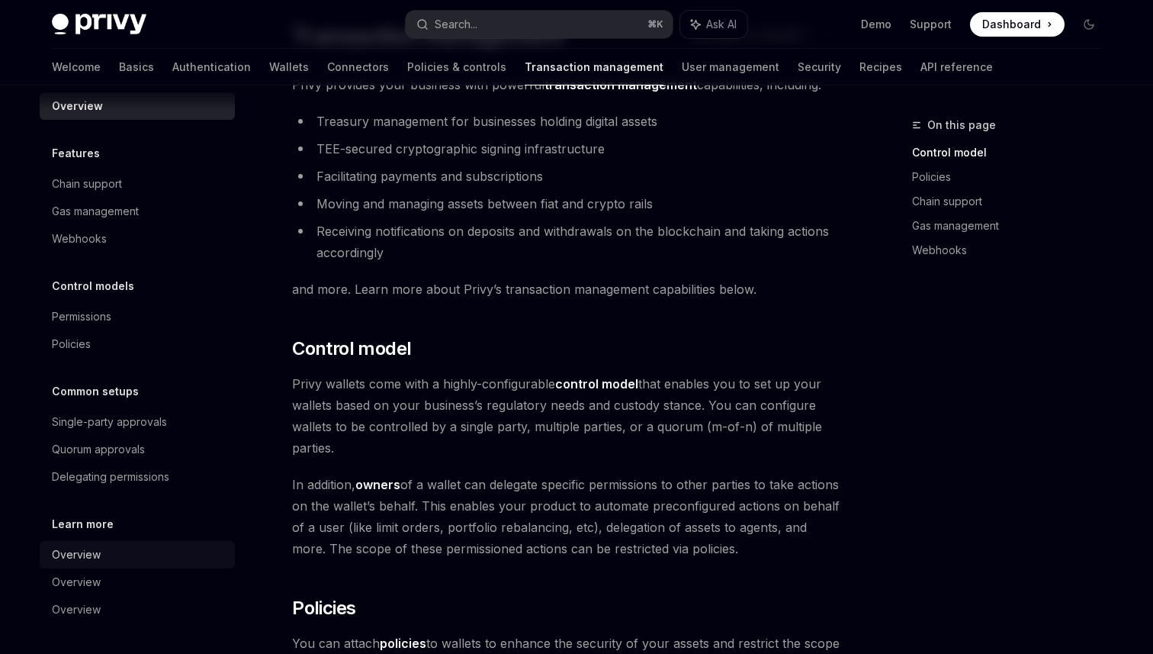
click at [85, 553] on div "Overview" at bounding box center [76, 554] width 49 height 18
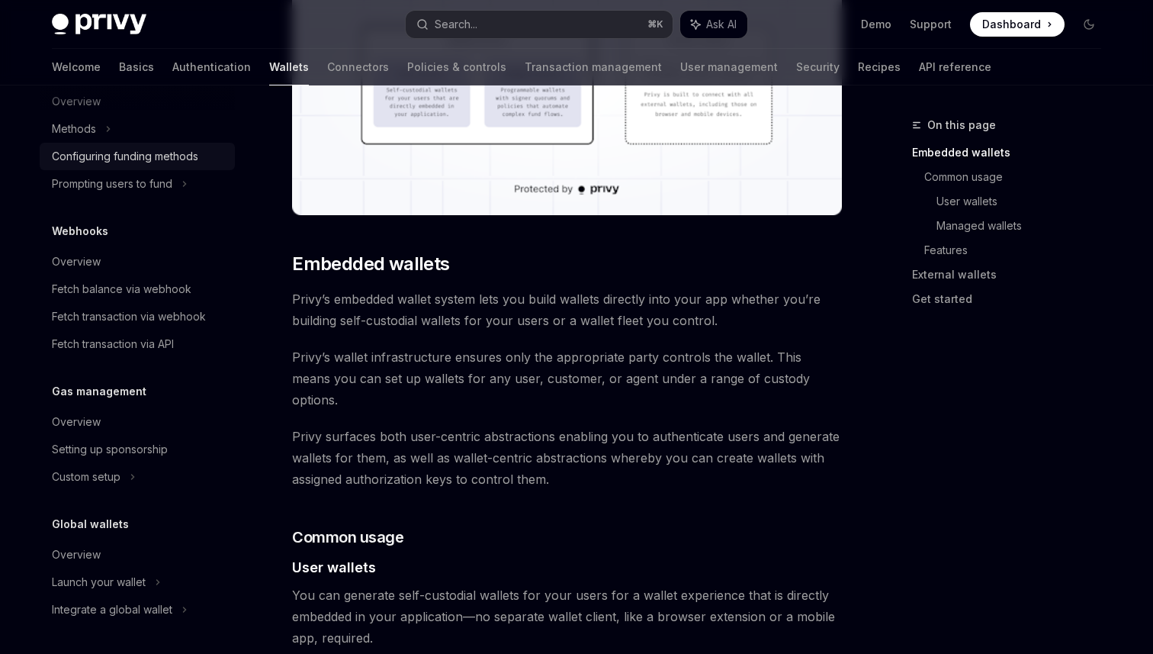
scroll to position [632, 0]
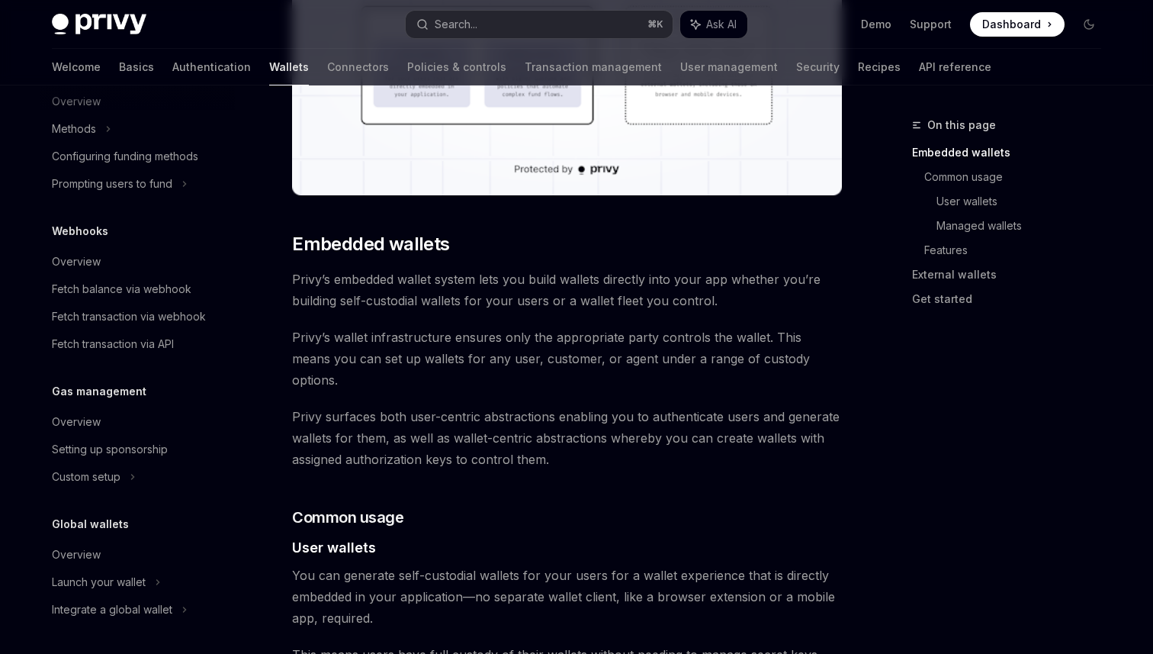
type textarea "*"
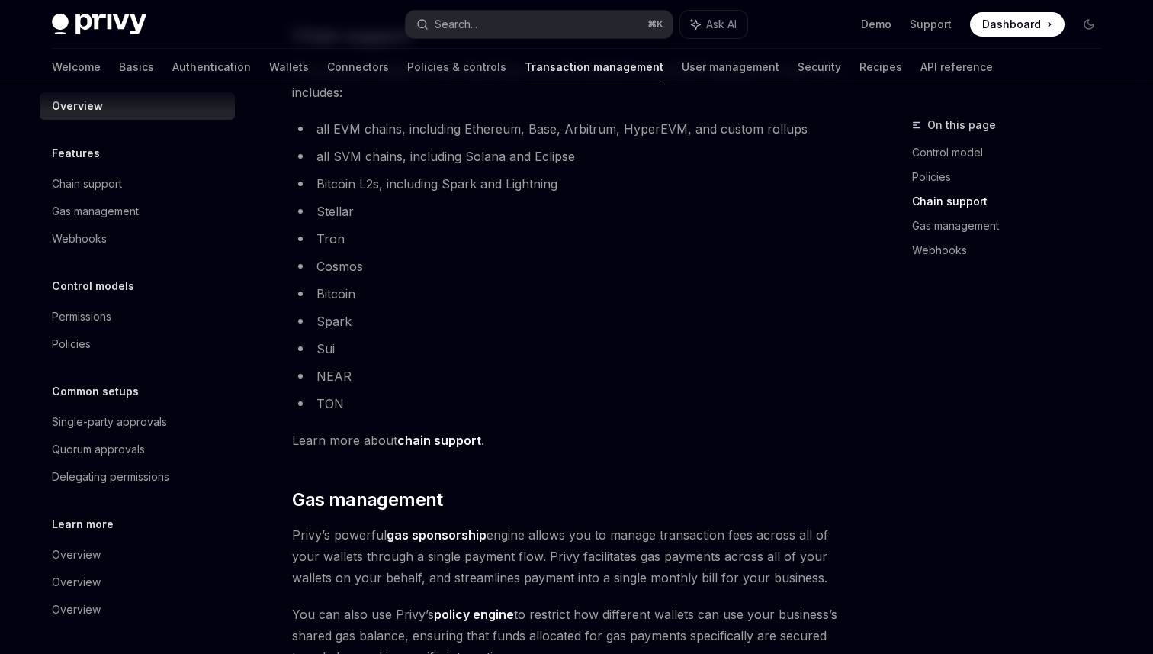
scroll to position [906, 0]
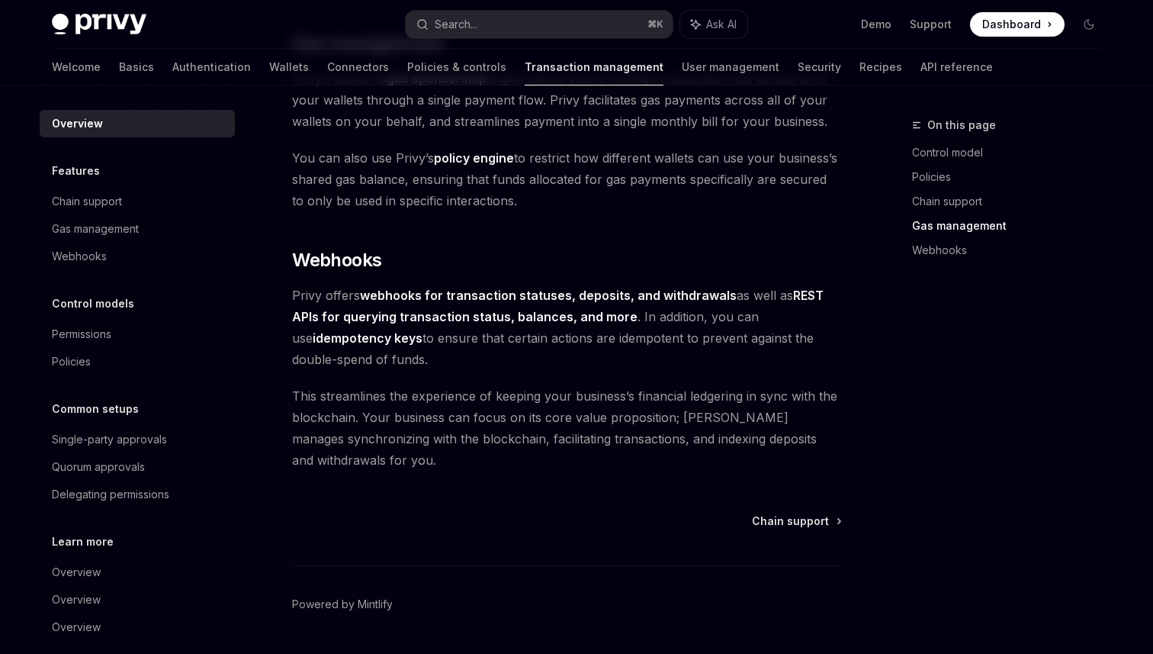
scroll to position [1405, 0]
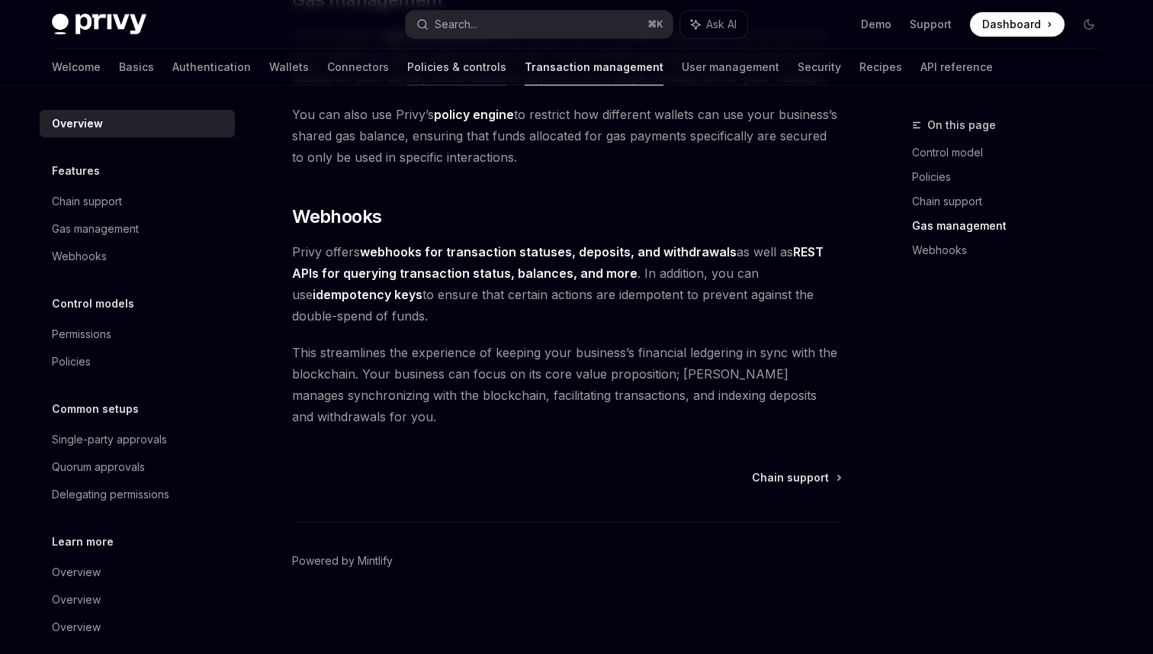
click at [407, 66] on link "Policies & controls" at bounding box center [456, 67] width 99 height 37
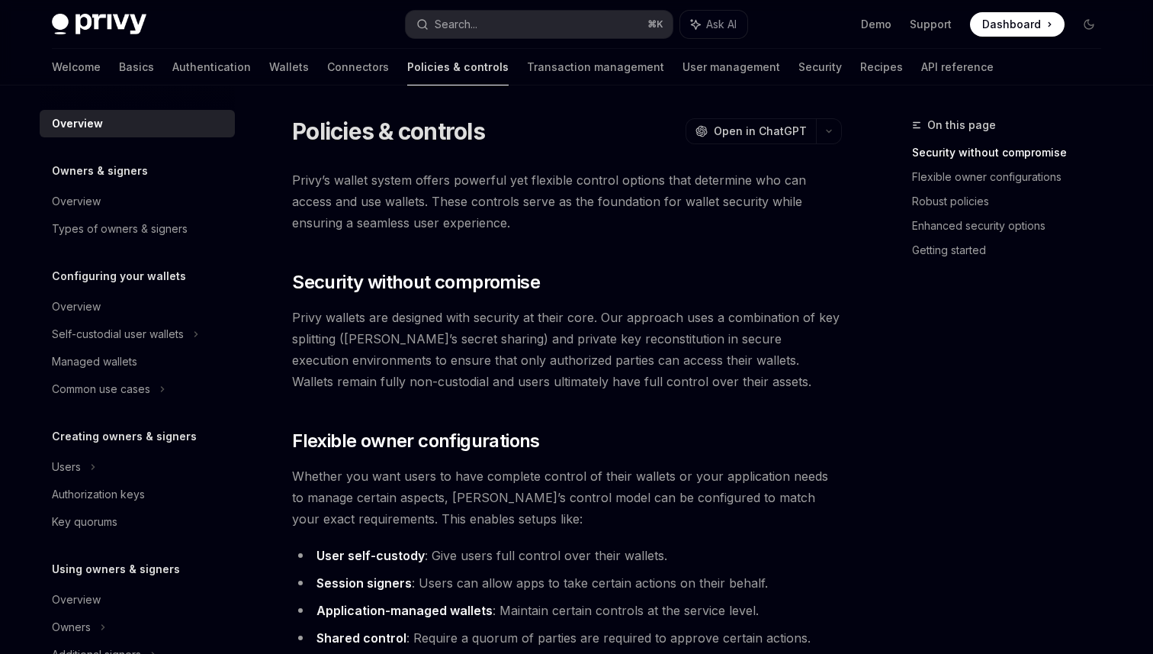
click at [407, 66] on link "Policies & controls" at bounding box center [457, 67] width 101 height 37
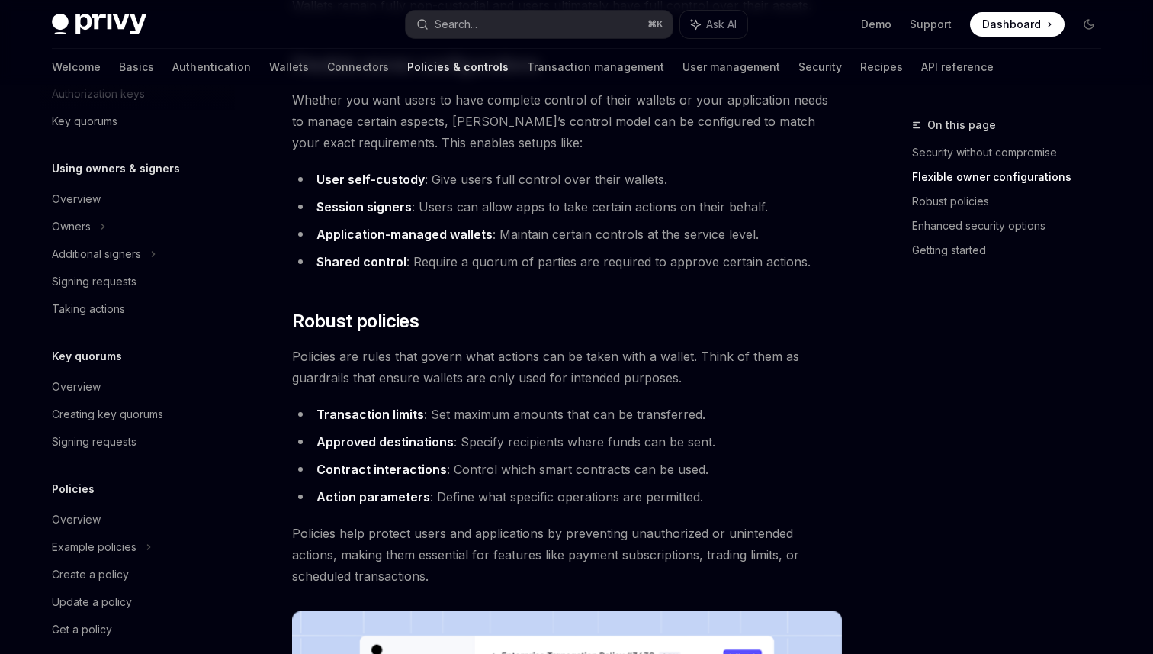
scroll to position [420, 0]
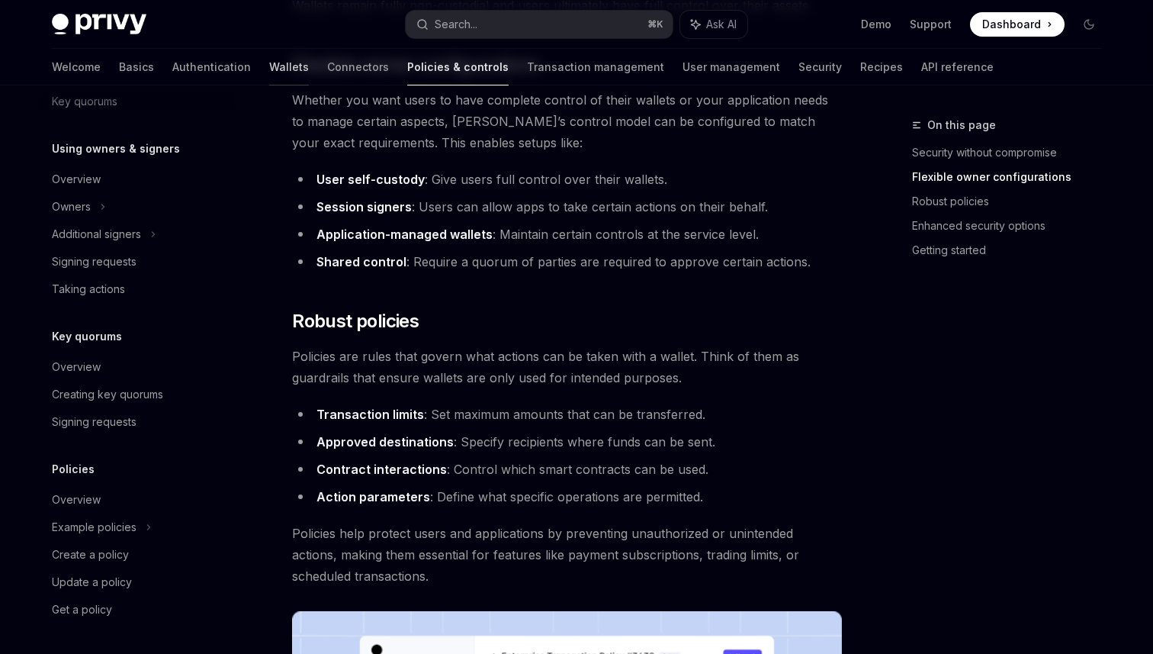
click at [269, 63] on link "Wallets" at bounding box center [289, 67] width 40 height 37
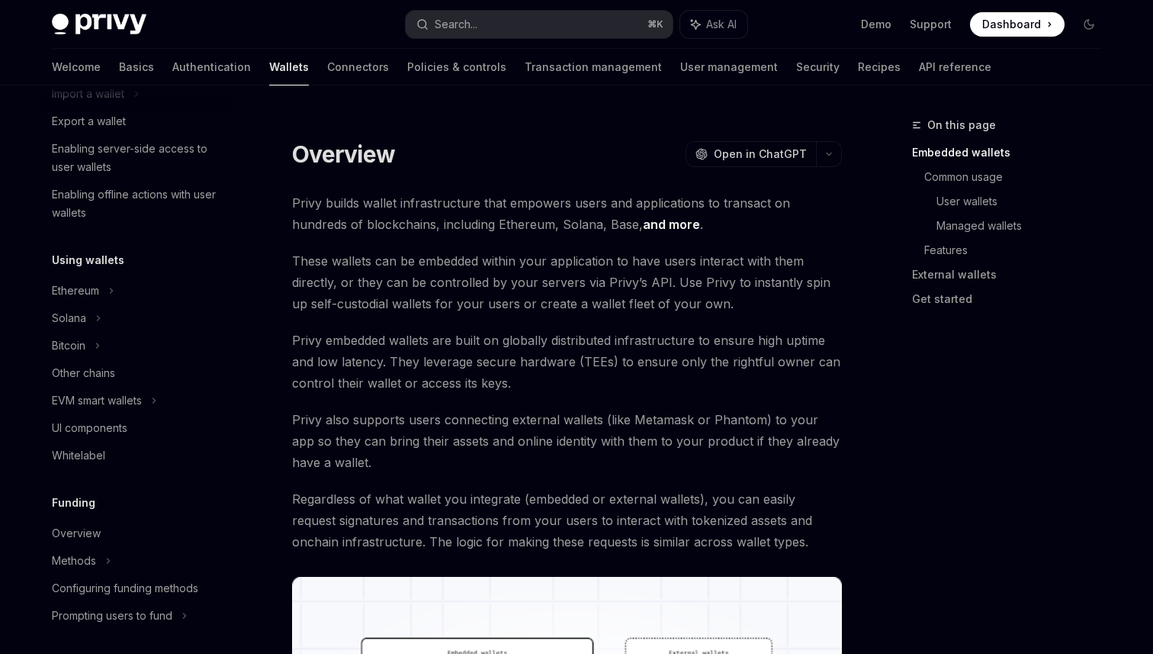
scroll to position [182, 0]
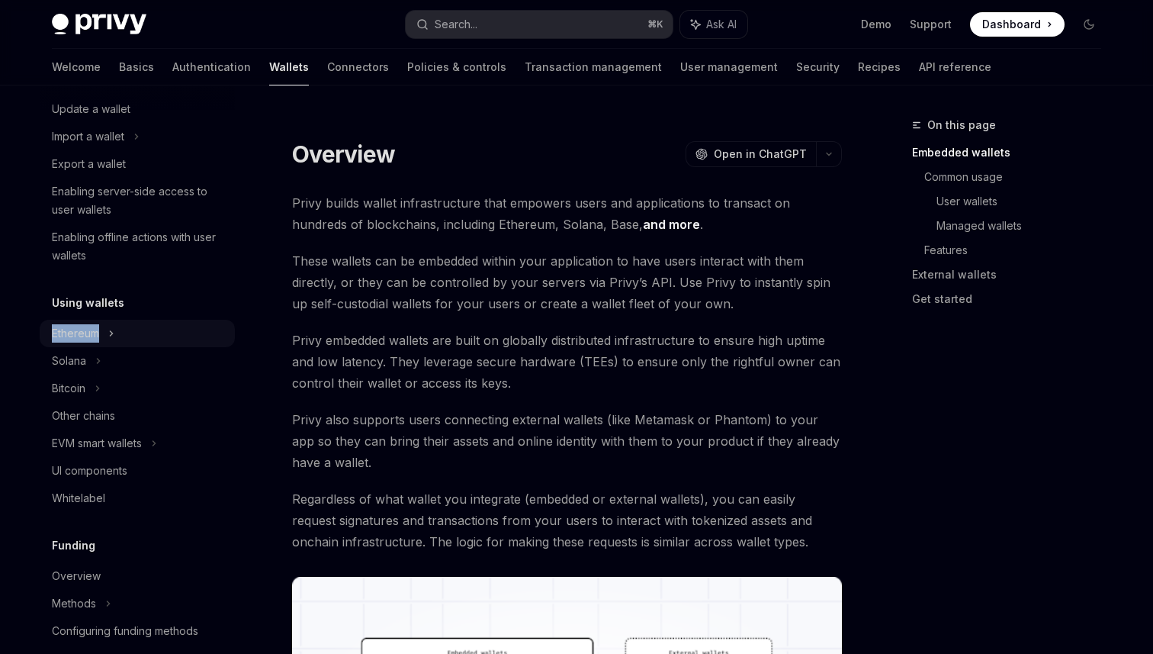
click at [72, 330] on div "Ethereum" at bounding box center [75, 333] width 47 height 18
type textarea "*"
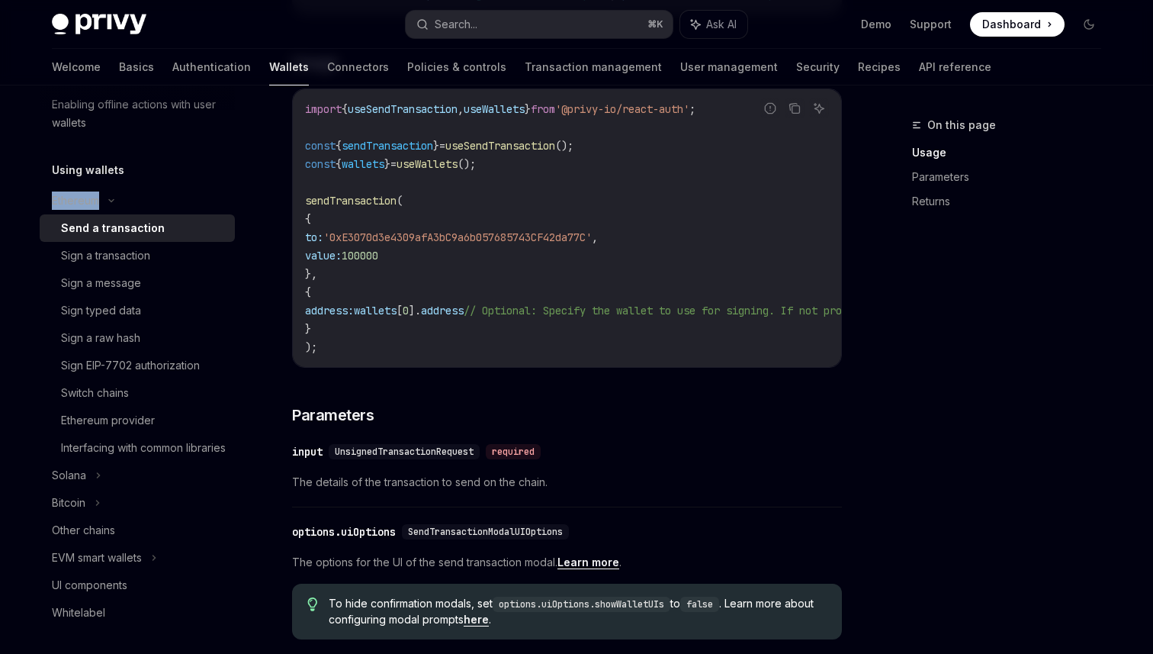
scroll to position [367, 0]
